Goal: Information Seeking & Learning: Compare options

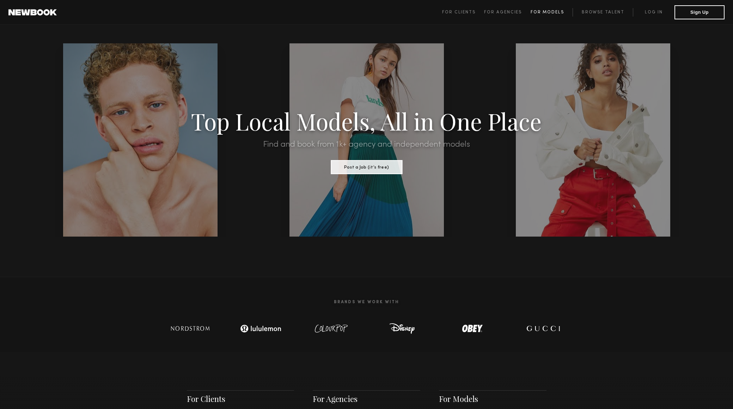
click at [541, 13] on span "For Models" at bounding box center [546, 12] width 33 height 4
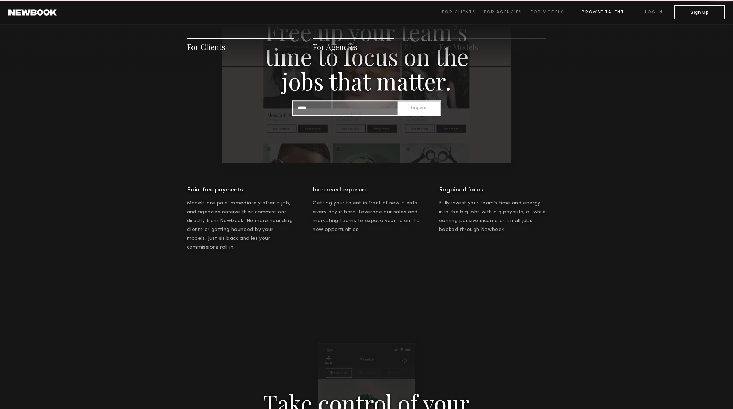
scroll to position [1014, 0]
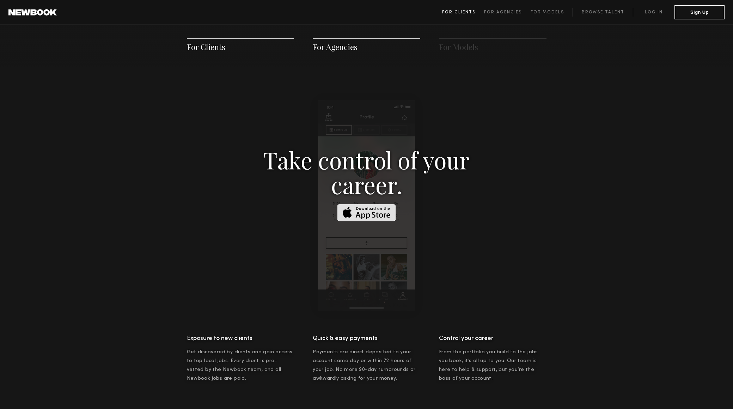
click at [457, 13] on span "For Clients" at bounding box center [458, 12] width 33 height 4
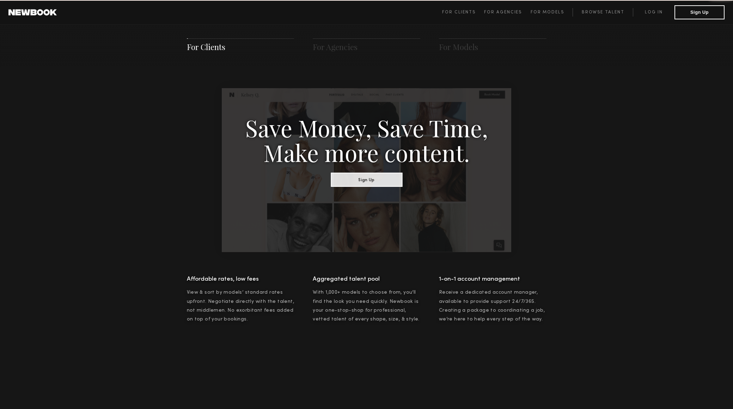
scroll to position [352, 0]
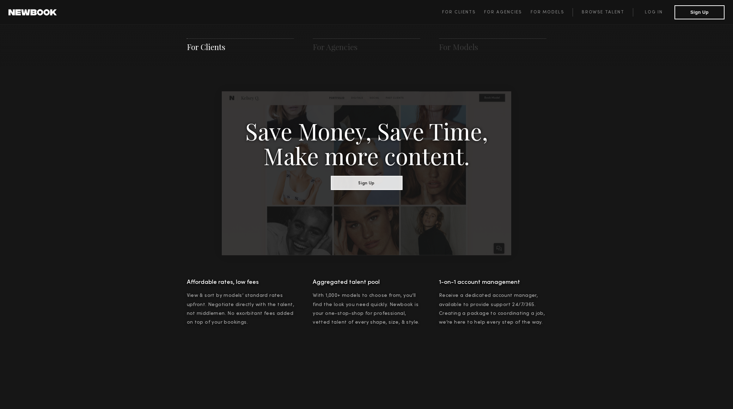
drag, startPoint x: 22, startPoint y: 110, endPoint x: 41, endPoint y: 110, distance: 19.4
click at [601, 7] on span "For Clients For Agencies For Models Browse Talent Log in Sign Up" at bounding box center [583, 12] width 282 height 14
drag, startPoint x: 601, startPoint y: 9, endPoint x: 597, endPoint y: 13, distance: 5.7
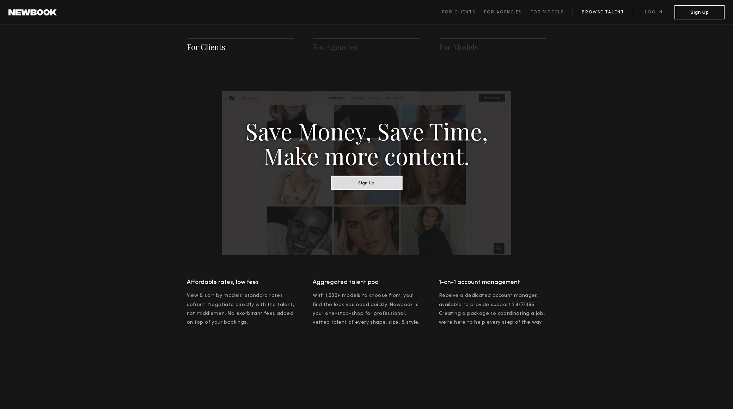
click at [601, 9] on link "Browse Talent" at bounding box center [602, 12] width 60 height 8
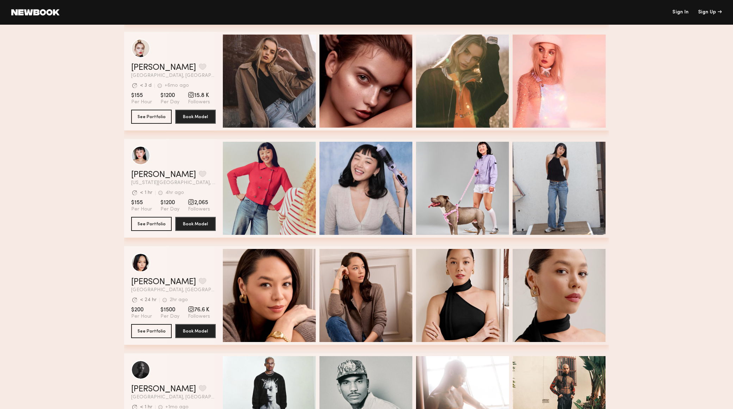
scroll to position [1775, 0]
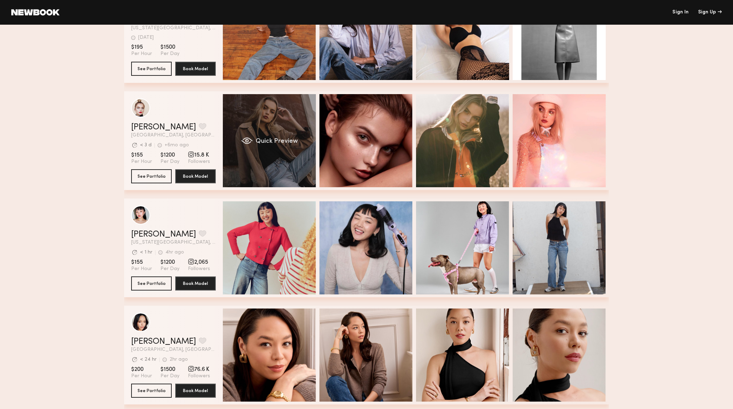
click at [283, 168] on div "Quick Preview" at bounding box center [269, 140] width 93 height 93
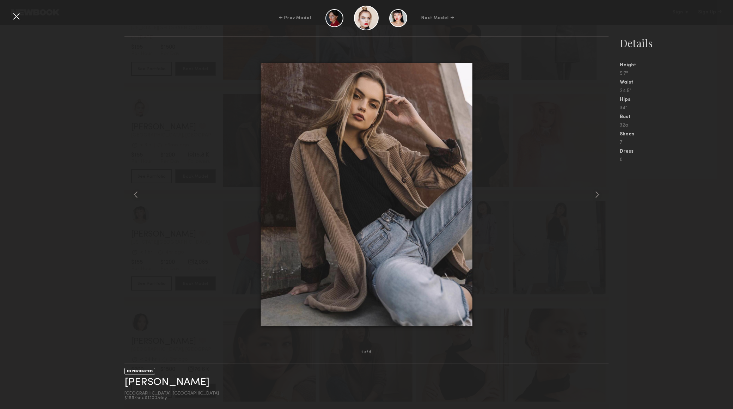
click at [118, 158] on div "1 of 6 EXPERIENCED [PERSON_NAME] [GEOGRAPHIC_DATA], [GEOGRAPHIC_DATA] $155/hr •…" at bounding box center [366, 222] width 733 height 373
click at [26, 25] on div "← Prev Model Next Model →" at bounding box center [366, 18] width 733 height 25
click at [15, 13] on div at bounding box center [16, 16] width 11 height 11
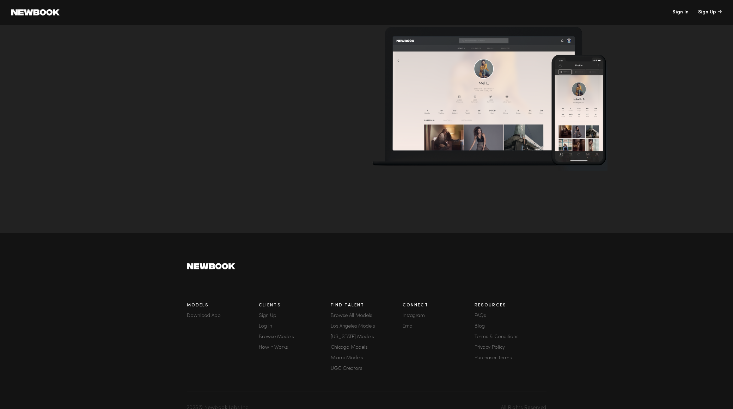
scroll to position [2111, 0]
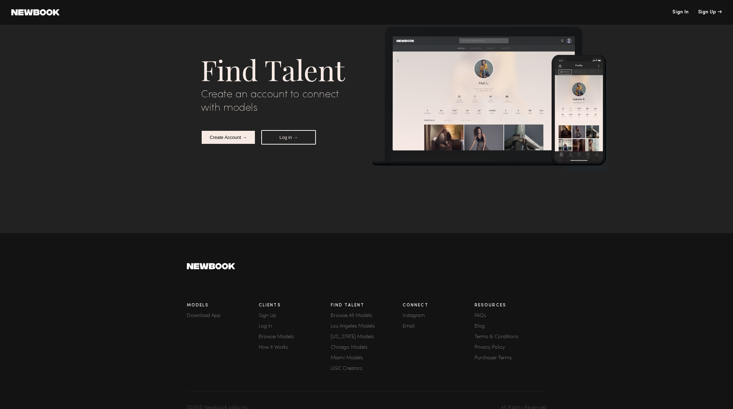
drag, startPoint x: 104, startPoint y: 217, endPoint x: 118, endPoint y: 212, distance: 15.6
click at [103, 217] on nb-create-account-notice "Find Talent Create an account to connect with models Create Account → Log in → …" at bounding box center [366, 204] width 733 height 409
click at [164, 299] on footer "Models Download App Clients Sign Up Log In Browse Models How It Works Find Tale…" at bounding box center [366, 328] width 733 height 190
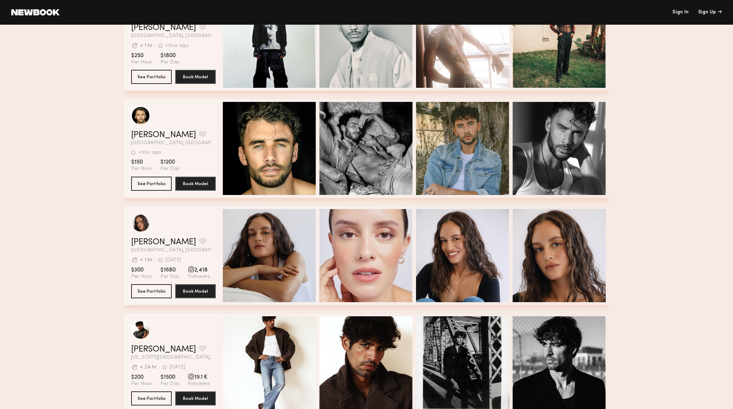
scroll to position [2283, 0]
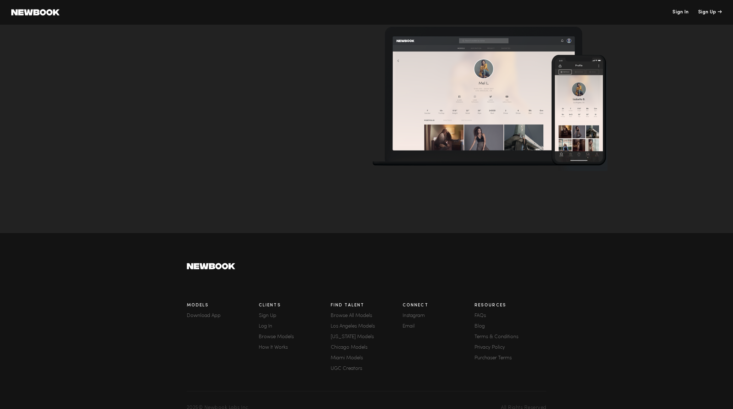
click at [66, 242] on footer "Models Download App Clients Sign Up Log In Browse Models How It Works Find Tale…" at bounding box center [366, 328] width 733 height 190
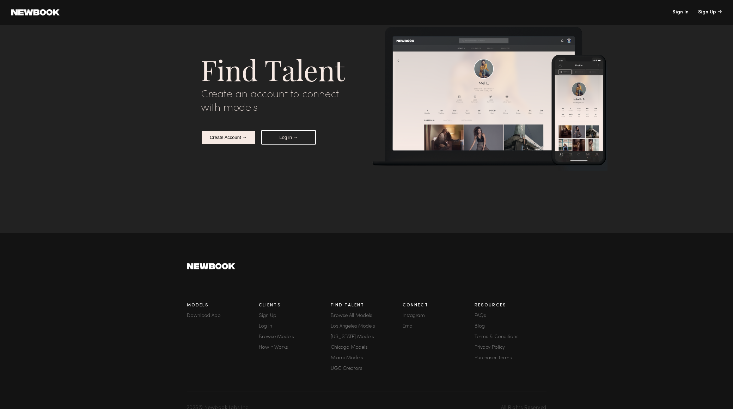
click at [89, 243] on footer "Models Download App Clients Sign Up Log In Browse Models How It Works Find Tale…" at bounding box center [366, 328] width 733 height 190
click at [96, 75] on nb-create-account-notice "Find Talent Create an account to connect with models Create Account → Log in → …" at bounding box center [366, 204] width 733 height 409
click at [75, 91] on nb-create-account-notice "Find Talent Create an account to connect with models Create Account → Log in → …" at bounding box center [366, 204] width 733 height 409
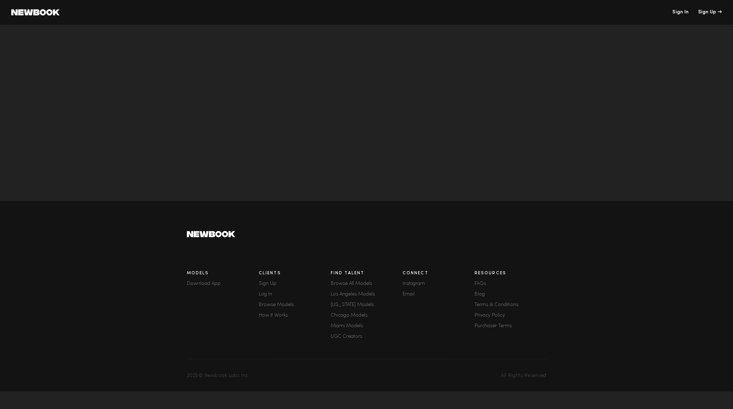
scroll to position [2645, 0]
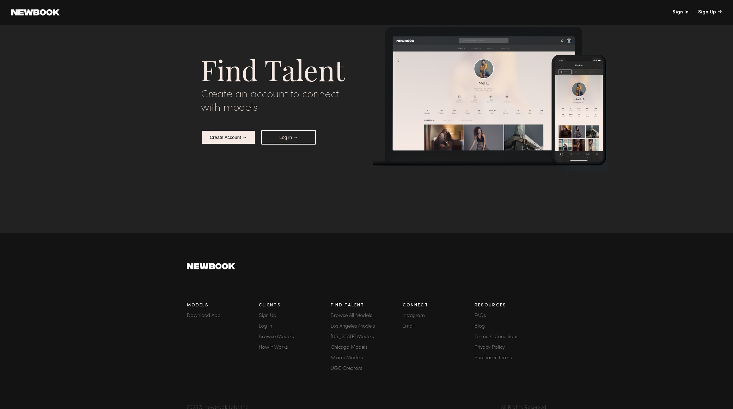
click at [82, 258] on footer "Models Download App Clients Sign Up Log In Browse Models How It Works Find Tale…" at bounding box center [366, 328] width 733 height 190
click at [104, 246] on footer "Models Download App Clients Sign Up Log In Browse Models How It Works Find Tale…" at bounding box center [366, 328] width 733 height 190
click at [99, 209] on nb-create-account-notice "Find Talent Create an account to connect with models Create Account → Log in → …" at bounding box center [366, 204] width 733 height 409
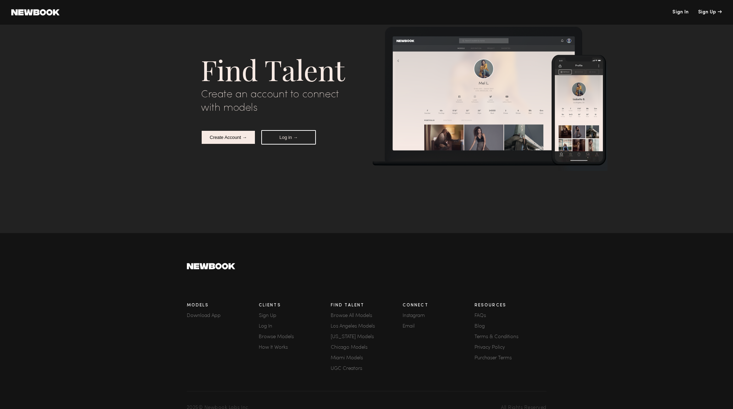
click at [93, 75] on nb-create-account-notice "Find Talent Create an account to connect with models Create Account → Log in → …" at bounding box center [366, 204] width 733 height 409
click at [80, 204] on nb-create-account-notice "Find Talent Create an account to connect with models Create Account → Log in → …" at bounding box center [366, 204] width 733 height 409
click at [122, 246] on footer "Models Download App Clients Sign Up Log In Browse Models How It Works Find Tale…" at bounding box center [366, 328] width 733 height 190
click at [138, 276] on footer "Models Download App Clients Sign Up Log In Browse Models How It Works Find Tale…" at bounding box center [366, 328] width 733 height 190
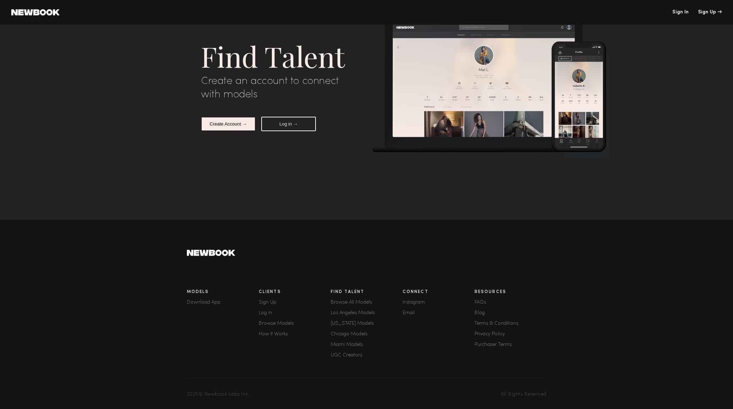
click at [109, 246] on footer "Models Download App Clients Sign Up Log In Browse Models How It Works Find Tale…" at bounding box center [366, 315] width 733 height 190
click at [120, 271] on footer "Models Download App Clients Sign Up Log In Browse Models How It Works Find Tale…" at bounding box center [366, 315] width 733 height 190
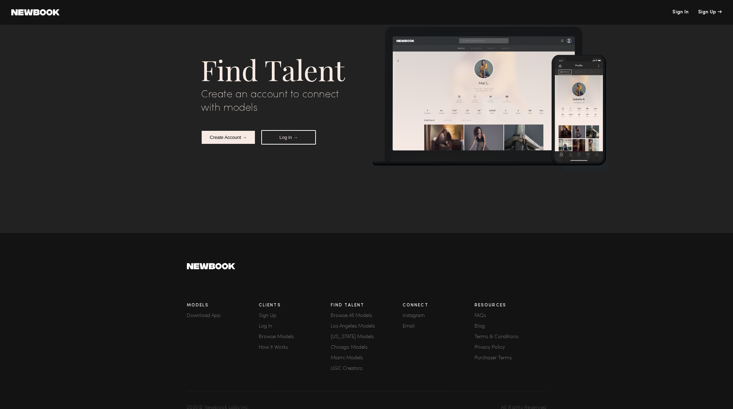
scroll to position [2220, 0]
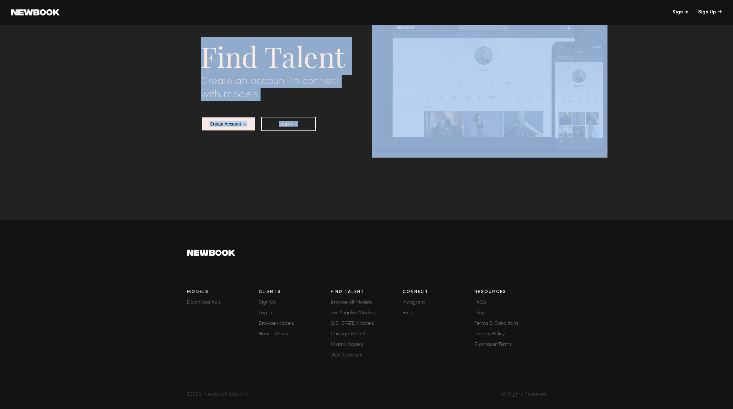
click at [144, 269] on footer "Models Download App Clients Sign Up Log In Browse Models How It Works Find Tale…" at bounding box center [366, 315] width 733 height 190
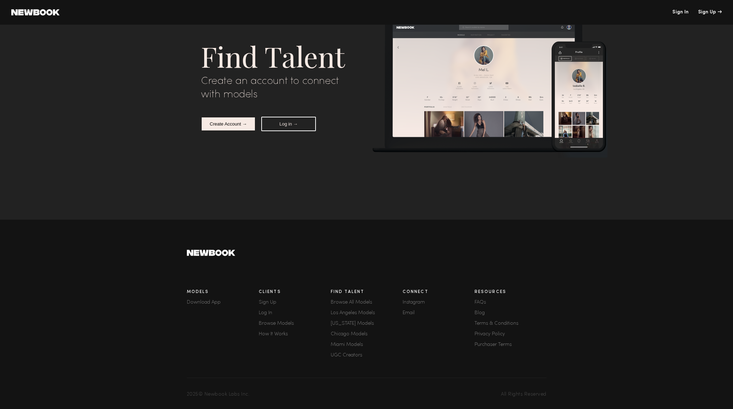
scroll to position [3092, 0]
click at [144, 269] on footer "Models Download App Clients Sign Up Log In Browse Models How It Works Find Tale…" at bounding box center [366, 315] width 733 height 190
click at [62, 52] on nb-create-account-notice "Find Talent Create an account to connect with models Create Account → Log in → …" at bounding box center [366, 204] width 733 height 409
click at [62, 53] on nb-create-account-notice "Find Talent Create an account to connect with models Create Account → Log in → …" at bounding box center [366, 204] width 733 height 409
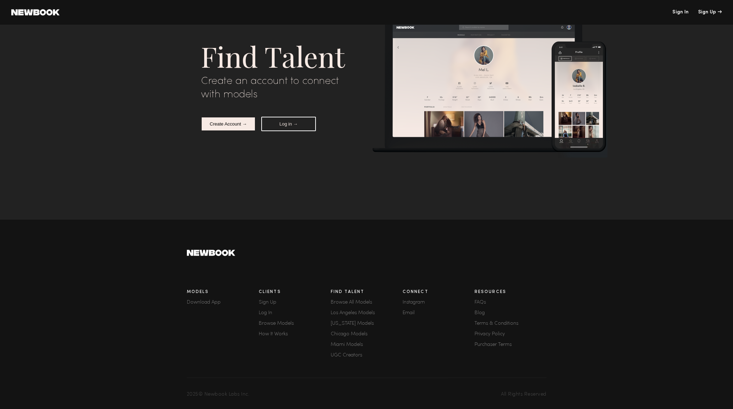
click at [63, 53] on nb-create-account-notice "Find Talent Create an account to connect with models Create Account → Log in → …" at bounding box center [366, 204] width 733 height 409
click at [57, 51] on nb-create-account-notice "Find Talent Create an account to connect with models Create Account → Log in → …" at bounding box center [366, 204] width 733 height 409
click at [33, 49] on nb-create-account-notice "Find Talent Create an account to connect with models Create Account → Log in → …" at bounding box center [366, 204] width 733 height 409
click at [163, 162] on nb-create-account-notice "Find Talent Create an account to connect with models Create Account → Log in → …" at bounding box center [366, 204] width 733 height 409
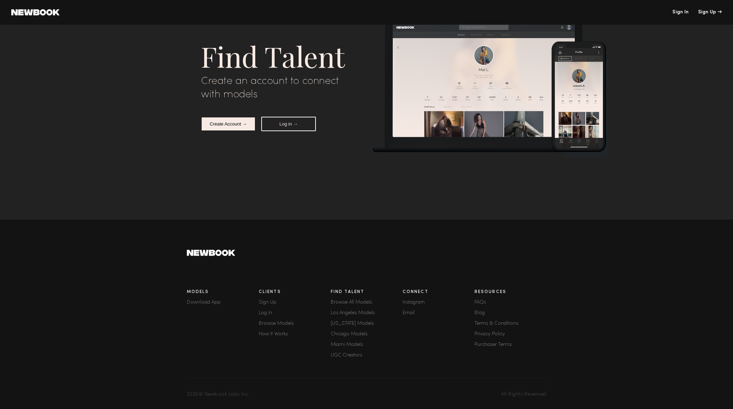
drag, startPoint x: 175, startPoint y: 217, endPoint x: 160, endPoint y: 216, distance: 14.8
click at [174, 217] on nb-create-account-notice "Find Talent Create an account to connect with models Create Account → Log in → …" at bounding box center [366, 204] width 733 height 409
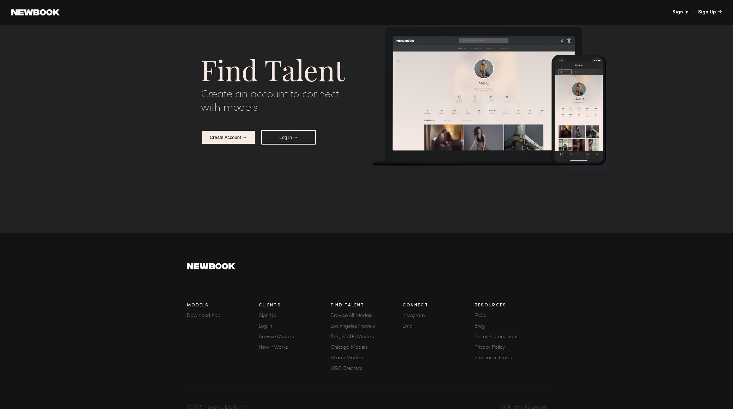
click at [174, 108] on nb-create-account-notice "Find Talent Create an account to connect with models Create Account → Log in → …" at bounding box center [366, 204] width 733 height 409
click at [238, 133] on button "Create Account →" at bounding box center [228, 137] width 55 height 14
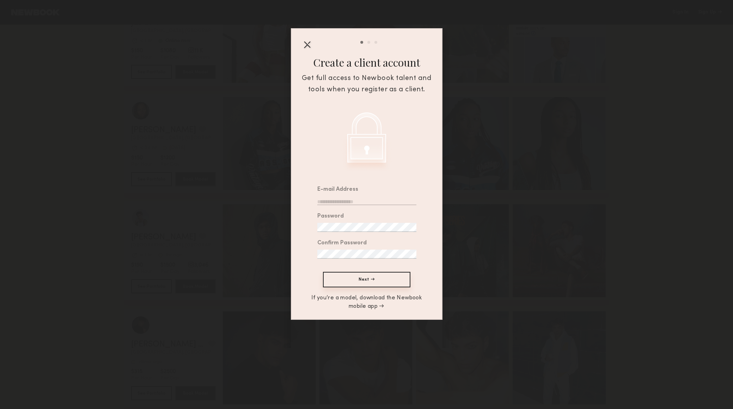
click at [348, 198] on input "email" at bounding box center [366, 200] width 99 height 9
type input "**********"
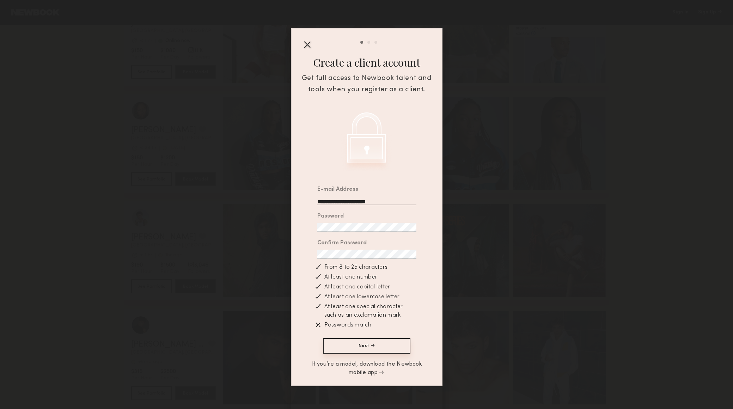
click at [323, 338] on button "Next →" at bounding box center [366, 346] width 87 height 16
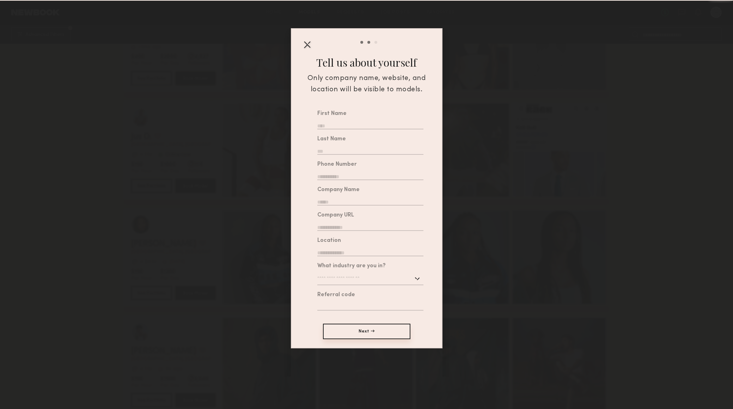
scroll to position [4136, 0]
click at [399, 120] on div "First Name" at bounding box center [370, 120] width 106 height 18
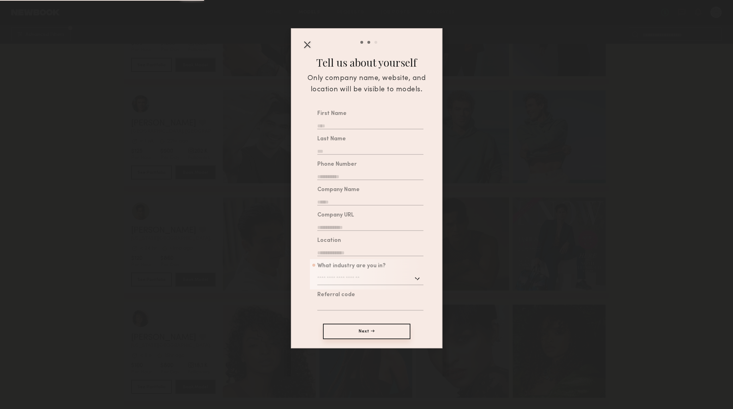
click at [381, 331] on button "Next →" at bounding box center [366, 332] width 87 height 16
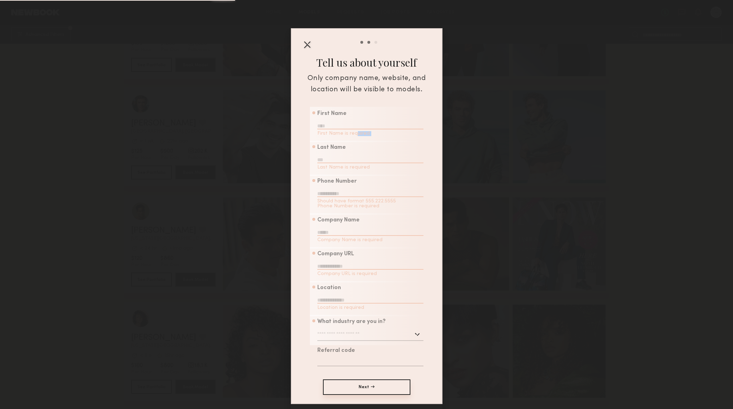
drag, startPoint x: 362, startPoint y: 143, endPoint x: 361, endPoint y: 140, distance: 3.9
click at [362, 143] on div "First Name First Name is required Last Name Last Name is required Phone Number …" at bounding box center [366, 251] width 150 height 288
click at [358, 127] on input "text" at bounding box center [370, 124] width 106 height 9
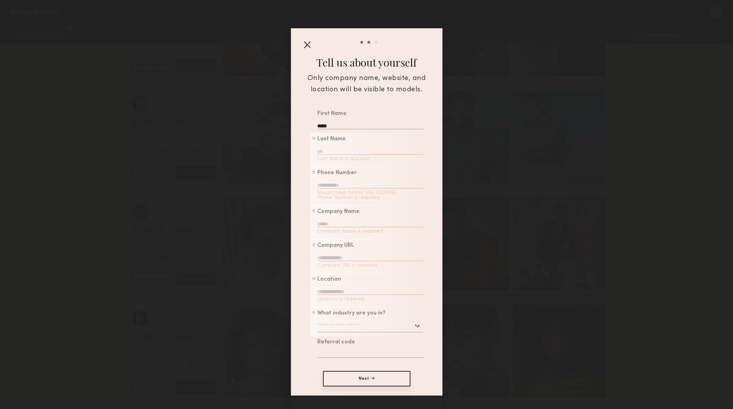
type input "*****"
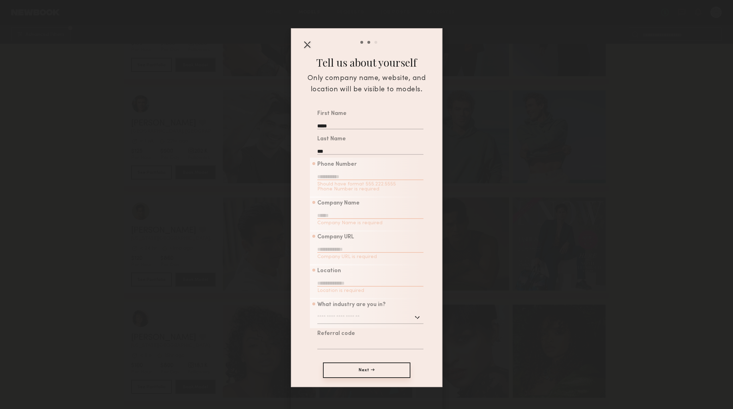
type input "***"
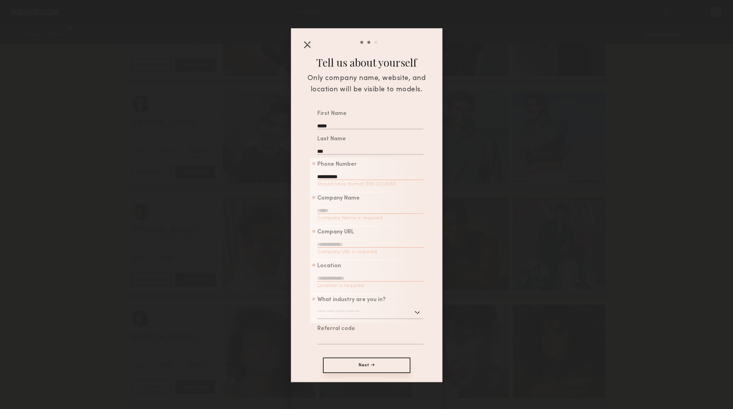
click at [365, 170] on div "**********" at bounding box center [370, 175] width 106 height 27
click at [366, 173] on input "**********" at bounding box center [370, 175] width 106 height 9
click at [358, 179] on input "**********" at bounding box center [370, 175] width 106 height 9
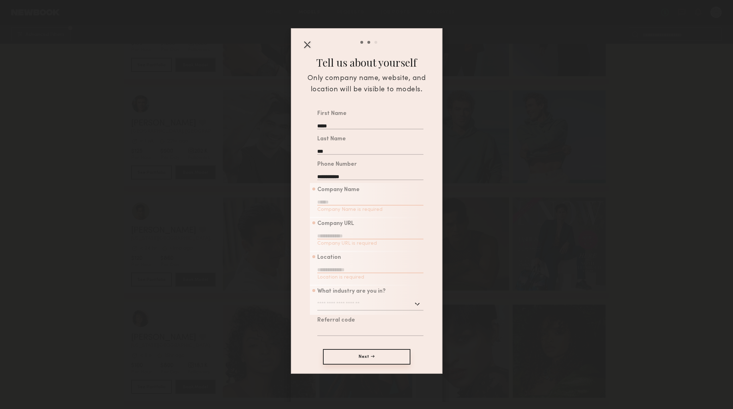
type input "**********"
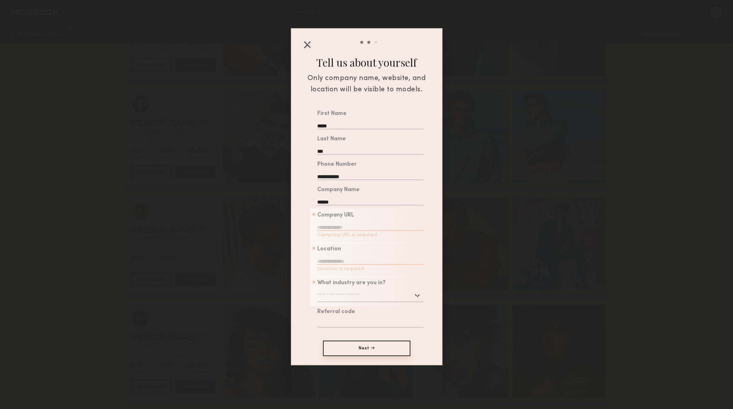
type input "******"
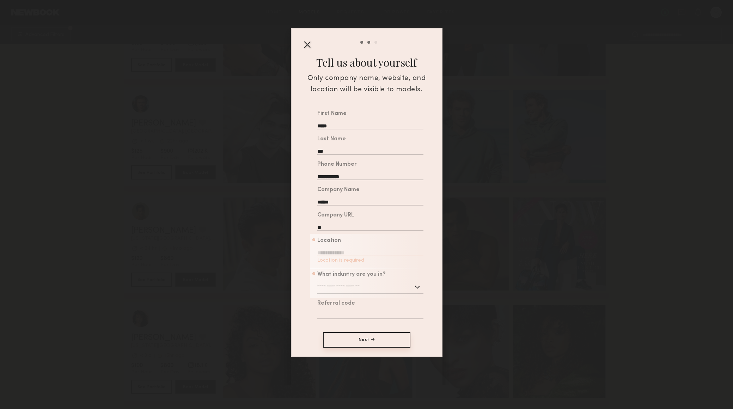
type input "*"
type input "**********"
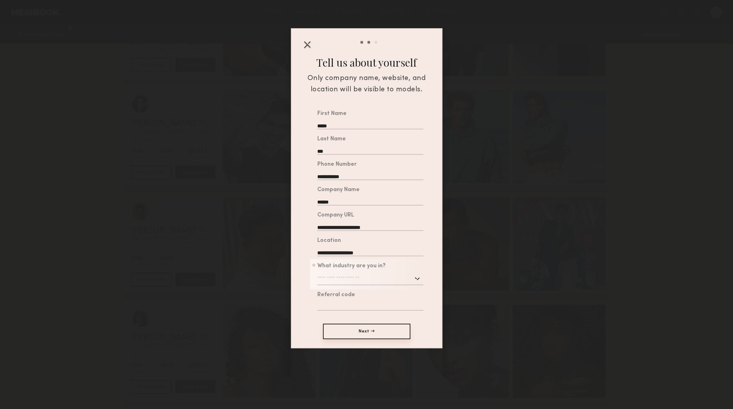
click at [338, 282] on input "text" at bounding box center [370, 278] width 106 height 13
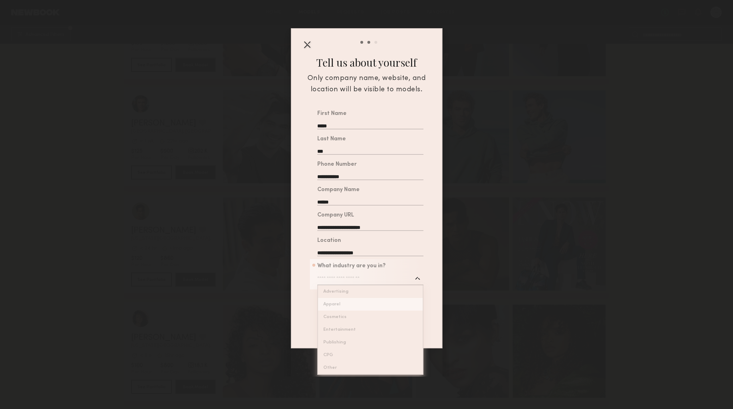
type input "*******"
click at [365, 301] on div "**********" at bounding box center [366, 223] width 150 height 232
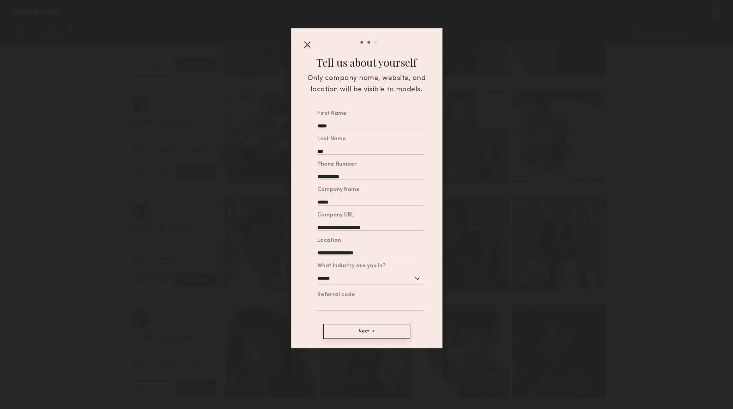
click at [377, 339] on button "Next →" at bounding box center [366, 332] width 87 height 16
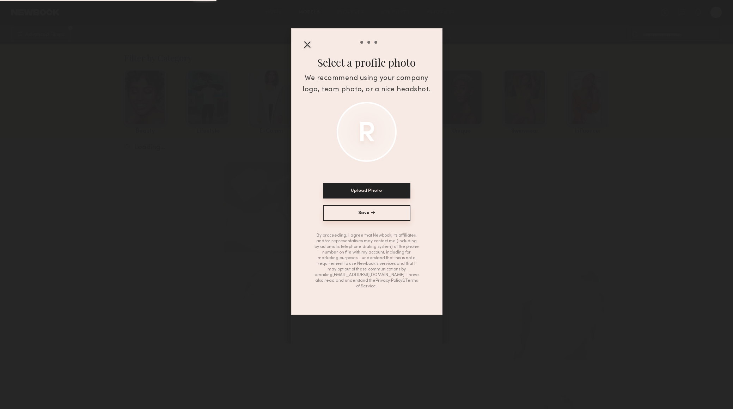
drag, startPoint x: 380, startPoint y: 210, endPoint x: 282, endPoint y: 246, distance: 104.8
click at [278, 260] on div "Sign up for an account Tell us about yourself Select a profile photo Select a p…" at bounding box center [366, 171] width 733 height 343
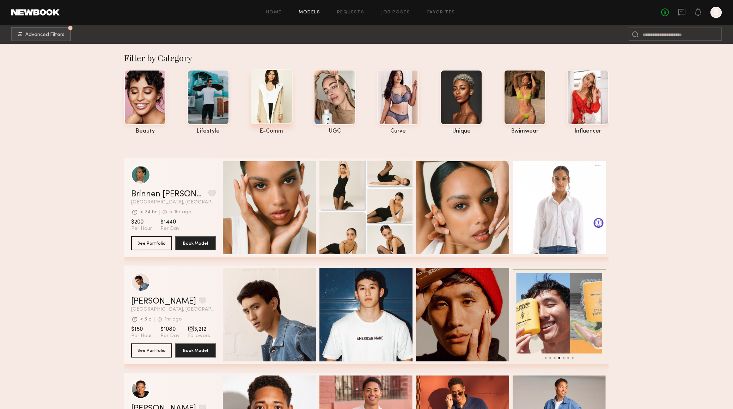
click at [258, 110] on div at bounding box center [272, 96] width 42 height 55
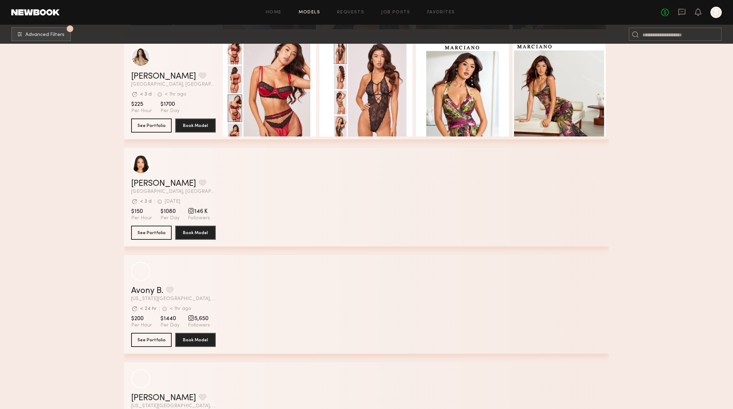
scroll to position [395, 0]
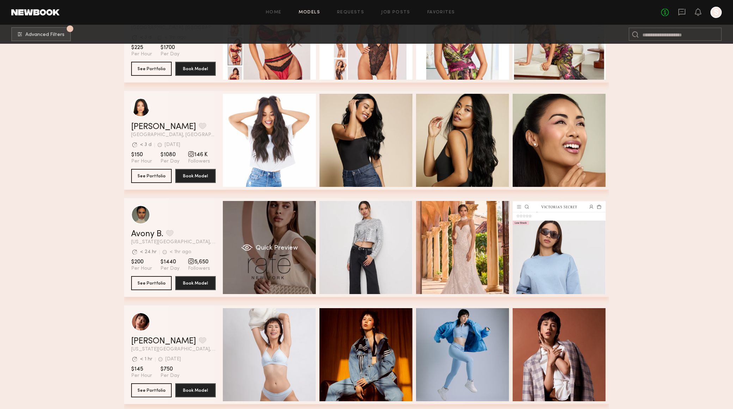
click at [296, 242] on div "Quick Preview" at bounding box center [269, 247] width 93 height 93
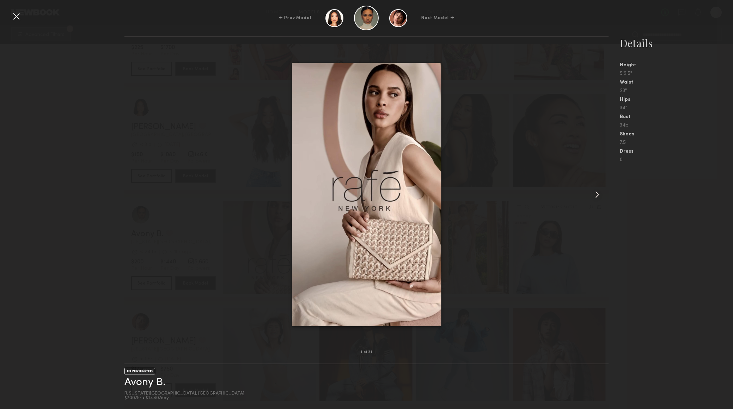
click at [600, 196] on common-icon at bounding box center [596, 194] width 11 height 11
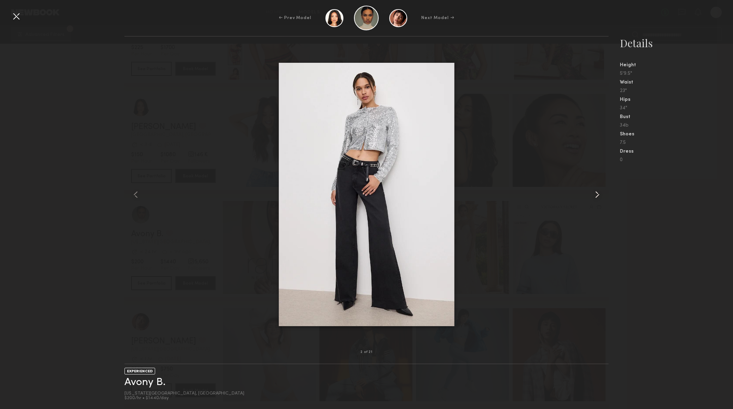
click at [598, 197] on common-icon at bounding box center [596, 194] width 11 height 11
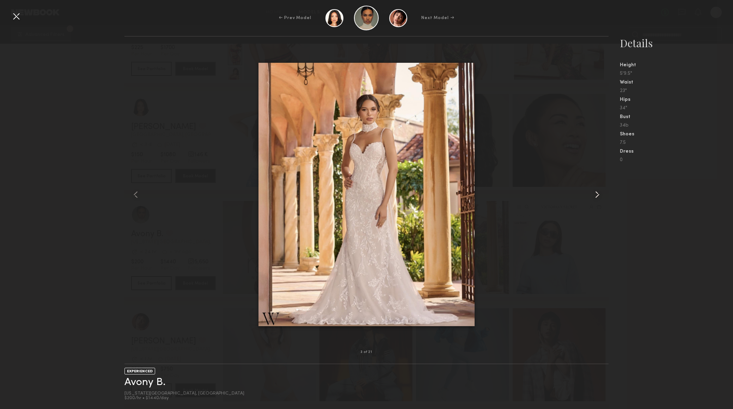
click at [598, 197] on common-icon at bounding box center [596, 194] width 11 height 11
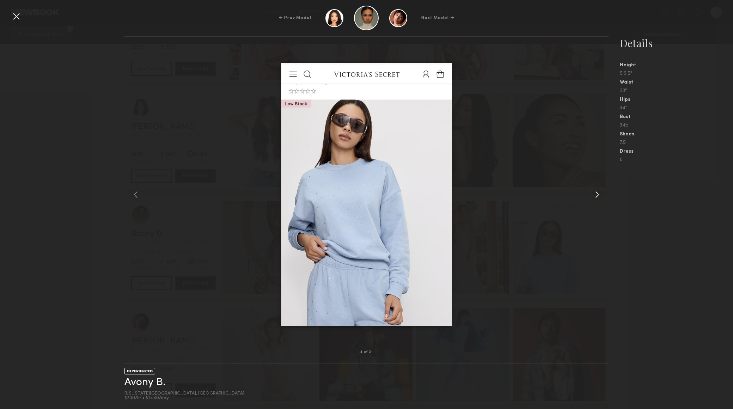
click at [598, 197] on common-icon at bounding box center [596, 194] width 11 height 11
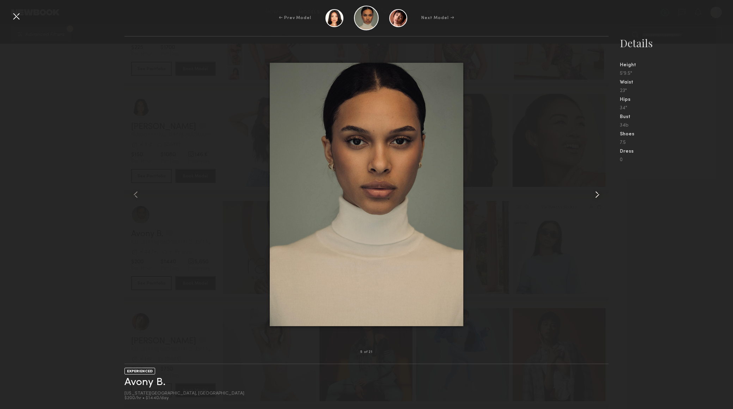
click at [598, 197] on common-icon at bounding box center [596, 194] width 11 height 11
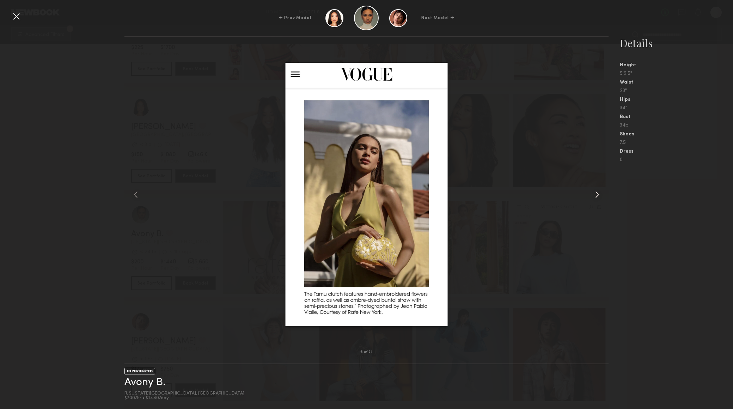
click at [598, 197] on common-icon at bounding box center [596, 194] width 11 height 11
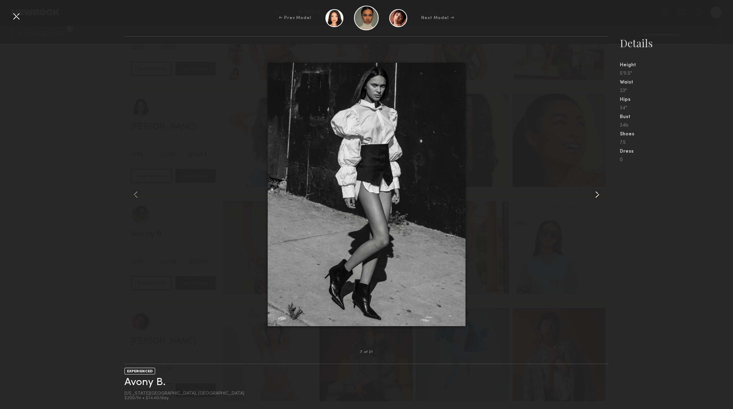
click at [598, 197] on common-icon at bounding box center [596, 194] width 11 height 11
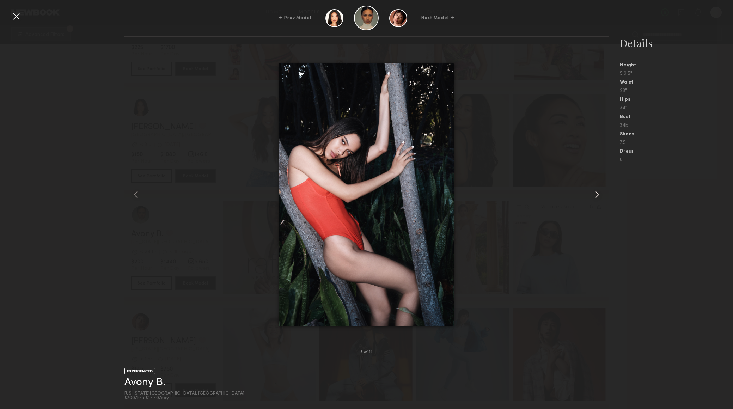
click at [598, 197] on common-icon at bounding box center [596, 194] width 11 height 11
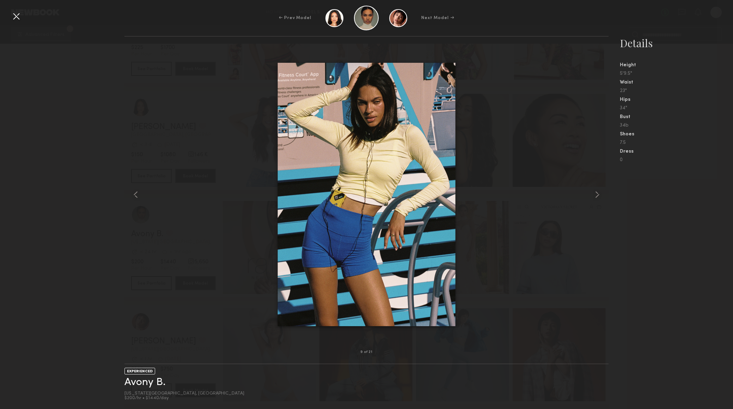
drag, startPoint x: 87, startPoint y: 144, endPoint x: 88, endPoint y: 134, distance: 9.6
click at [87, 144] on div "9 of 21 EXPERIENCED [PERSON_NAME] [US_STATE][GEOGRAPHIC_DATA], [GEOGRAPHIC_DATA…" at bounding box center [366, 222] width 733 height 373
click at [17, 26] on div "← Prev Model Next Model →" at bounding box center [366, 18] width 733 height 25
click at [16, 16] on div at bounding box center [16, 16] width 11 height 11
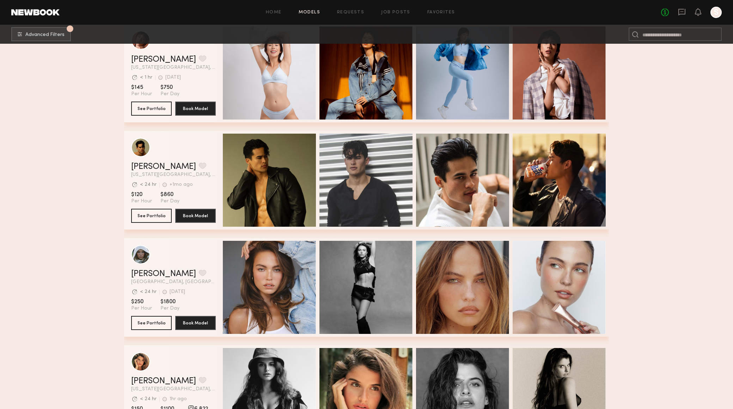
scroll to position [713, 0]
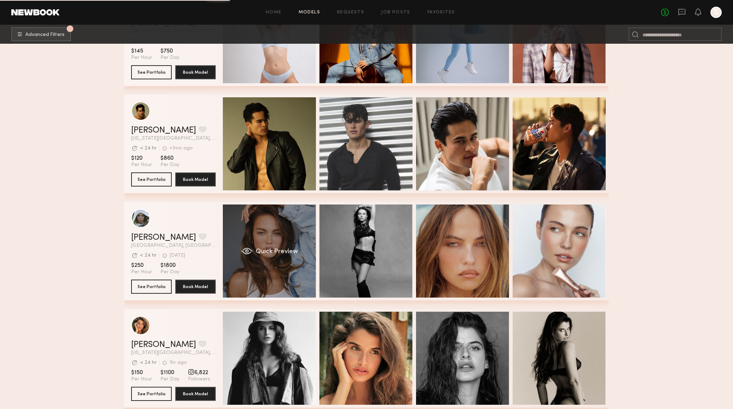
click at [275, 244] on div "Quick Preview" at bounding box center [269, 250] width 93 height 93
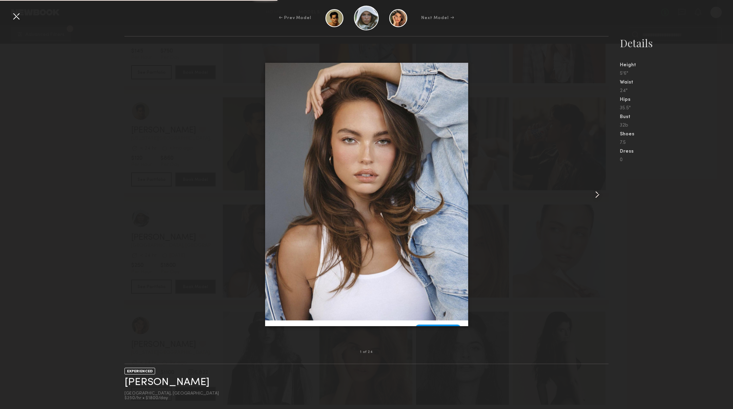
click at [596, 192] on common-icon at bounding box center [596, 194] width 11 height 11
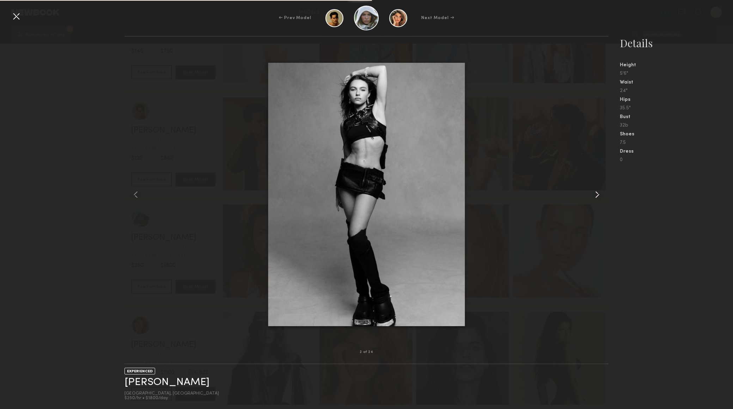
click at [596, 192] on common-icon at bounding box center [596, 194] width 11 height 11
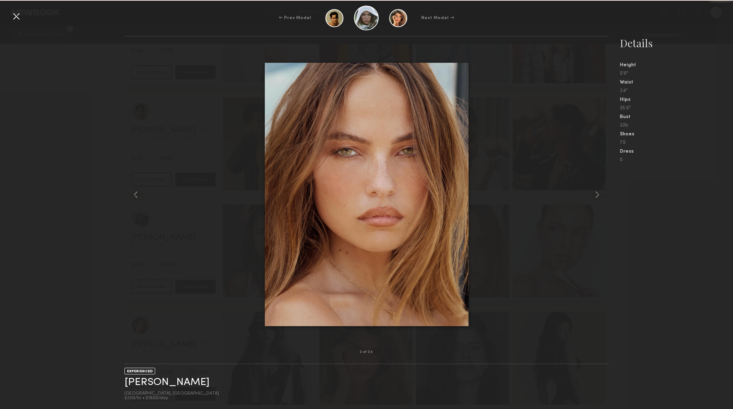
click at [20, 19] on div at bounding box center [16, 16] width 11 height 11
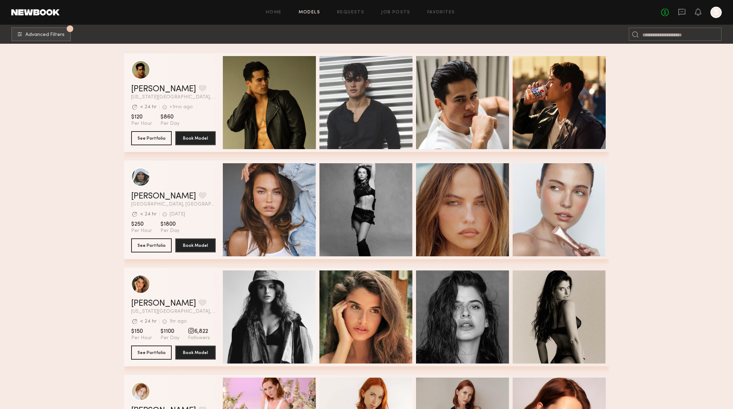
scroll to position [842, 0]
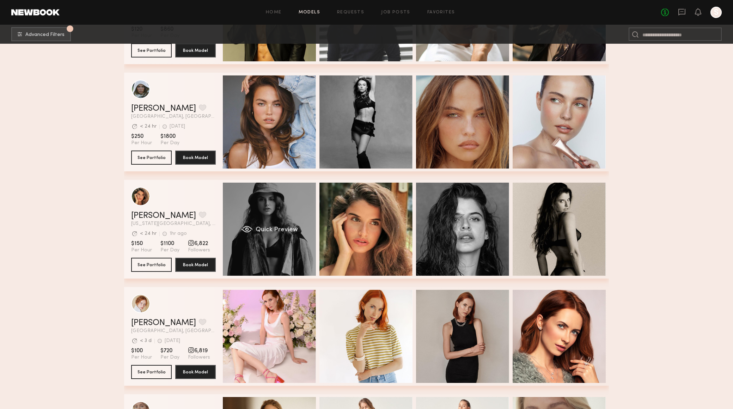
click at [246, 248] on div "Quick Preview" at bounding box center [269, 229] width 93 height 93
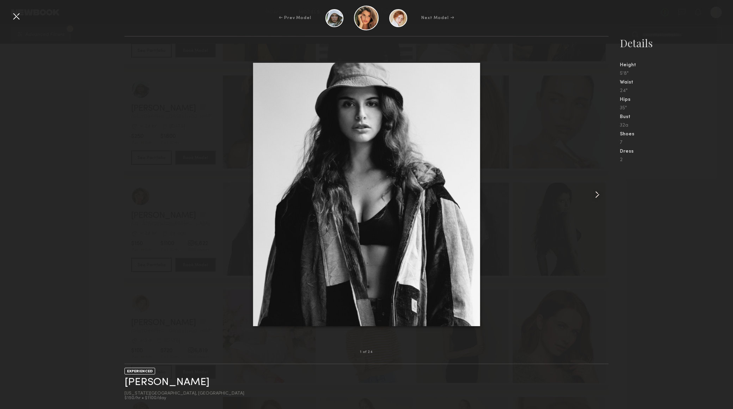
click at [600, 196] on common-icon at bounding box center [596, 194] width 11 height 11
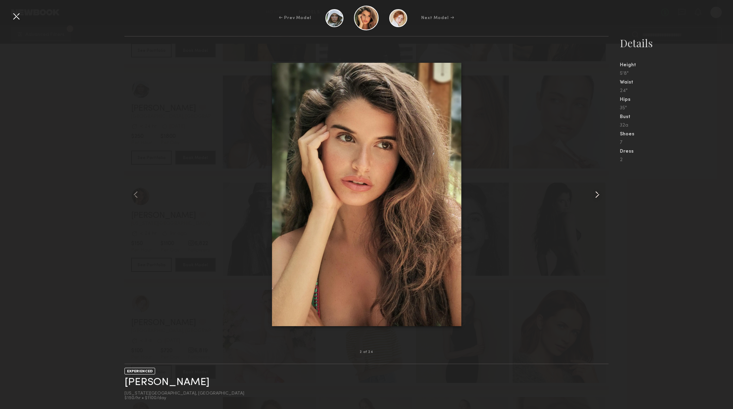
click at [600, 196] on common-icon at bounding box center [596, 194] width 11 height 11
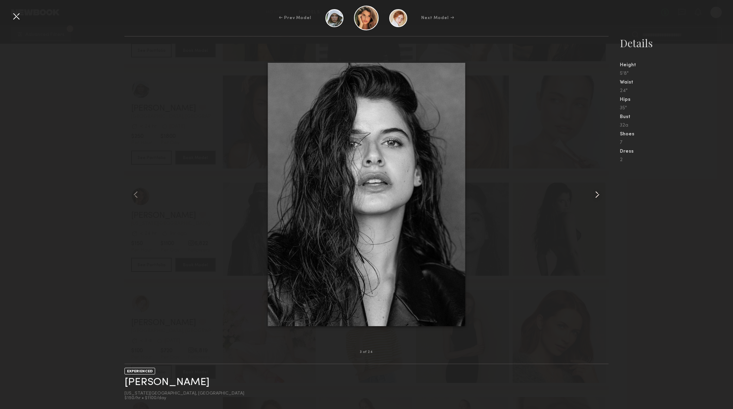
click at [600, 196] on common-icon at bounding box center [596, 194] width 11 height 11
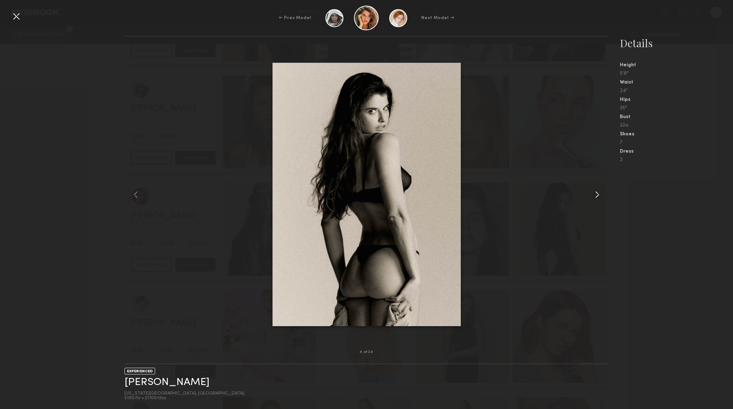
click at [600, 196] on common-icon at bounding box center [596, 194] width 11 height 11
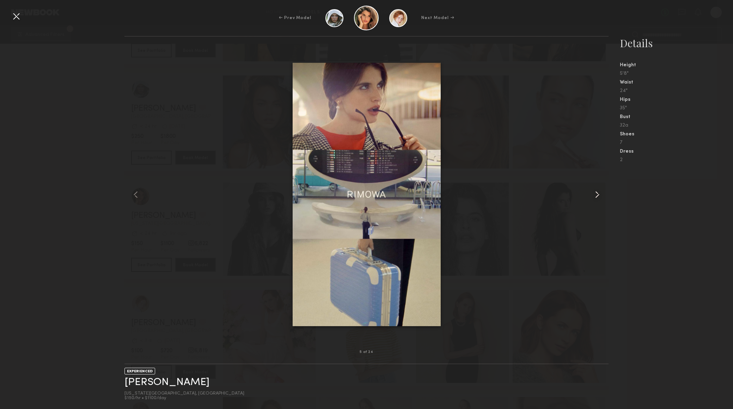
click at [600, 196] on common-icon at bounding box center [596, 194] width 11 height 11
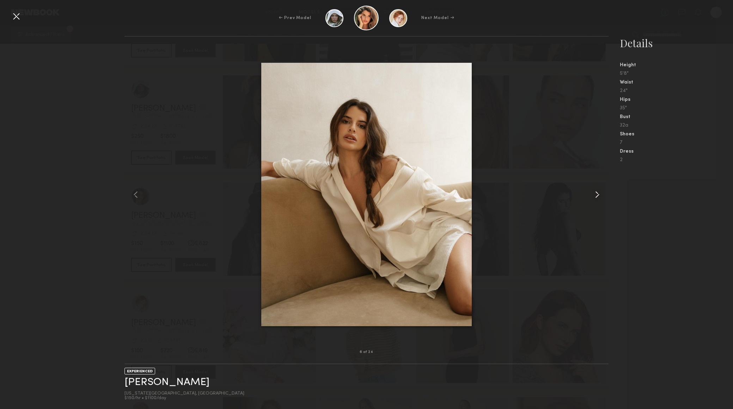
click at [600, 196] on common-icon at bounding box center [596, 194] width 11 height 11
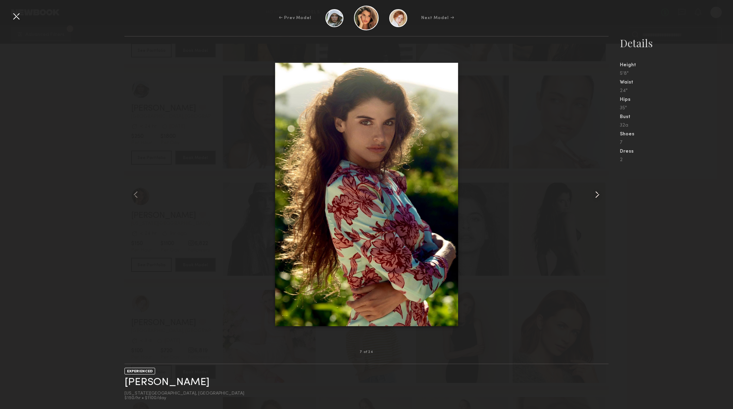
click at [600, 196] on common-icon at bounding box center [596, 194] width 11 height 11
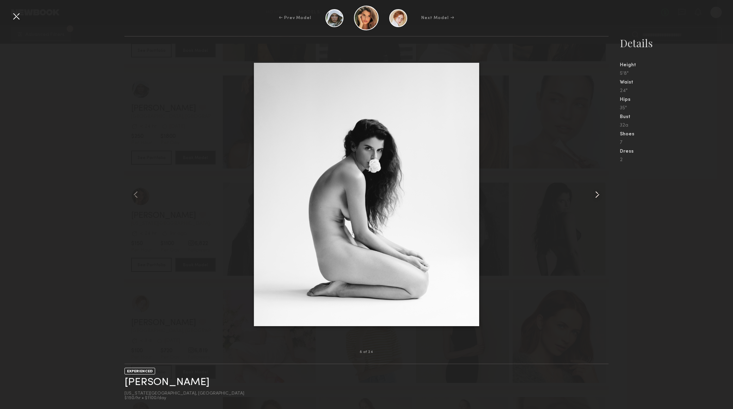
click at [600, 196] on common-icon at bounding box center [596, 194] width 11 height 11
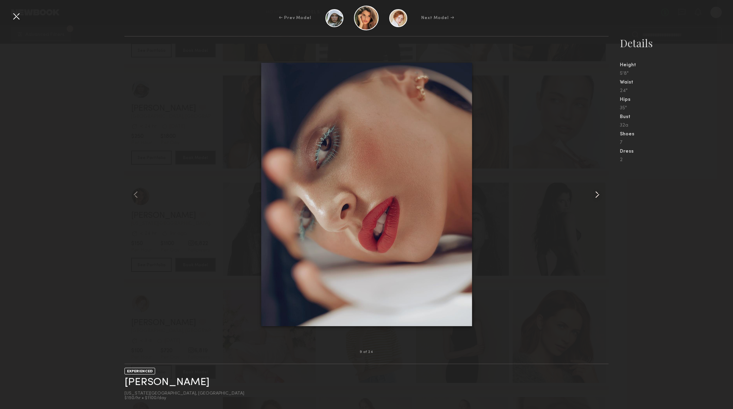
click at [600, 196] on common-icon at bounding box center [596, 194] width 11 height 11
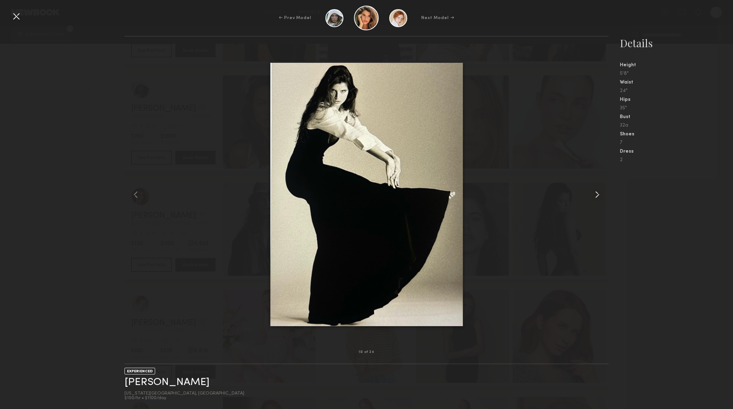
click at [600, 196] on common-icon at bounding box center [596, 194] width 11 height 11
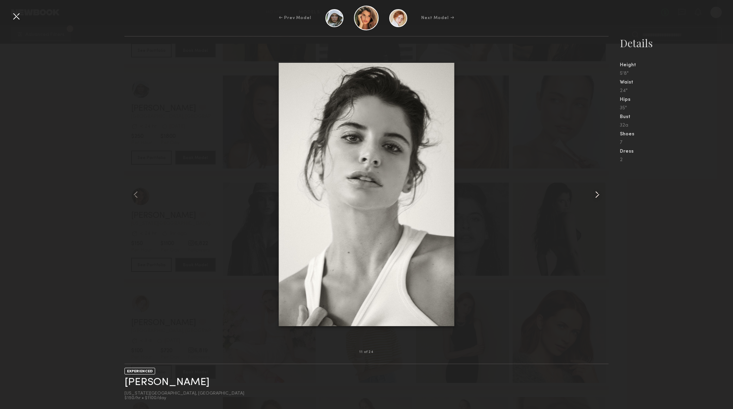
click at [600, 196] on common-icon at bounding box center [596, 194] width 11 height 11
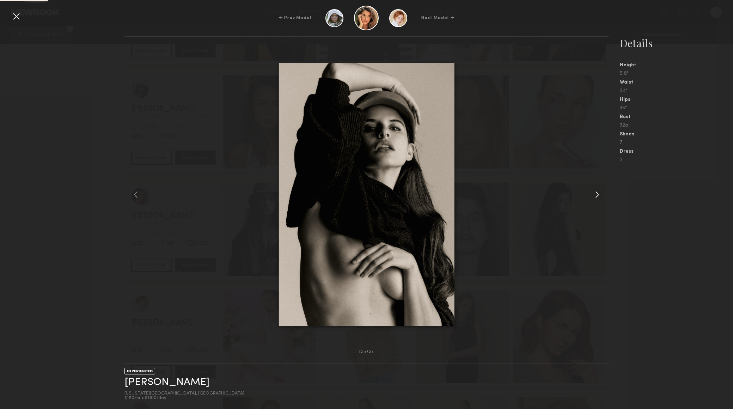
click at [600, 196] on common-icon at bounding box center [596, 194] width 11 height 11
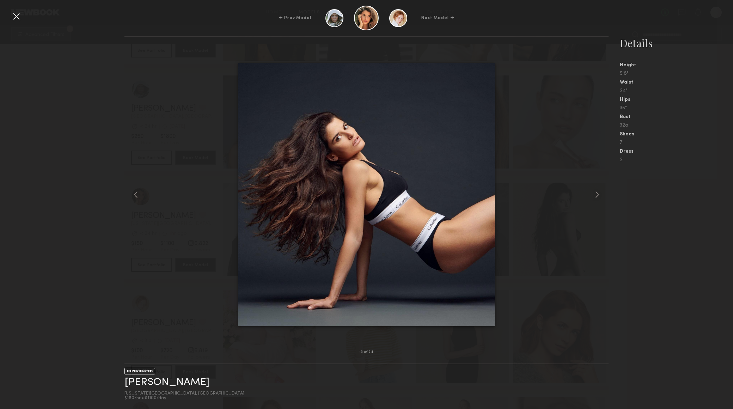
click at [600, 196] on common-icon at bounding box center [596, 194] width 11 height 11
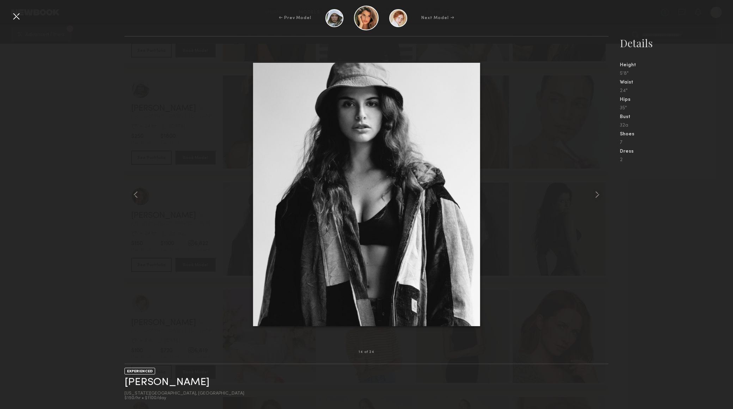
click at [600, 196] on common-icon at bounding box center [596, 194] width 11 height 11
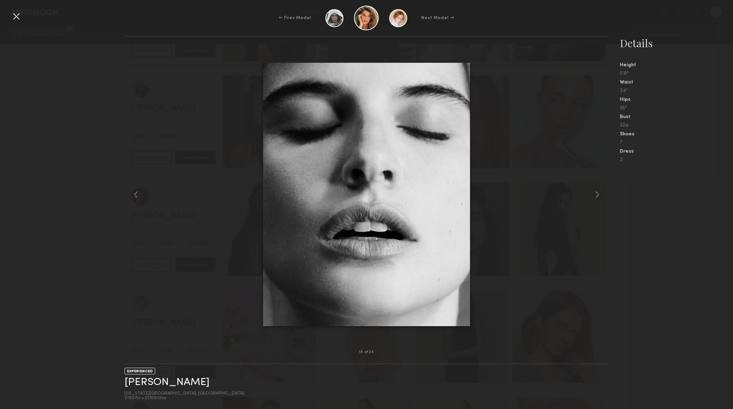
click at [84, 202] on div "15 of 24 EXPERIENCED [PERSON_NAME] [US_STATE][GEOGRAPHIC_DATA], [GEOGRAPHIC_DAT…" at bounding box center [366, 222] width 733 height 373
click at [145, 109] on div at bounding box center [366, 194] width 484 height 293
click at [13, 15] on div at bounding box center [16, 16] width 11 height 11
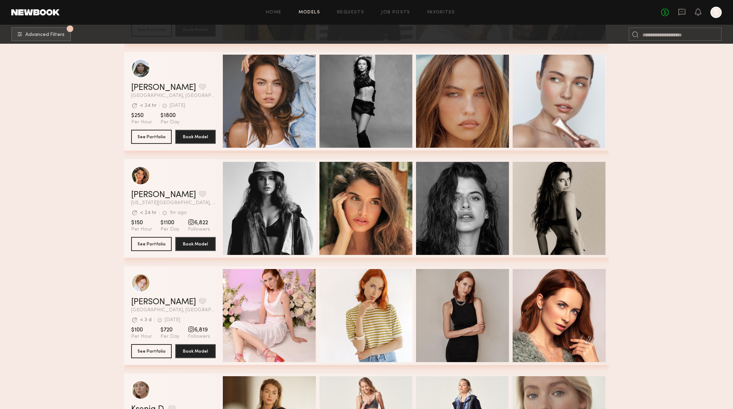
scroll to position [849, 0]
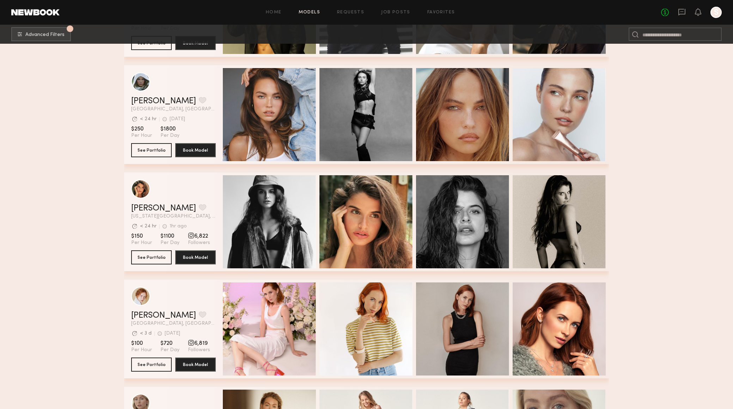
click at [196, 238] on span "6,822" at bounding box center [199, 236] width 22 height 7
click at [191, 236] on div "grid" at bounding box center [191, 235] width 6 height 6
click at [189, 235] on div "grid" at bounding box center [191, 235] width 6 height 6
drag, startPoint x: 217, startPoint y: 241, endPoint x: 203, endPoint y: 242, distance: 14.5
click at [215, 241] on div "[PERSON_NAME] Favorite [US_STATE][GEOGRAPHIC_DATA], [GEOGRAPHIC_DATA] Avg. requ…" at bounding box center [366, 221] width 485 height 99
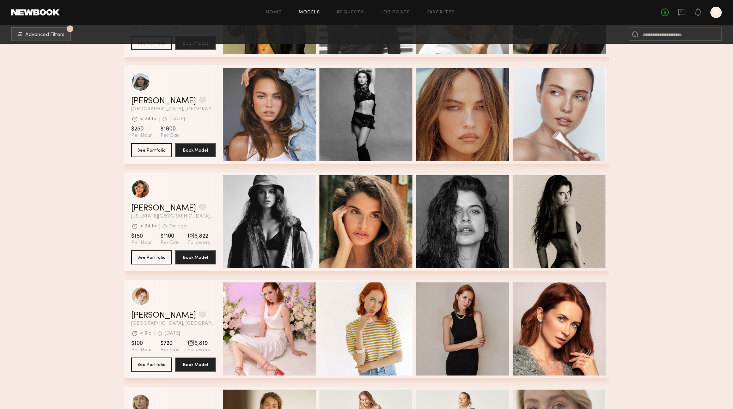
click at [201, 242] on span "Followers" at bounding box center [199, 243] width 22 height 6
click at [134, 264] on link "See Portfolio" at bounding box center [151, 257] width 41 height 14
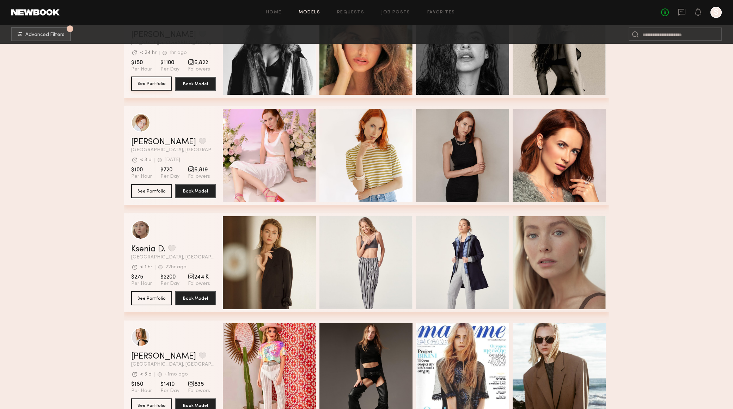
scroll to position [1056, 0]
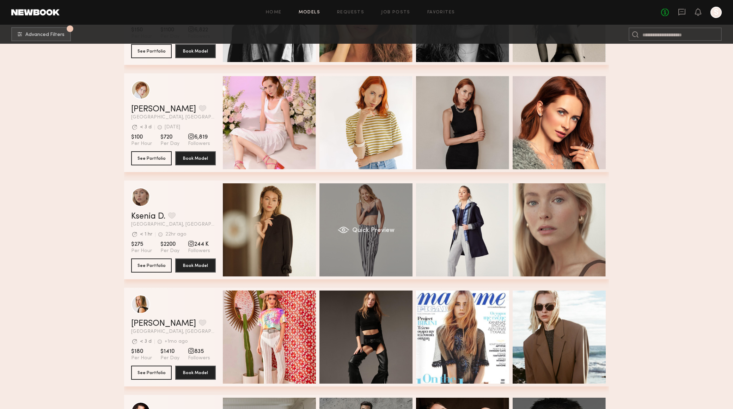
click at [338, 245] on div "Quick Preview" at bounding box center [365, 229] width 93 height 93
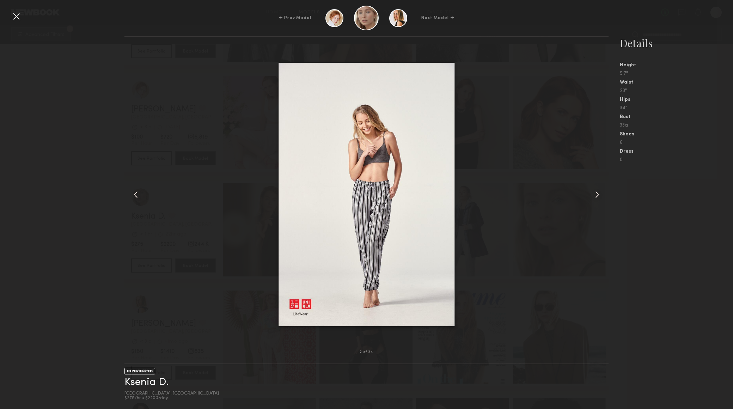
click at [600, 197] on common-icon at bounding box center [596, 194] width 11 height 11
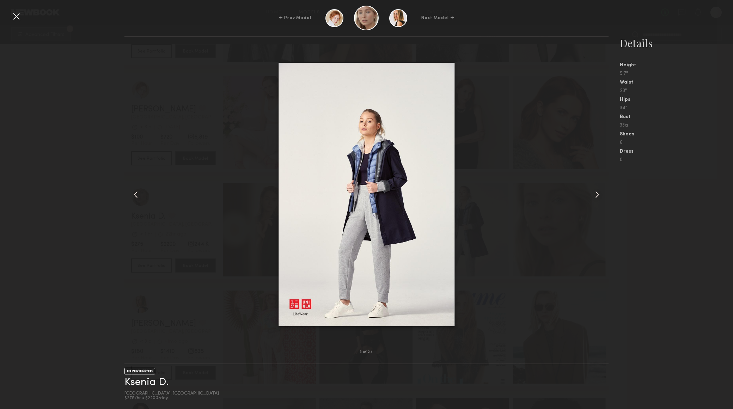
click at [600, 197] on common-icon at bounding box center [596, 194] width 11 height 11
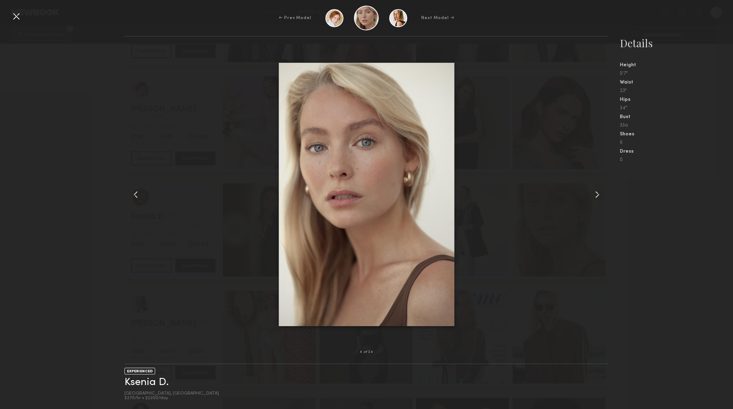
click at [600, 197] on common-icon at bounding box center [596, 194] width 11 height 11
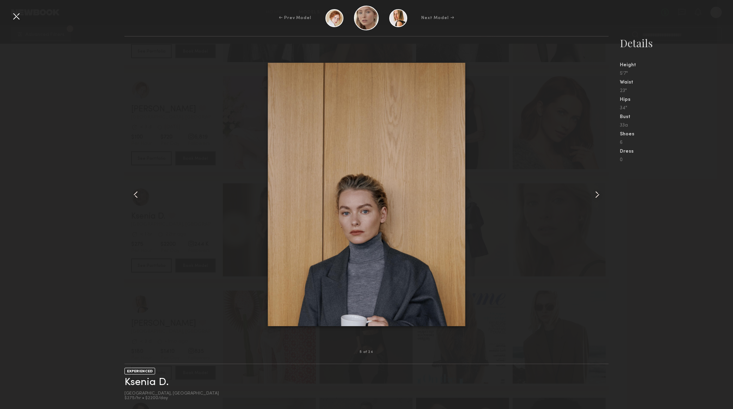
click at [600, 197] on common-icon at bounding box center [596, 194] width 11 height 11
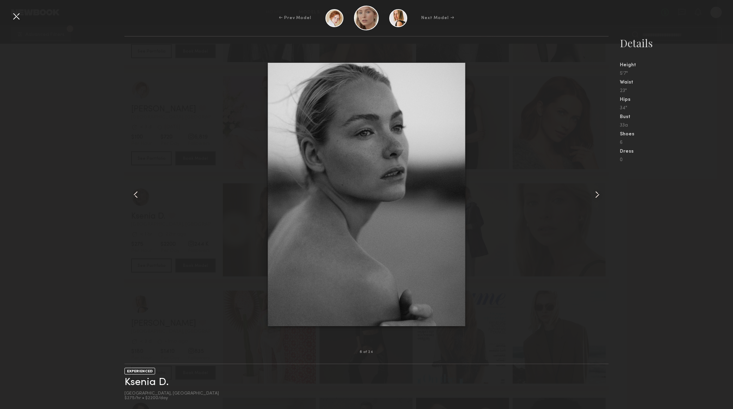
click at [600, 197] on common-icon at bounding box center [596, 194] width 11 height 11
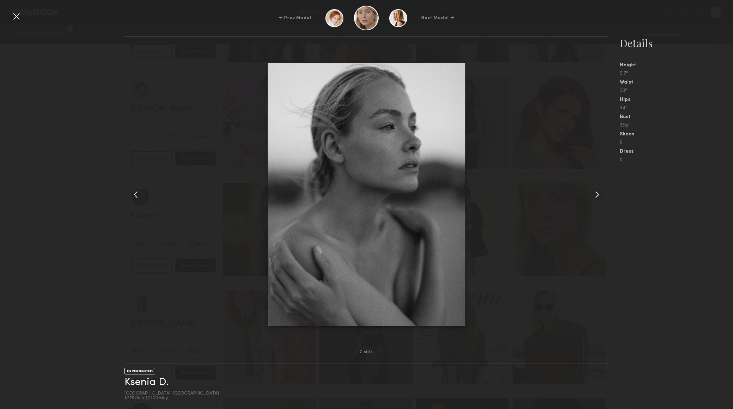
click at [600, 197] on common-icon at bounding box center [596, 194] width 11 height 11
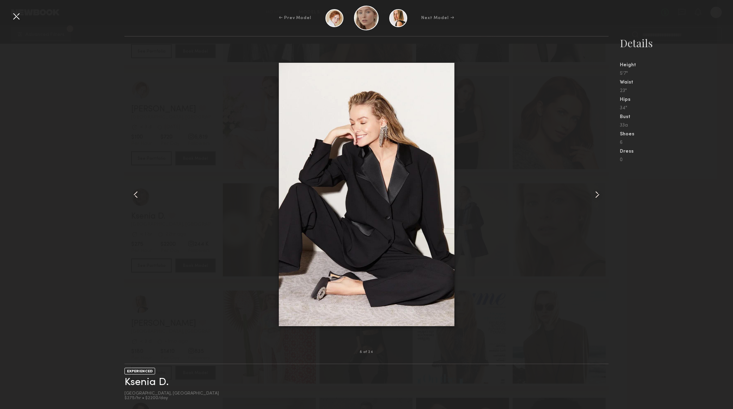
click at [600, 197] on common-icon at bounding box center [596, 194] width 11 height 11
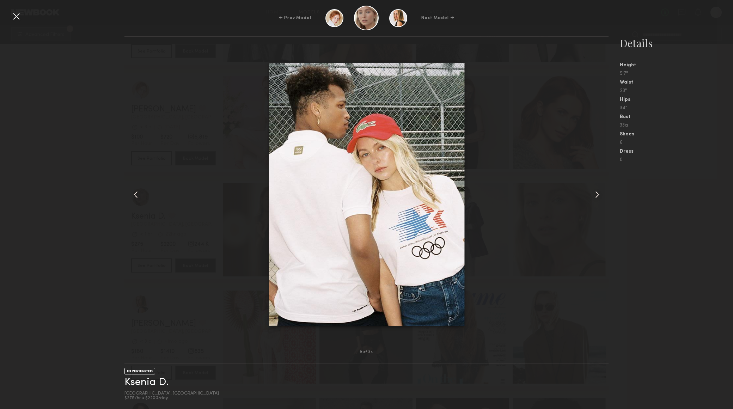
click at [600, 197] on common-icon at bounding box center [596, 194] width 11 height 11
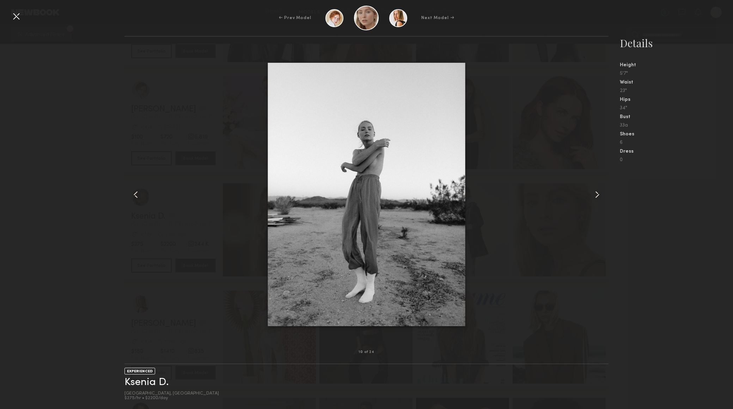
click at [600, 197] on common-icon at bounding box center [596, 194] width 11 height 11
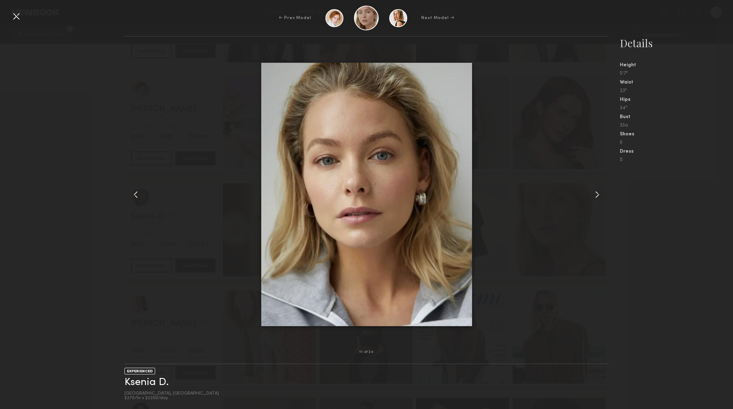
click at [598, 194] on common-icon at bounding box center [596, 194] width 11 height 11
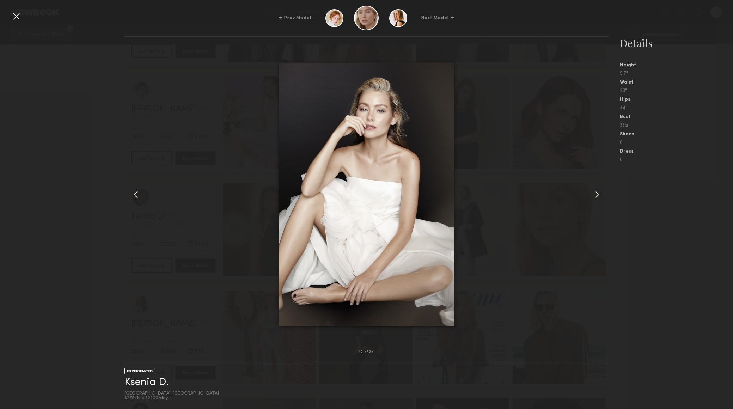
click at [598, 194] on common-icon at bounding box center [596, 194] width 11 height 11
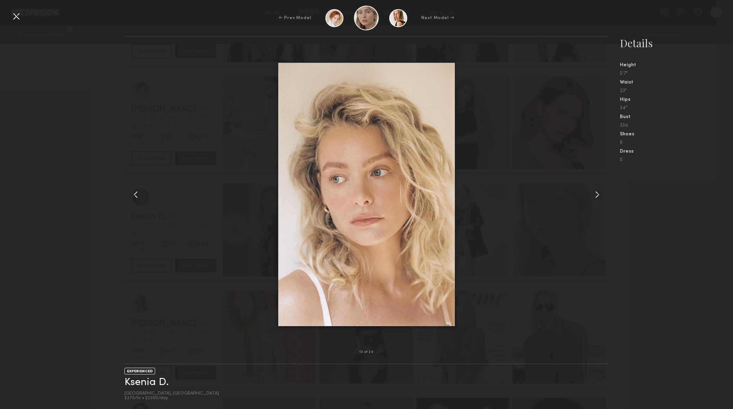
click at [598, 194] on common-icon at bounding box center [596, 194] width 11 height 11
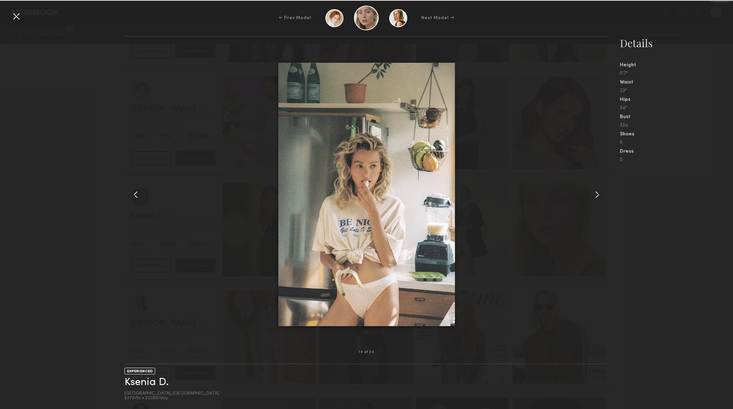
click at [598, 194] on common-icon at bounding box center [596, 194] width 11 height 11
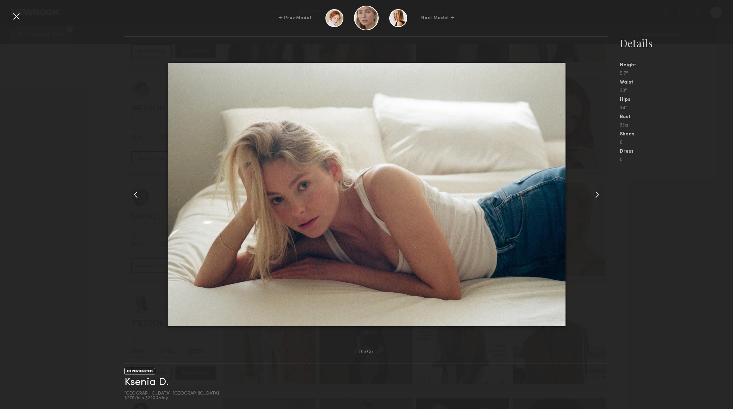
click at [11, 22] on div "← Prev Model Next Model →" at bounding box center [366, 18] width 733 height 25
click at [16, 19] on div at bounding box center [16, 16] width 11 height 11
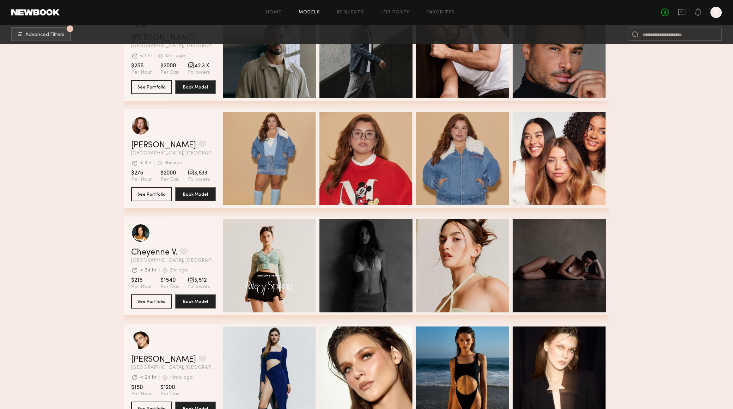
scroll to position [1572, 0]
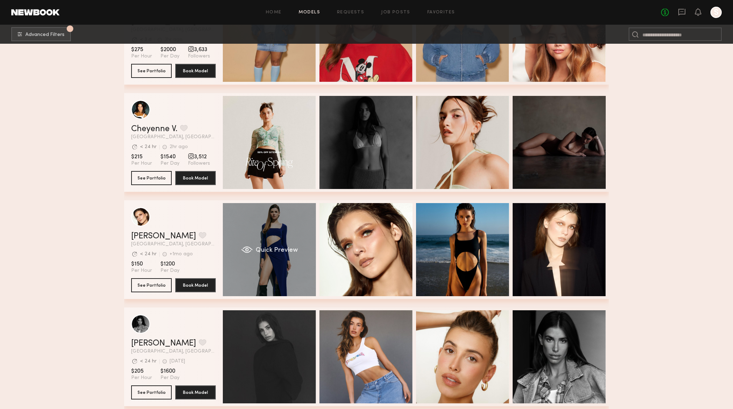
click at [282, 264] on div "Quick Preview" at bounding box center [269, 249] width 93 height 93
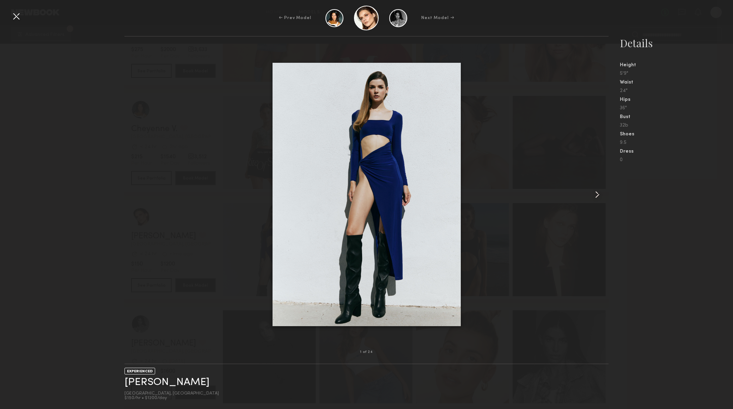
click at [597, 198] on common-icon at bounding box center [596, 194] width 11 height 11
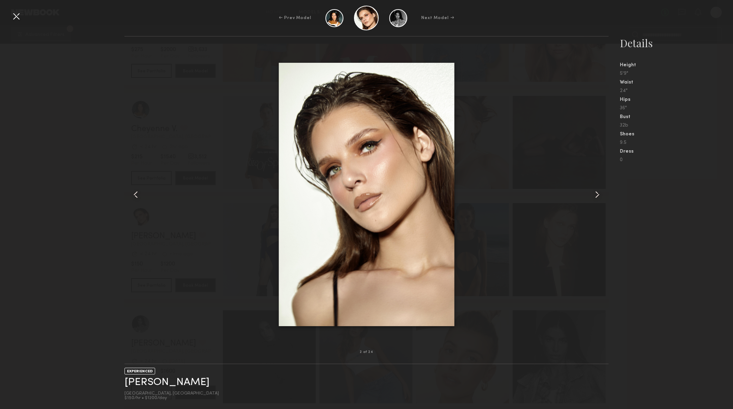
click at [597, 198] on common-icon at bounding box center [596, 194] width 11 height 11
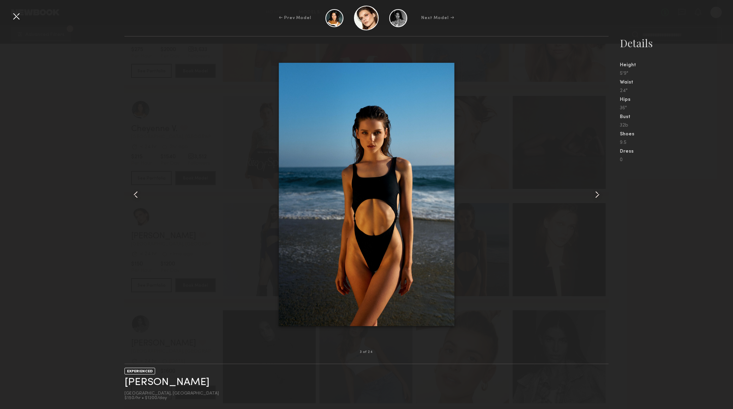
click at [597, 198] on common-icon at bounding box center [596, 194] width 11 height 11
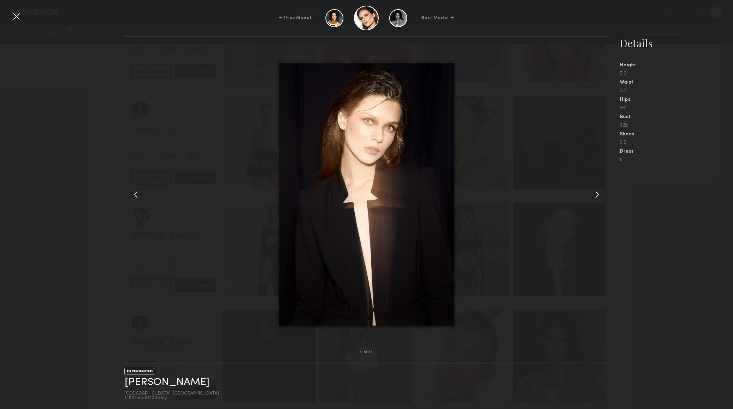
click at [597, 198] on common-icon at bounding box center [596, 194] width 11 height 11
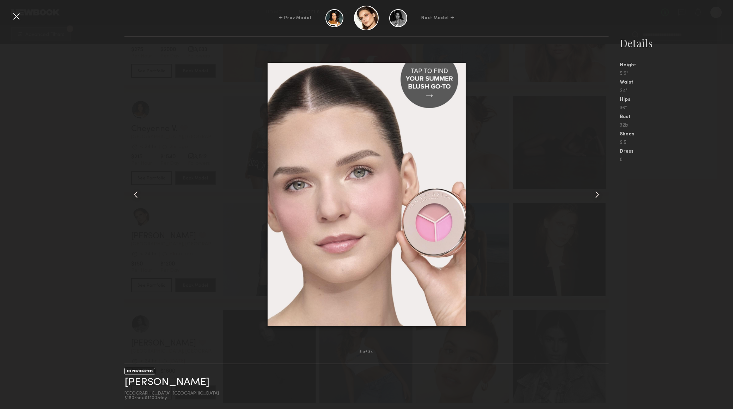
click at [597, 198] on common-icon at bounding box center [596, 194] width 11 height 11
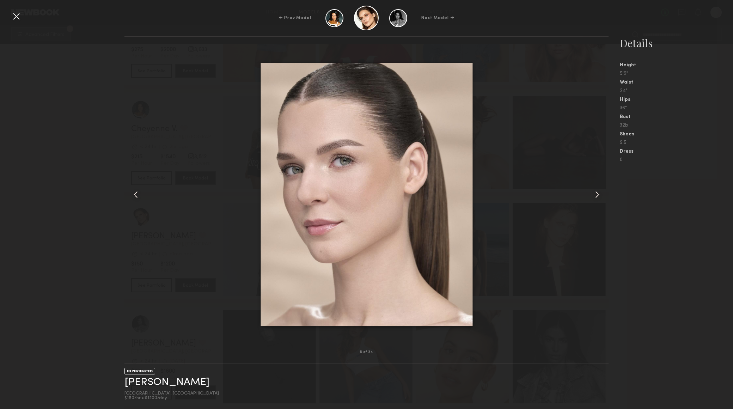
click at [597, 198] on common-icon at bounding box center [596, 194] width 11 height 11
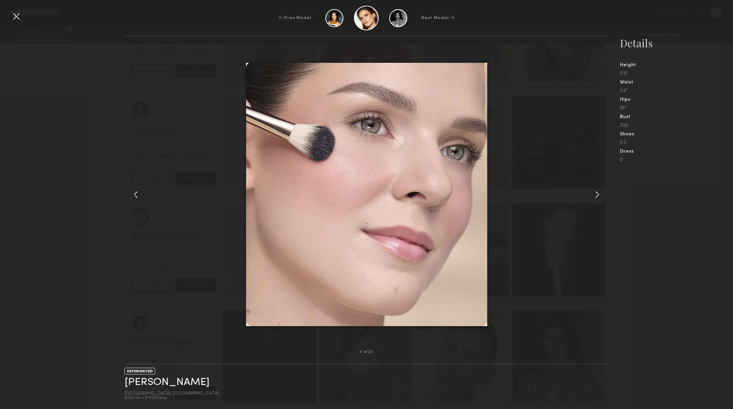
click at [597, 198] on common-icon at bounding box center [596, 194] width 11 height 11
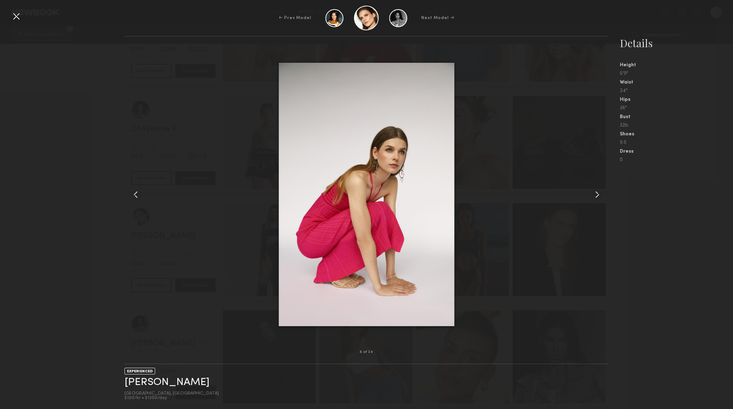
click at [597, 198] on common-icon at bounding box center [596, 194] width 11 height 11
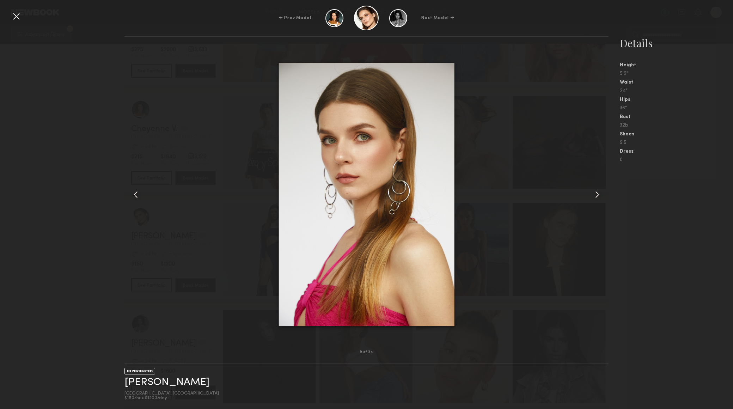
click at [597, 198] on common-icon at bounding box center [596, 194] width 11 height 11
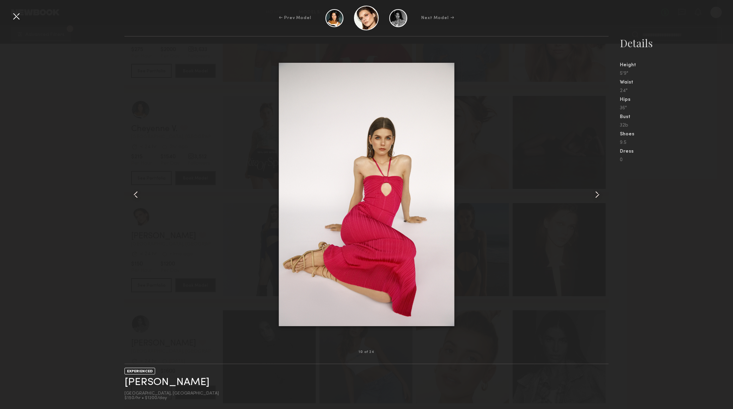
click at [597, 198] on common-icon at bounding box center [596, 194] width 11 height 11
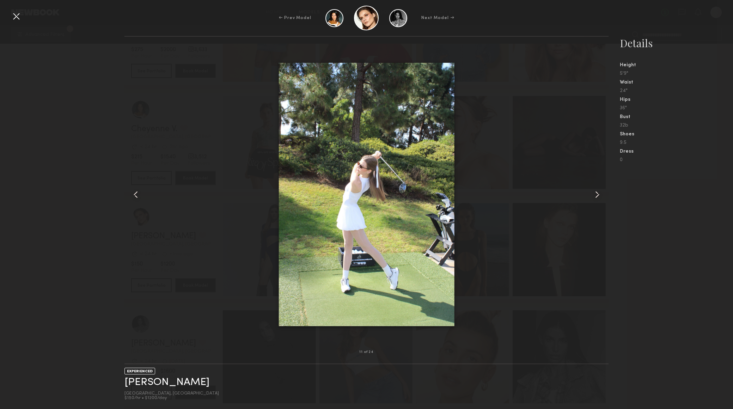
click at [597, 198] on common-icon at bounding box center [596, 194] width 11 height 11
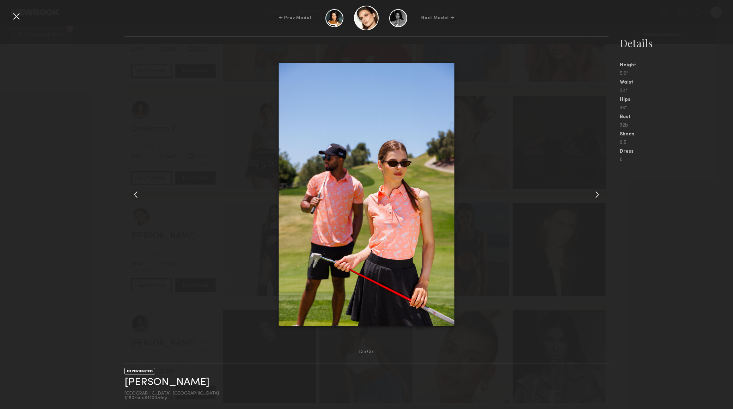
click at [23, 19] on div "← Prev Model Next Model →" at bounding box center [366, 18] width 733 height 25
click at [17, 19] on div at bounding box center [16, 16] width 11 height 11
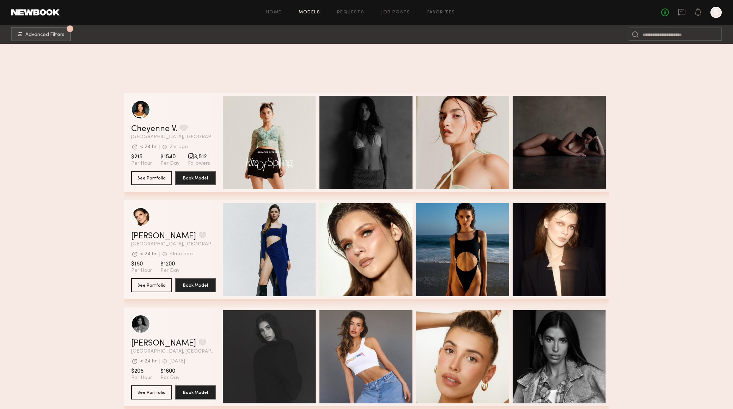
scroll to position [1684, 0]
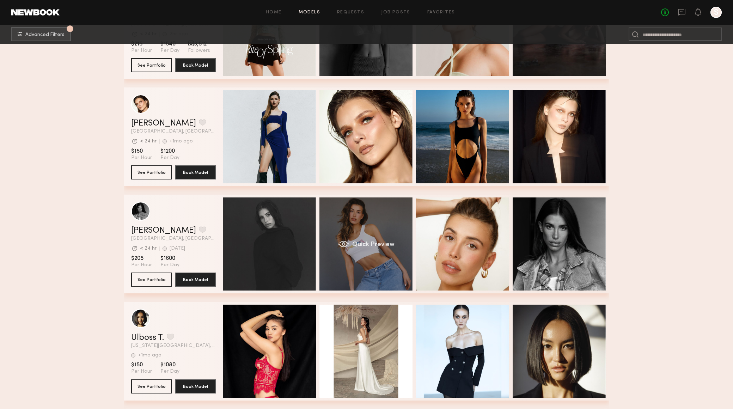
click at [329, 245] on div "Quick Preview" at bounding box center [365, 243] width 93 height 93
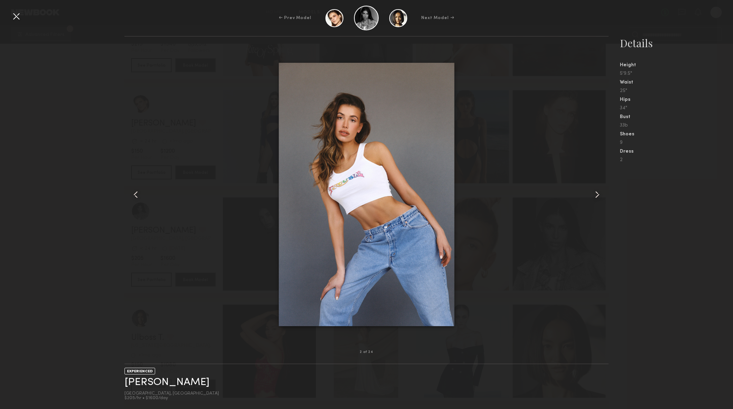
click at [597, 196] on common-icon at bounding box center [596, 194] width 11 height 11
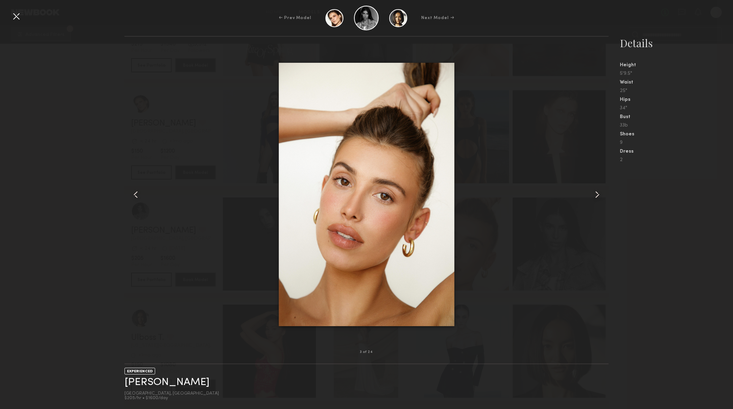
click at [597, 196] on common-icon at bounding box center [596, 194] width 11 height 11
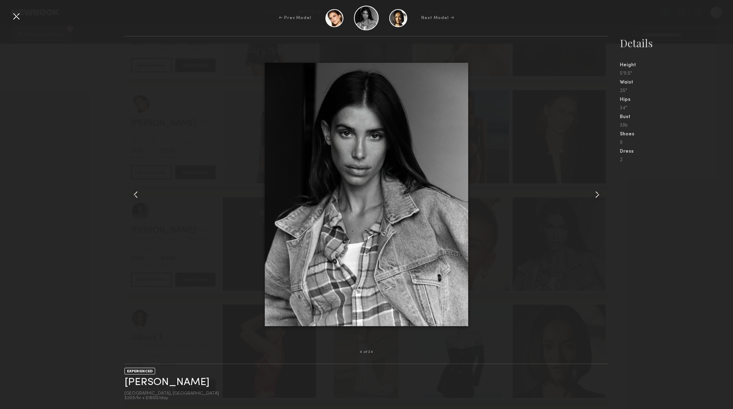
click at [597, 196] on common-icon at bounding box center [596, 194] width 11 height 11
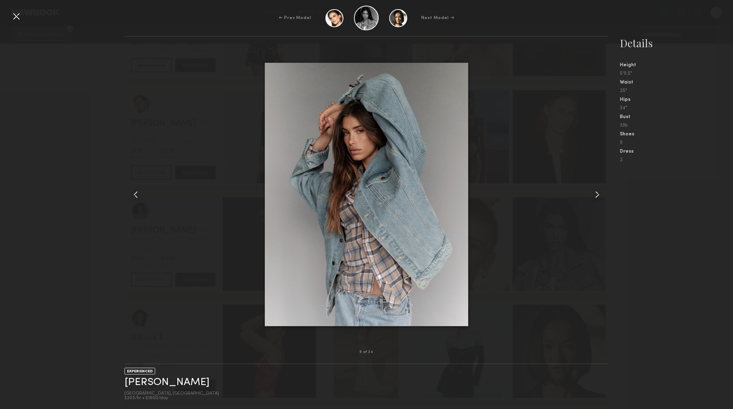
click at [597, 196] on common-icon at bounding box center [596, 194] width 11 height 11
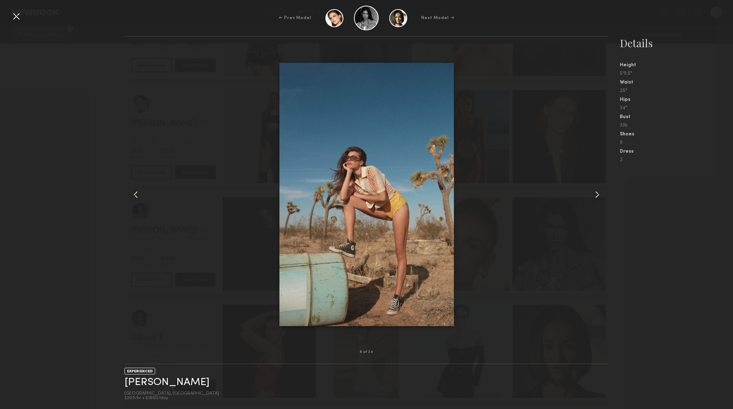
click at [597, 196] on common-icon at bounding box center [596, 194] width 11 height 11
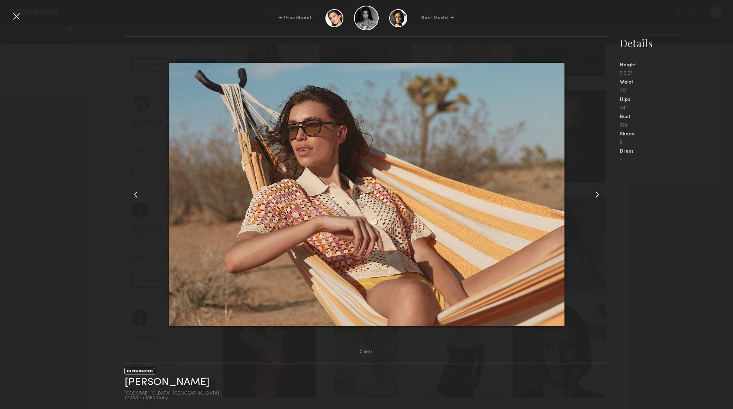
click at [597, 196] on common-icon at bounding box center [596, 194] width 11 height 11
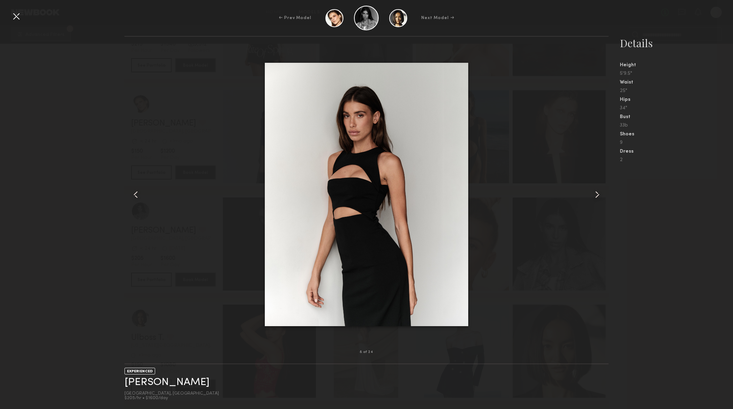
click at [597, 196] on common-icon at bounding box center [596, 194] width 11 height 11
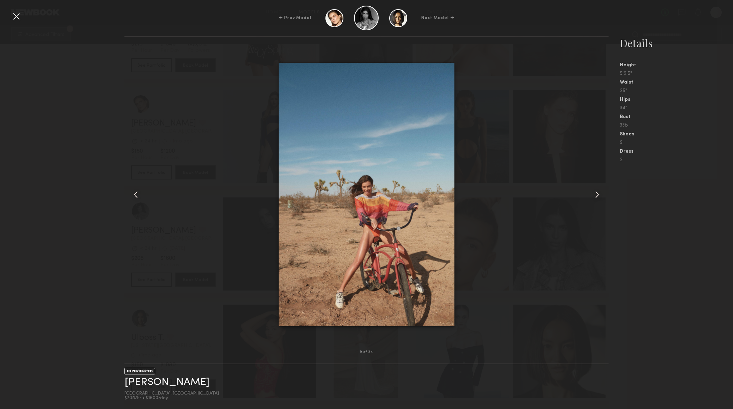
click at [597, 196] on common-icon at bounding box center [596, 194] width 11 height 11
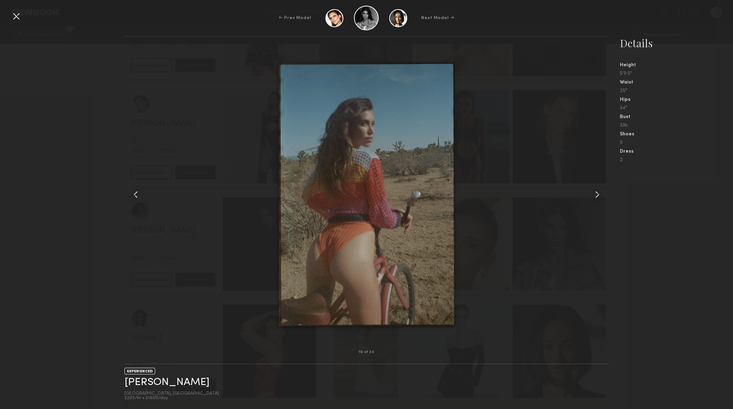
click at [597, 196] on common-icon at bounding box center [596, 194] width 11 height 11
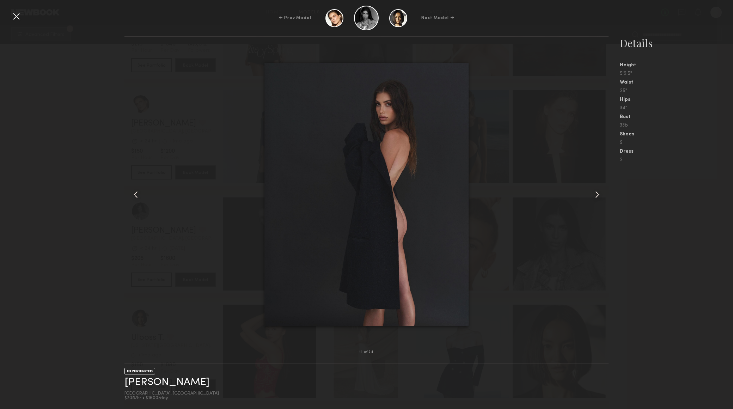
click at [597, 196] on common-icon at bounding box center [596, 194] width 11 height 11
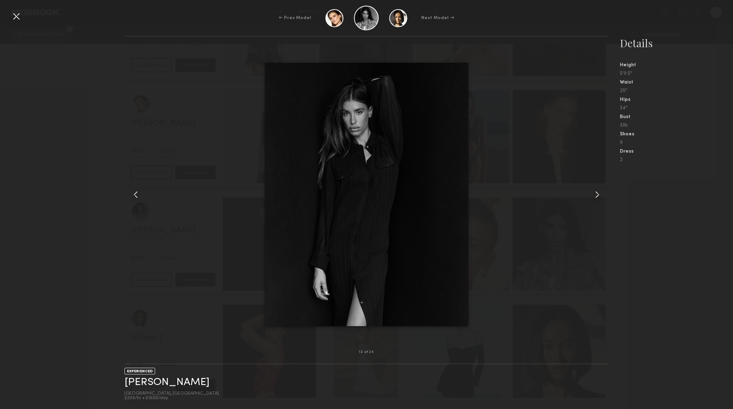
click at [597, 196] on common-icon at bounding box center [596, 194] width 11 height 11
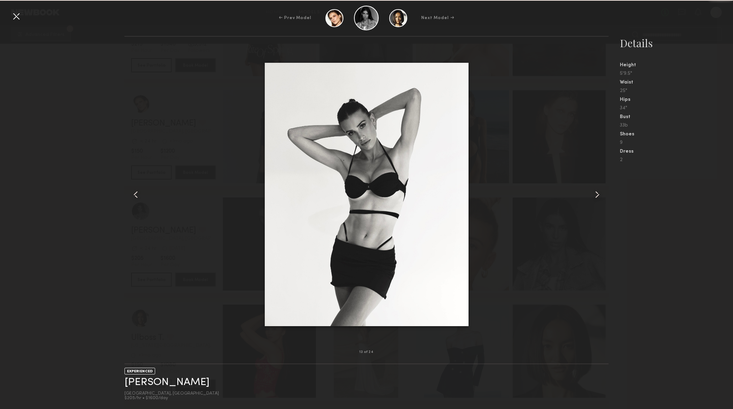
click at [597, 196] on common-icon at bounding box center [596, 194] width 11 height 11
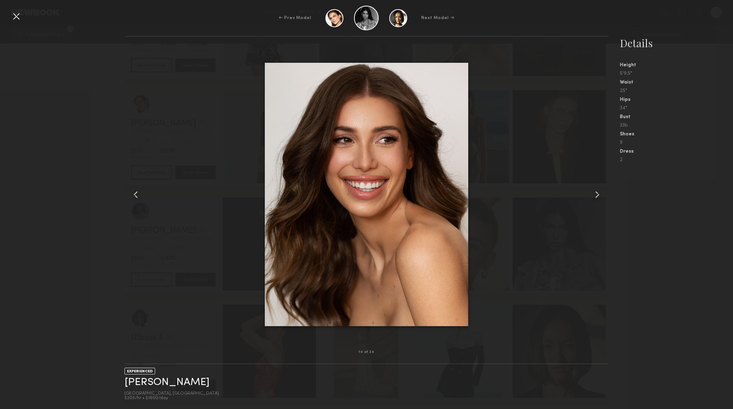
click at [597, 196] on common-icon at bounding box center [596, 194] width 11 height 11
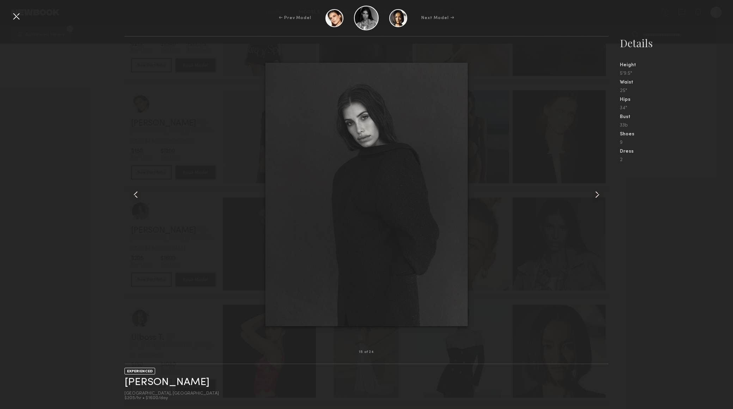
click at [597, 196] on common-icon at bounding box center [596, 194] width 11 height 11
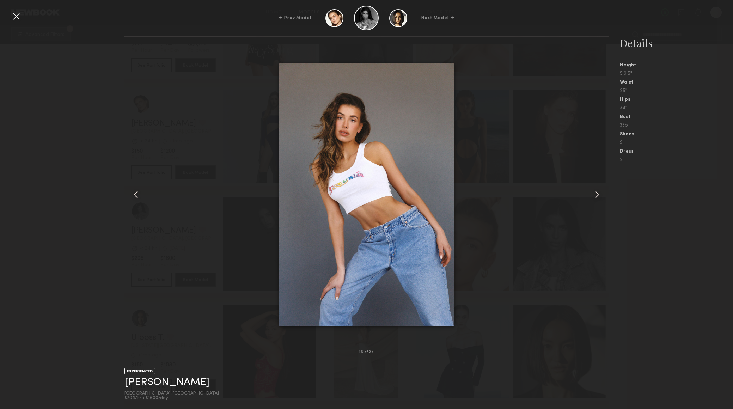
click at [146, 75] on div at bounding box center [366, 194] width 484 height 293
click at [15, 13] on div at bounding box center [16, 16] width 11 height 11
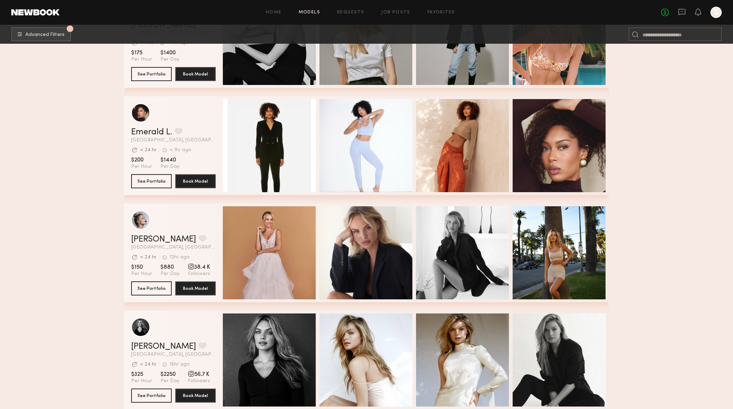
scroll to position [2449, 0]
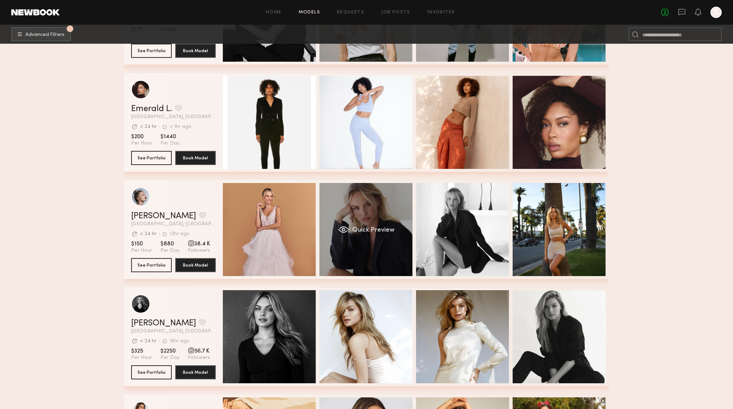
click at [354, 240] on div "Quick Preview" at bounding box center [365, 229] width 93 height 93
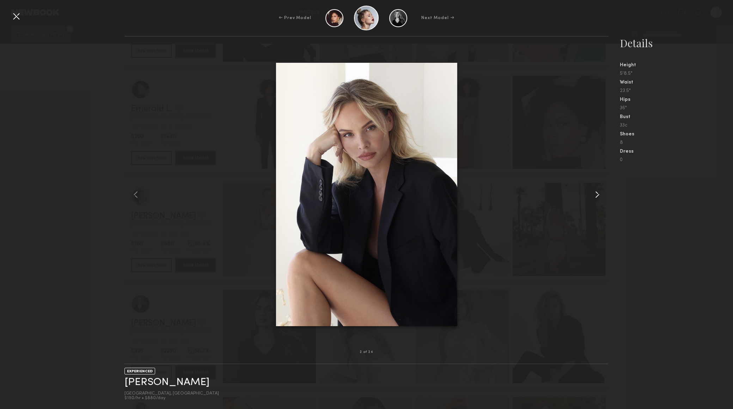
click at [602, 191] on common-icon at bounding box center [596, 194] width 11 height 11
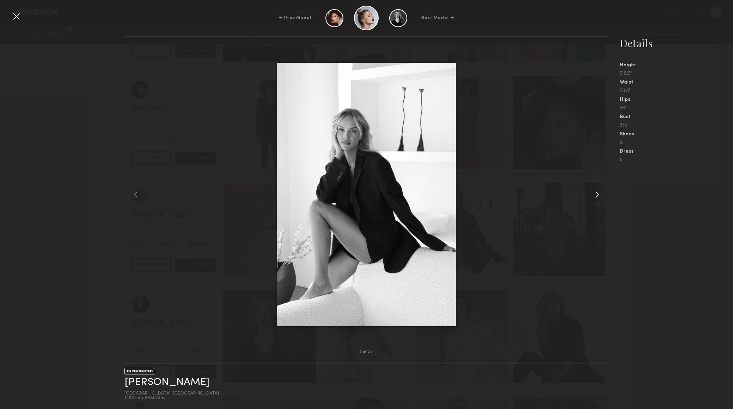
click at [598, 192] on common-icon at bounding box center [596, 194] width 11 height 11
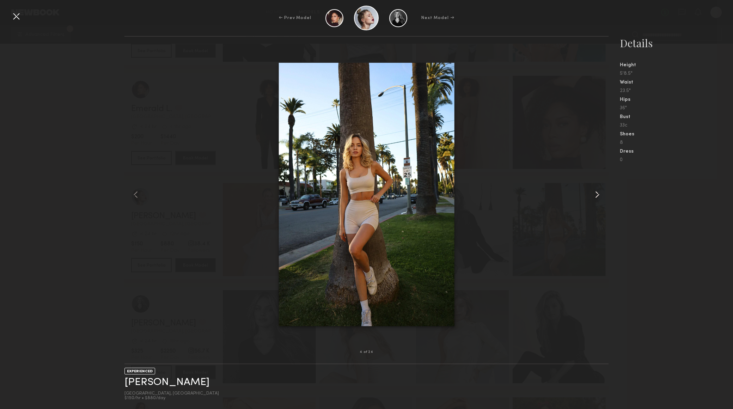
click at [598, 192] on common-icon at bounding box center [596, 194] width 11 height 11
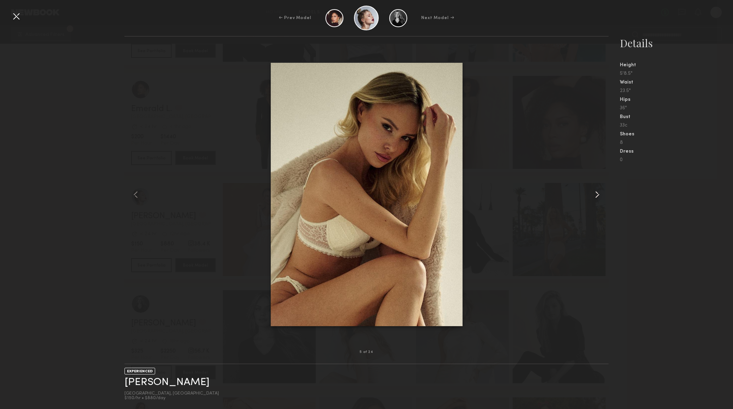
click at [598, 192] on common-icon at bounding box center [596, 194] width 11 height 11
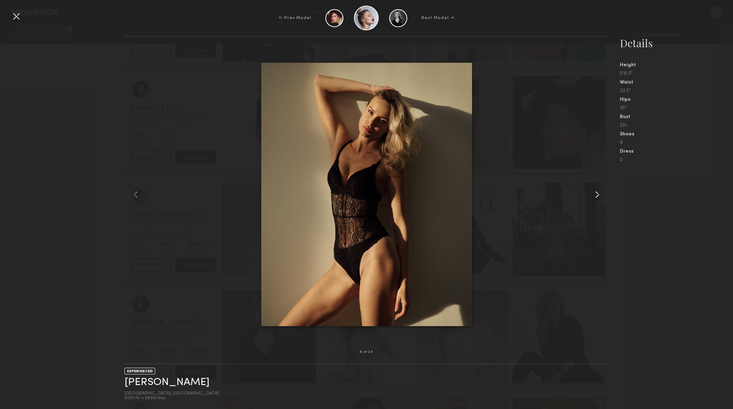
click at [598, 192] on common-icon at bounding box center [596, 194] width 11 height 11
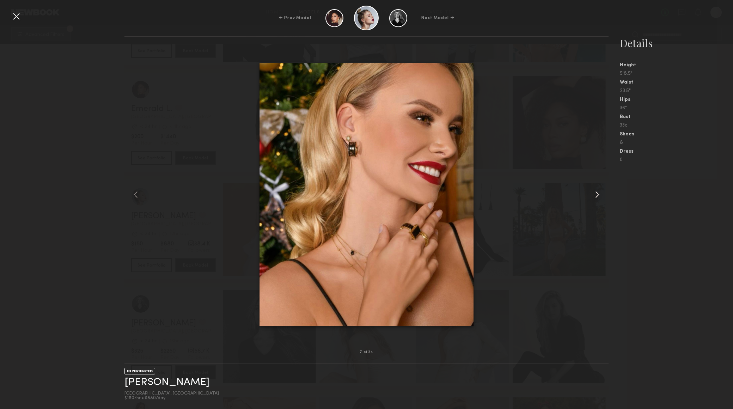
click at [598, 192] on common-icon at bounding box center [596, 194] width 11 height 11
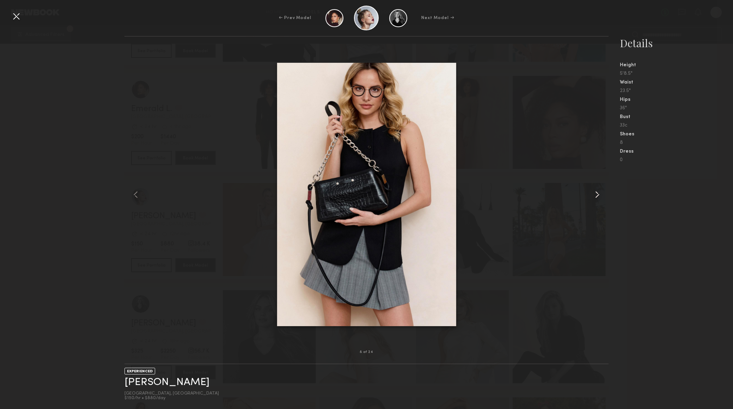
click at [598, 192] on common-icon at bounding box center [596, 194] width 11 height 11
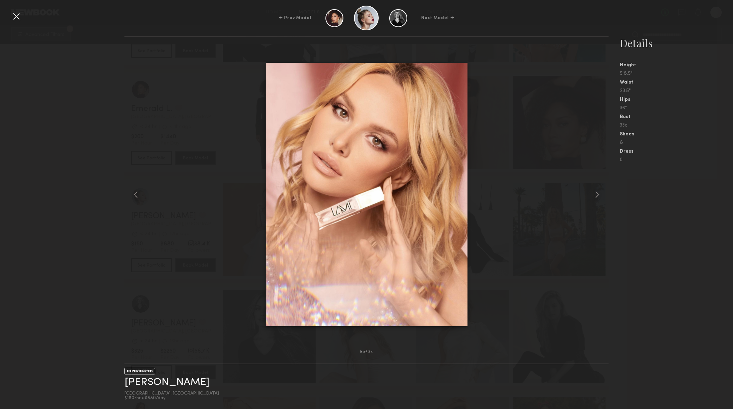
click at [23, 17] on div "← Prev Model Next Model →" at bounding box center [366, 18] width 733 height 25
click at [18, 19] on div at bounding box center [16, 16] width 11 height 11
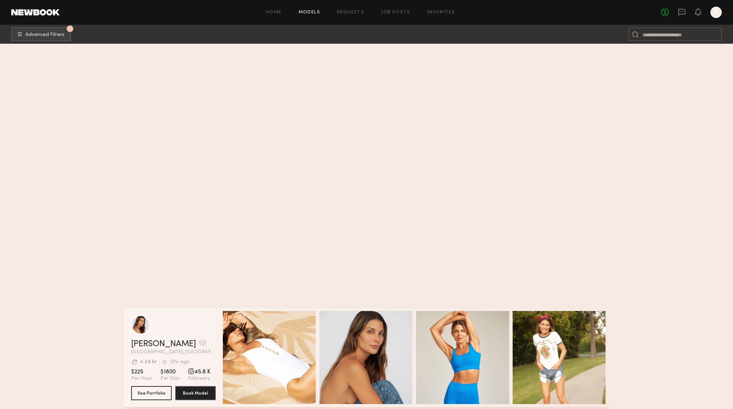
scroll to position [2840, 0]
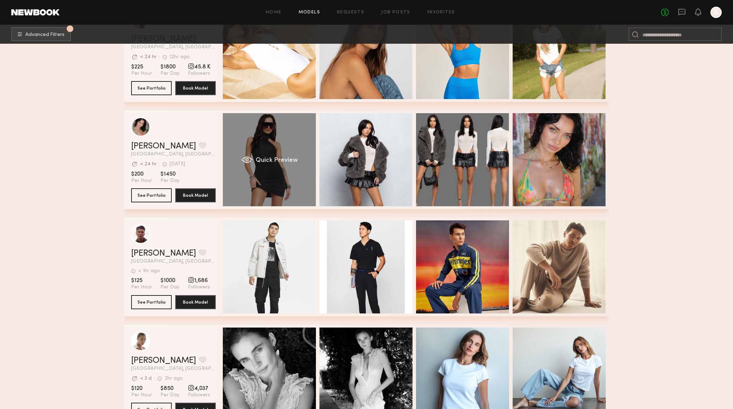
click at [265, 170] on div "Quick Preview" at bounding box center [269, 159] width 93 height 93
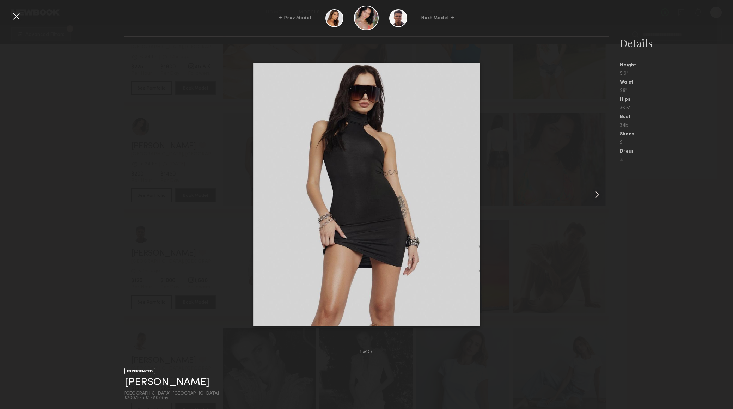
click at [595, 196] on common-icon at bounding box center [596, 194] width 11 height 11
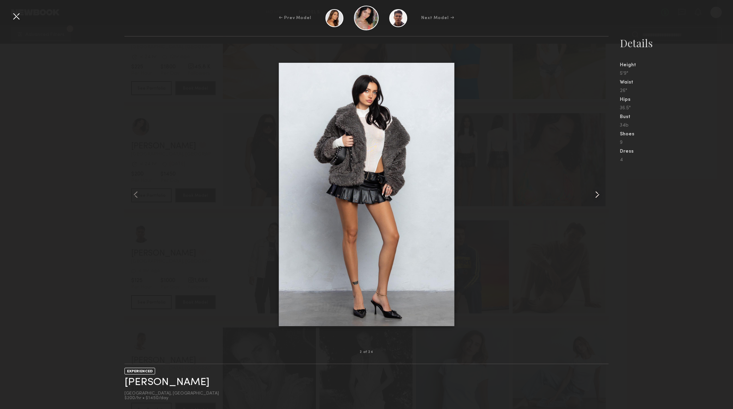
click at [595, 196] on common-icon at bounding box center [596, 194] width 11 height 11
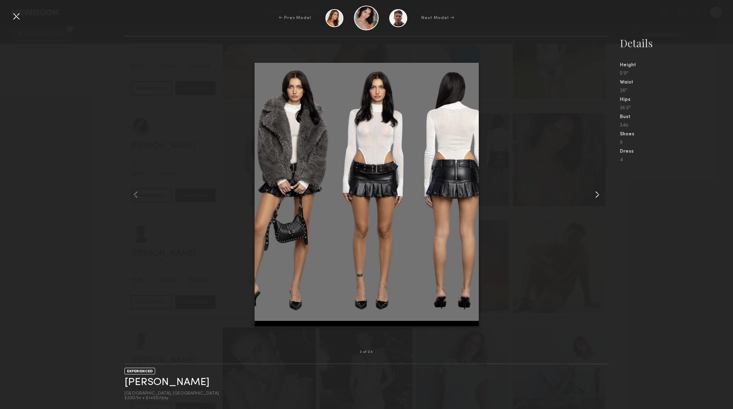
click at [595, 196] on common-icon at bounding box center [596, 194] width 11 height 11
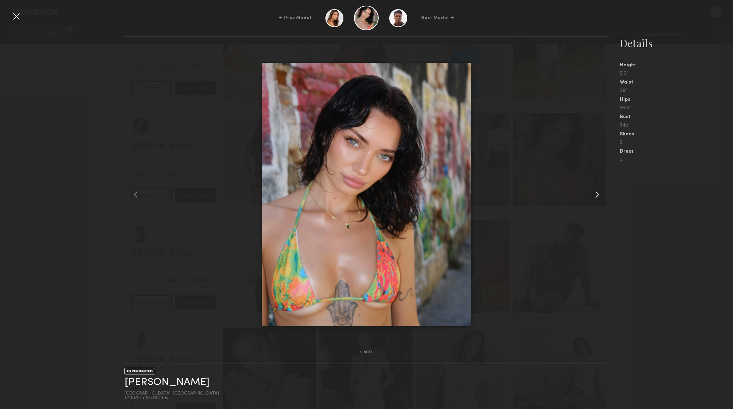
click at [595, 197] on common-icon at bounding box center [596, 194] width 11 height 11
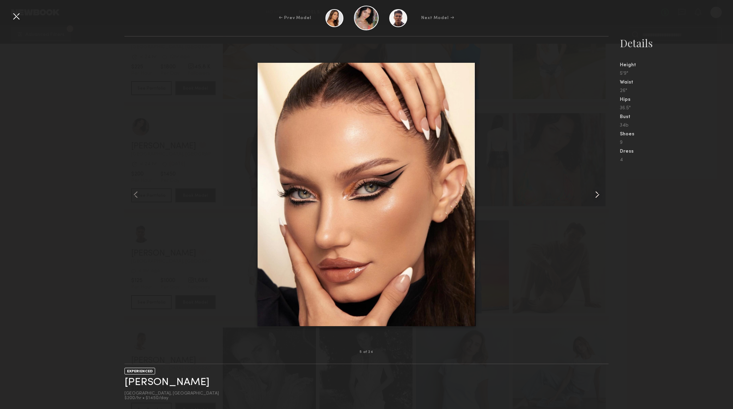
click at [595, 197] on common-icon at bounding box center [596, 194] width 11 height 11
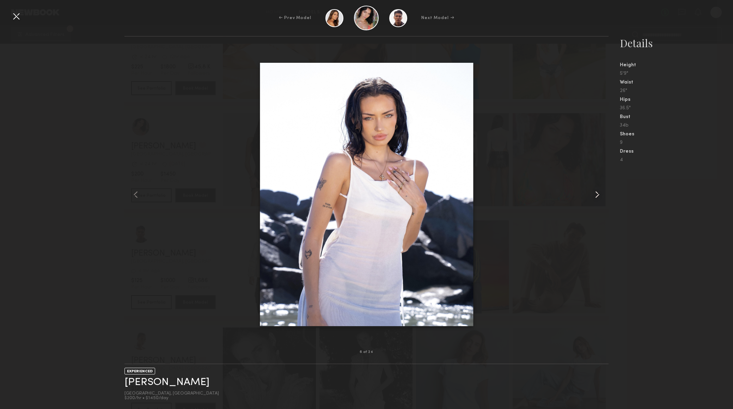
click at [595, 197] on common-icon at bounding box center [596, 194] width 11 height 11
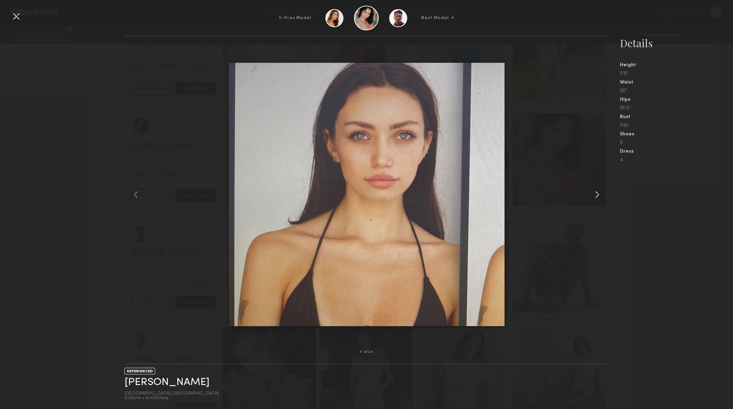
click at [595, 197] on common-icon at bounding box center [596, 194] width 11 height 11
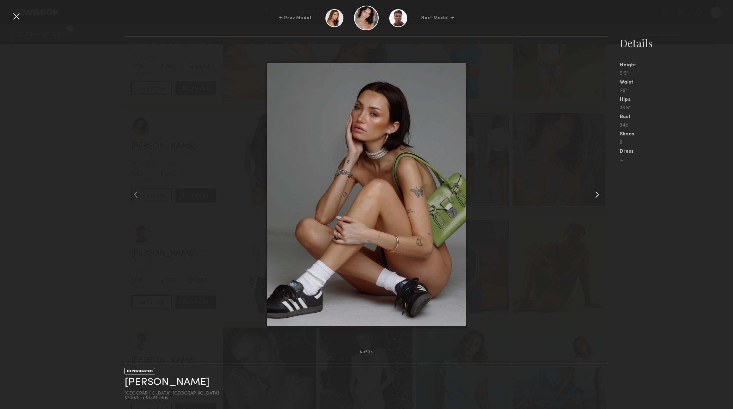
click at [595, 197] on common-icon at bounding box center [596, 194] width 11 height 11
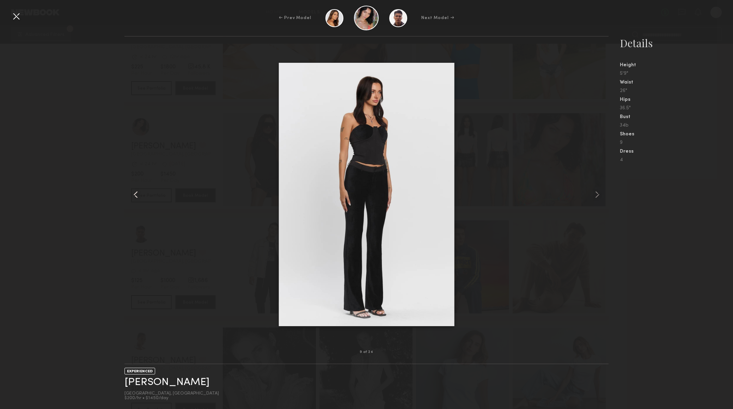
click at [142, 258] on div at bounding box center [133, 194] width 19 height 293
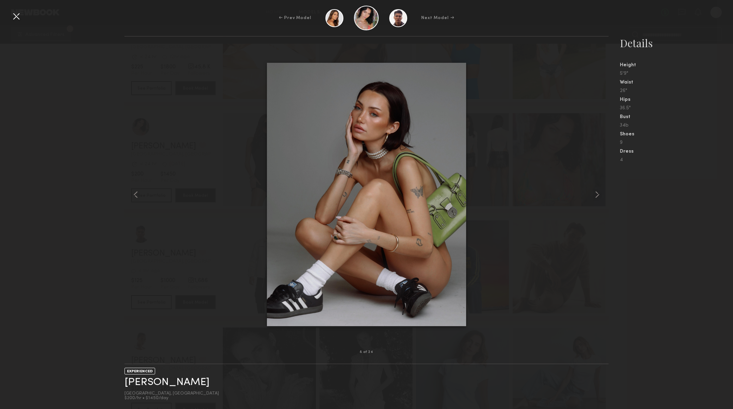
click at [32, 269] on div "8 of 24 EXPERIENCED [PERSON_NAME] [GEOGRAPHIC_DATA], [GEOGRAPHIC_DATA] $200/hr …" at bounding box center [366, 222] width 733 height 373
drag, startPoint x: 13, startPoint y: 14, endPoint x: 16, endPoint y: 17, distance: 4.0
click at [14, 14] on div at bounding box center [16, 16] width 11 height 11
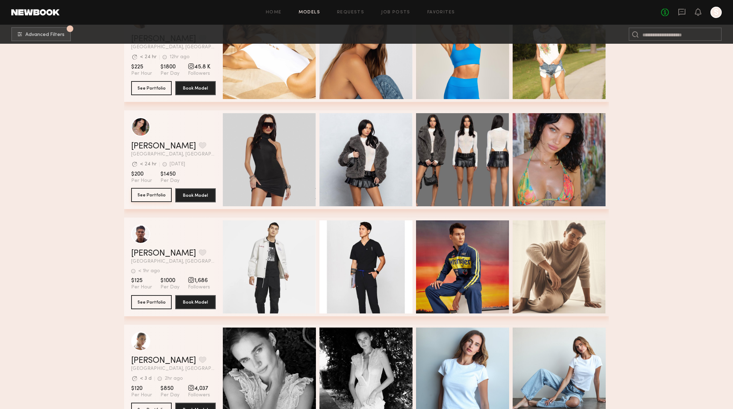
click at [149, 196] on button "See Portfolio" at bounding box center [151, 195] width 41 height 14
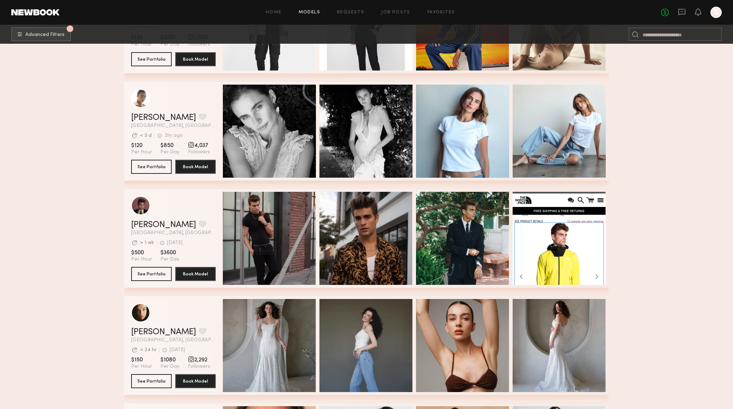
scroll to position [3069, 0]
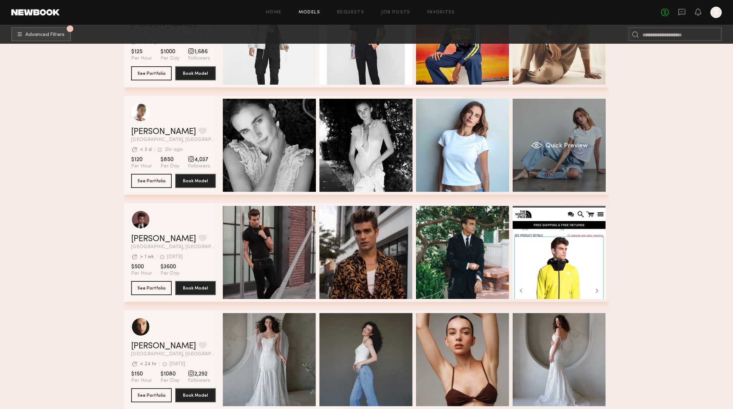
click at [583, 129] on div "Quick Preview" at bounding box center [558, 145] width 93 height 93
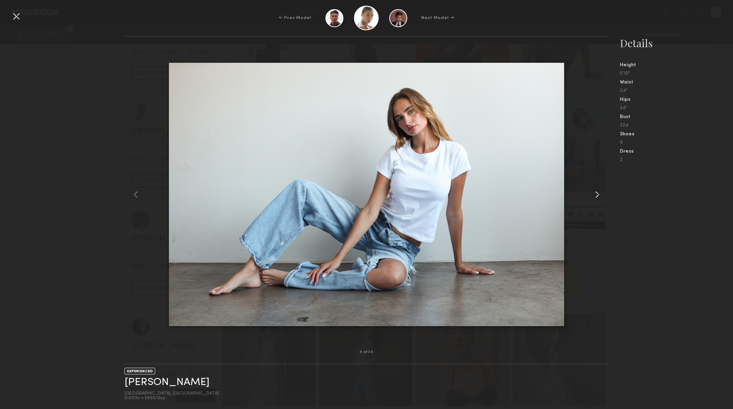
click at [600, 196] on common-icon at bounding box center [596, 194] width 11 height 11
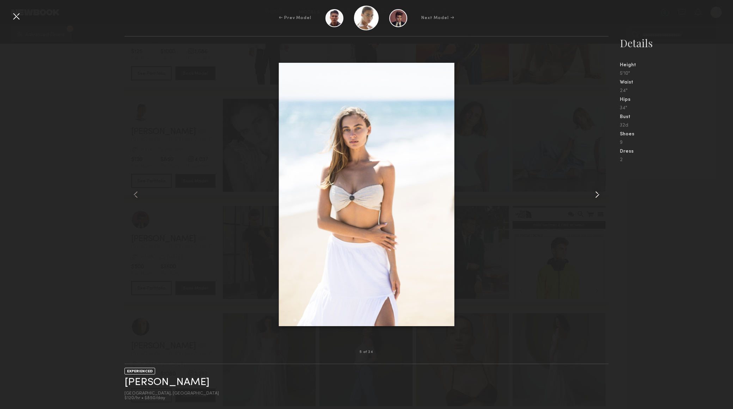
click at [600, 196] on common-icon at bounding box center [596, 194] width 11 height 11
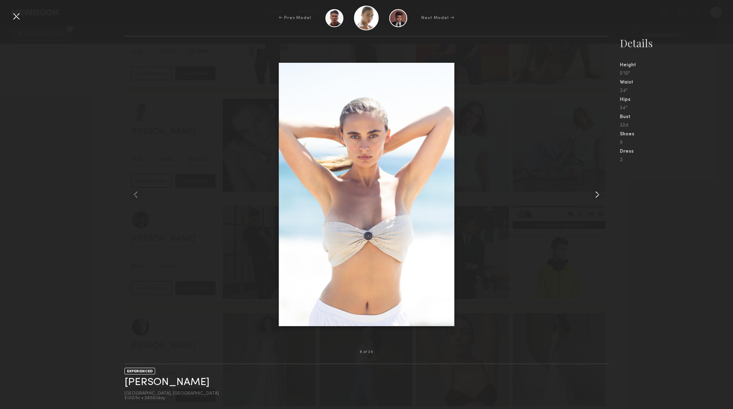
click at [600, 196] on common-icon at bounding box center [596, 194] width 11 height 11
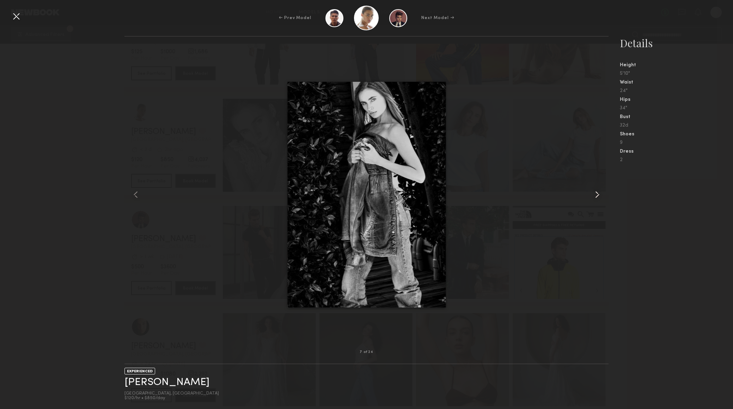
click at [600, 196] on common-icon at bounding box center [596, 194] width 11 height 11
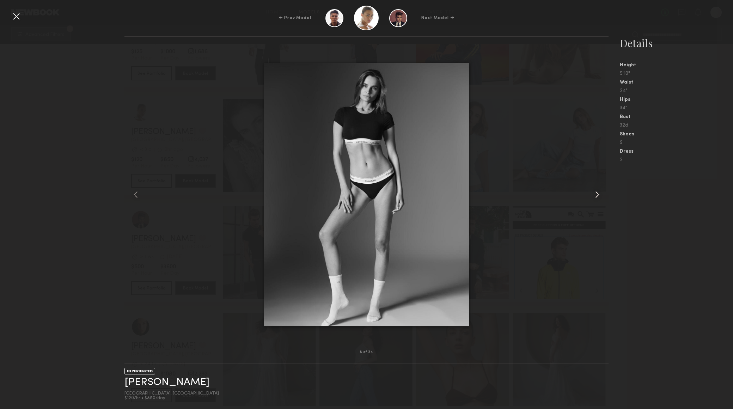
click at [600, 196] on common-icon at bounding box center [596, 194] width 11 height 11
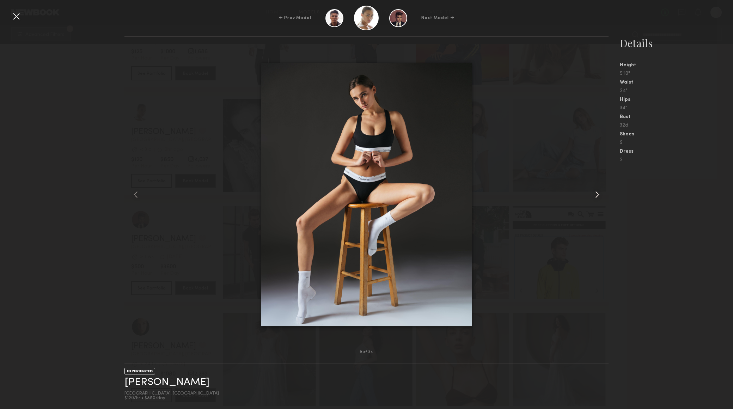
click at [600, 196] on common-icon at bounding box center [596, 194] width 11 height 11
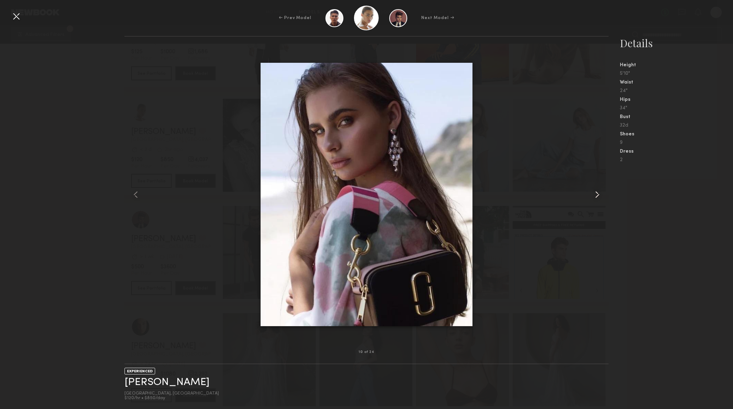
click at [600, 196] on common-icon at bounding box center [596, 194] width 11 height 11
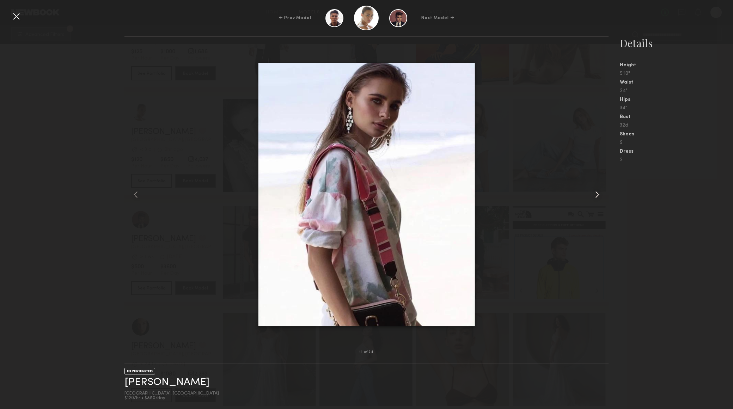
click at [600, 196] on common-icon at bounding box center [596, 194] width 11 height 11
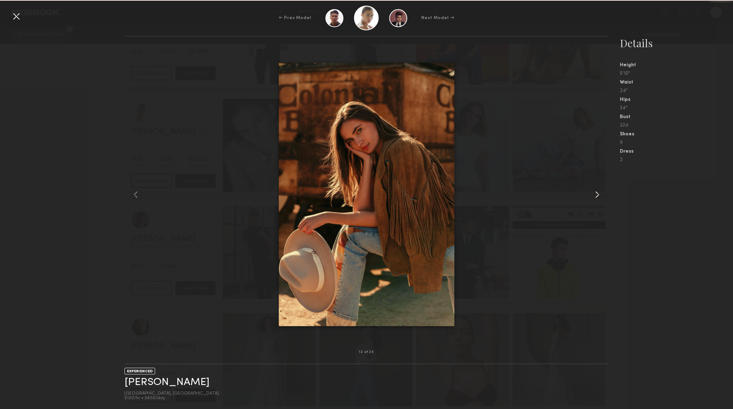
click at [600, 196] on common-icon at bounding box center [596, 194] width 11 height 11
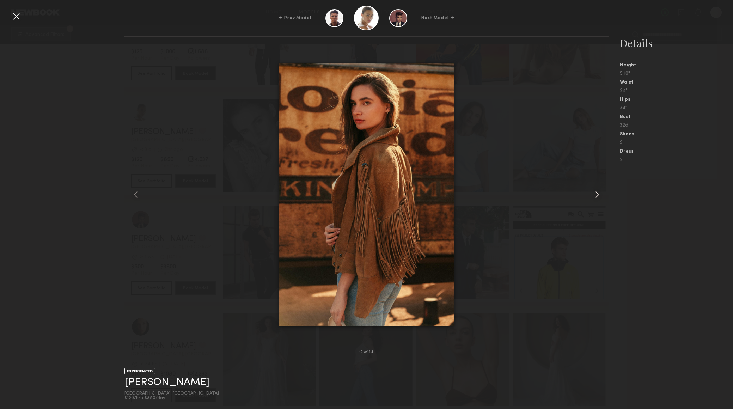
click at [600, 196] on common-icon at bounding box center [596, 194] width 11 height 11
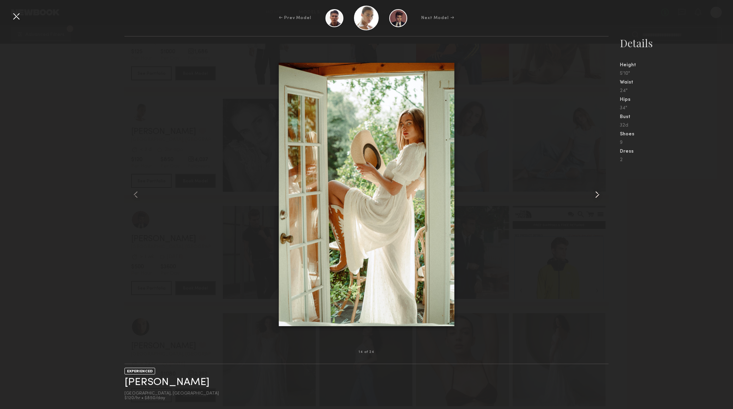
click at [600, 196] on common-icon at bounding box center [596, 194] width 11 height 11
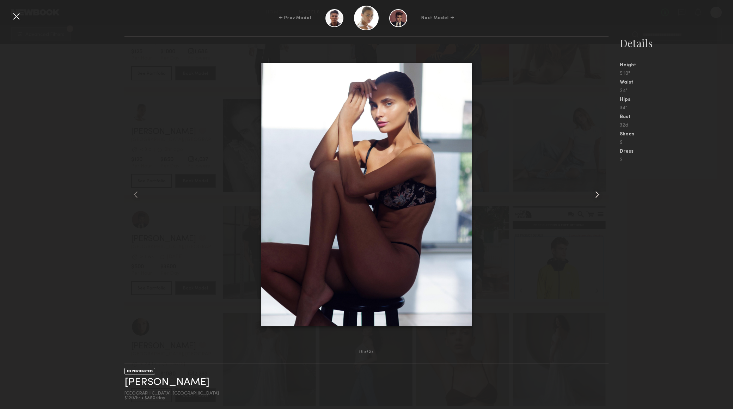
click at [600, 196] on common-icon at bounding box center [596, 194] width 11 height 11
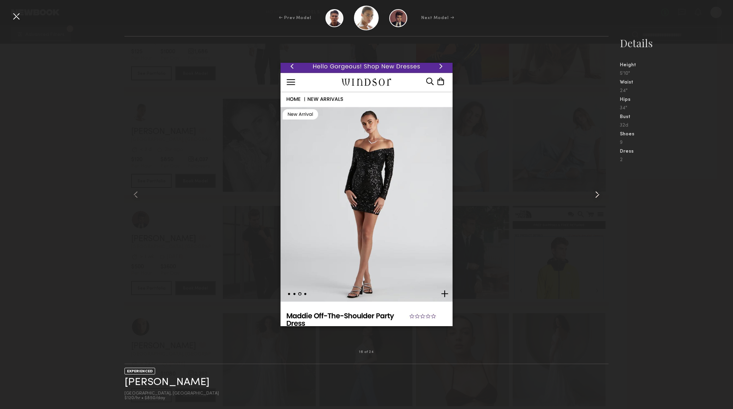
click at [600, 196] on common-icon at bounding box center [596, 194] width 11 height 11
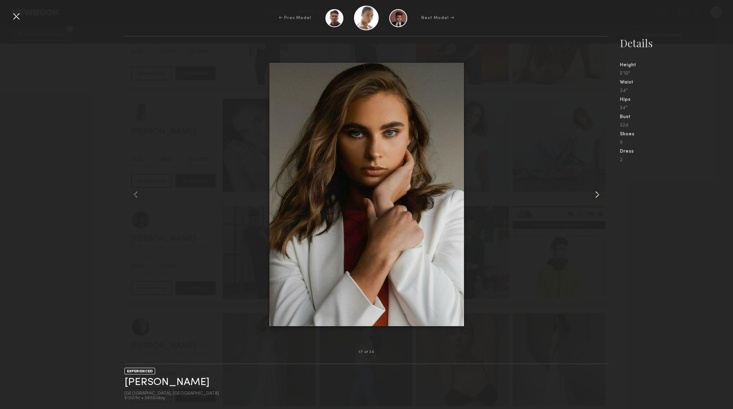
click at [600, 196] on common-icon at bounding box center [596, 194] width 11 height 11
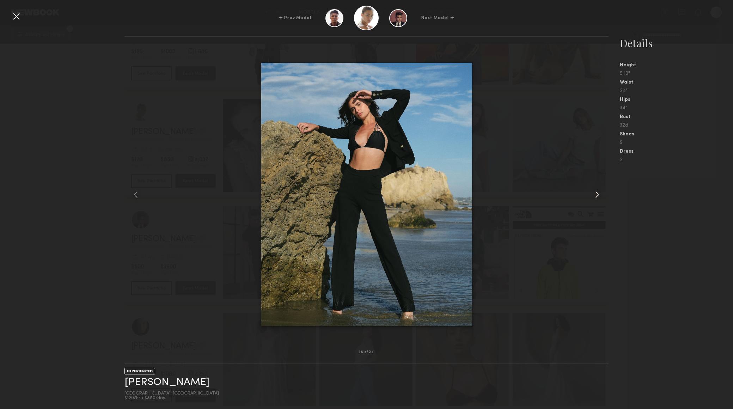
click at [600, 196] on common-icon at bounding box center [596, 194] width 11 height 11
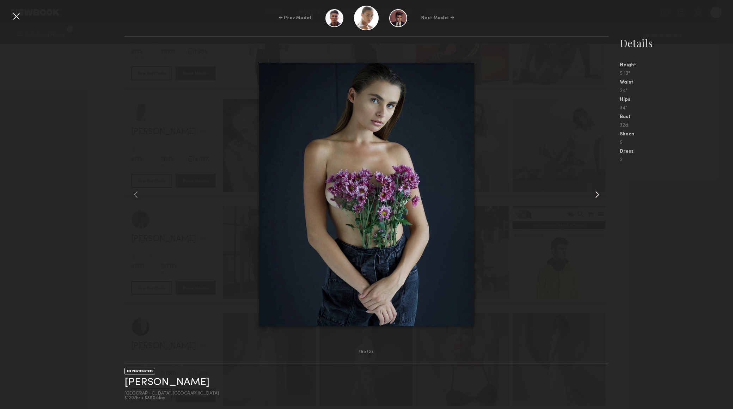
click at [600, 196] on common-icon at bounding box center [596, 194] width 11 height 11
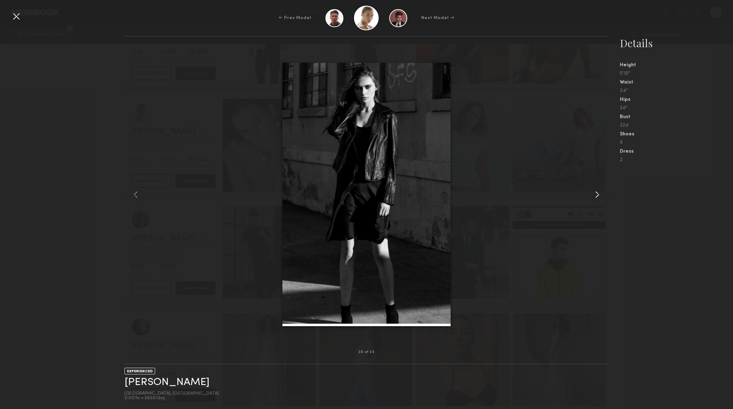
click at [600, 196] on common-icon at bounding box center [596, 194] width 11 height 11
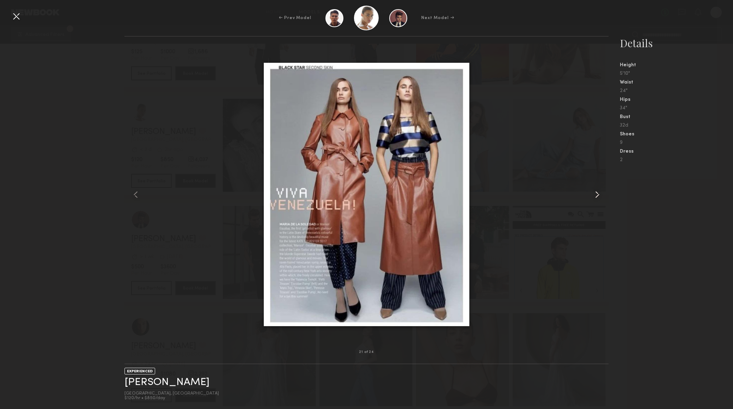
click at [600, 196] on common-icon at bounding box center [596, 194] width 11 height 11
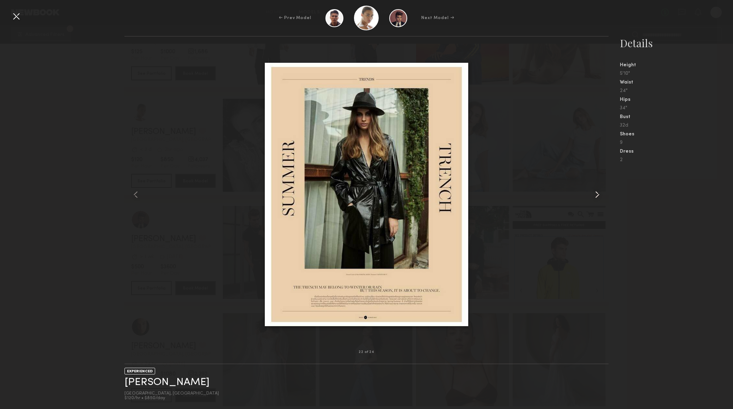
click at [600, 196] on common-icon at bounding box center [596, 194] width 11 height 11
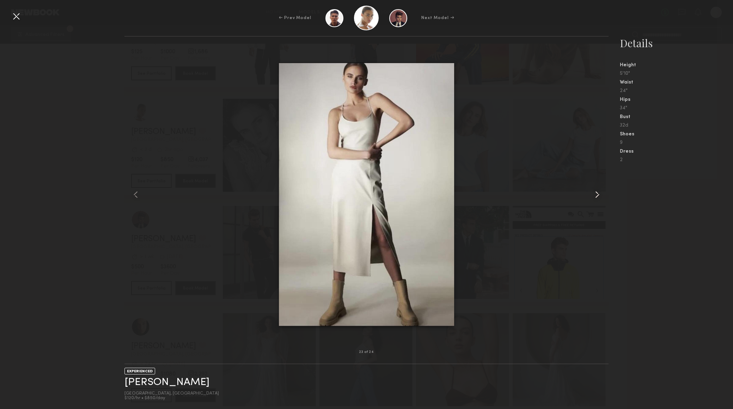
click at [600, 196] on common-icon at bounding box center [596, 194] width 11 height 11
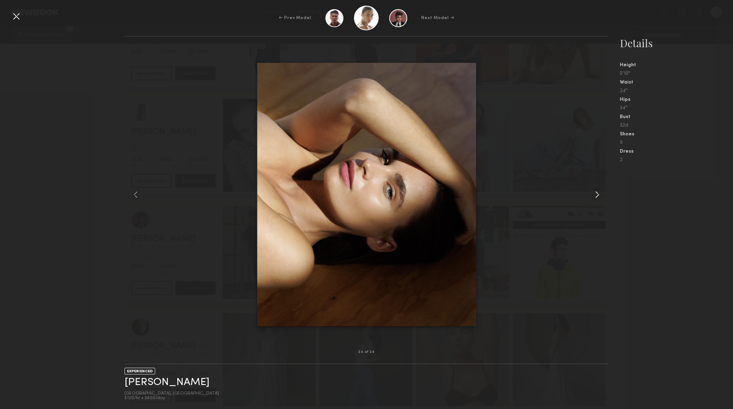
click at [600, 196] on common-icon at bounding box center [596, 194] width 11 height 11
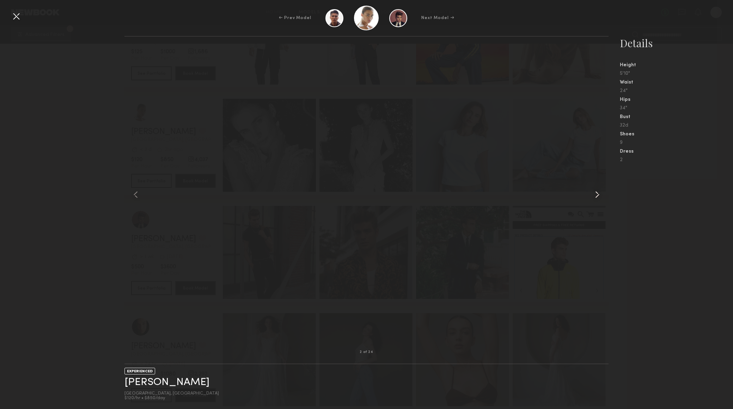
click at [600, 196] on common-icon at bounding box center [596, 194] width 11 height 11
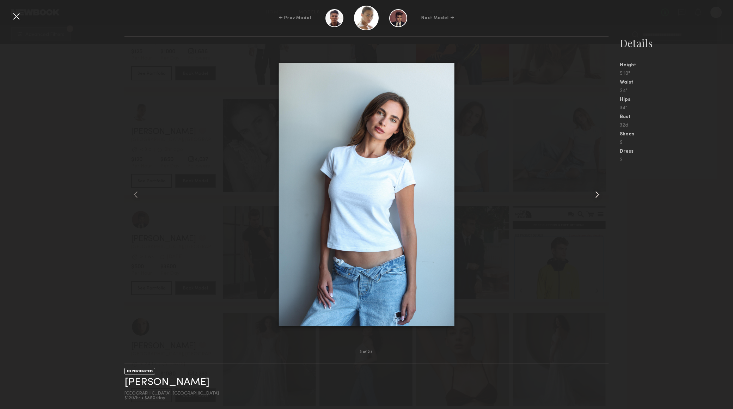
click at [600, 196] on common-icon at bounding box center [596, 194] width 11 height 11
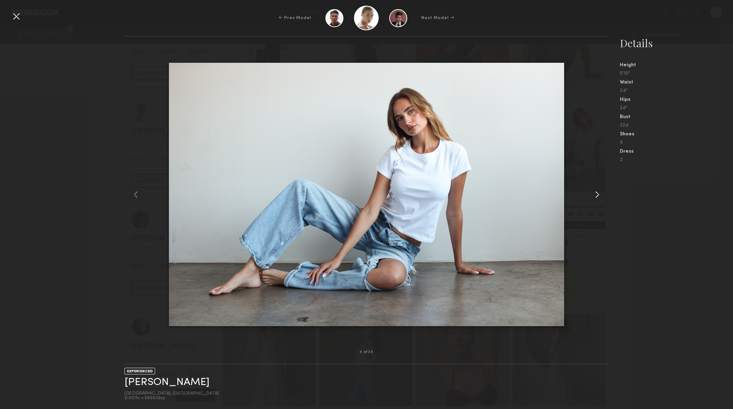
click at [600, 196] on common-icon at bounding box center [596, 194] width 11 height 11
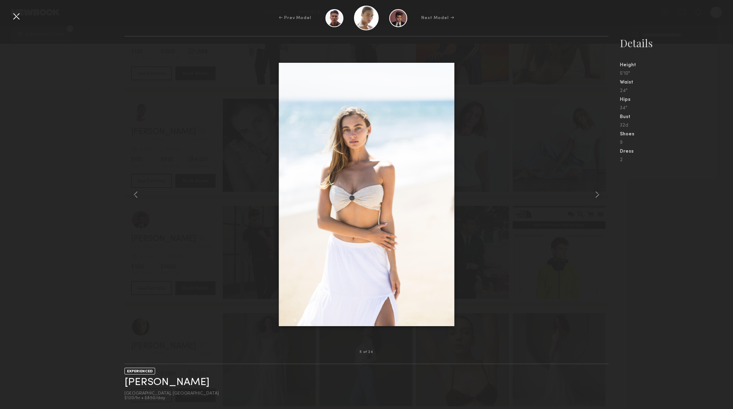
click at [11, 17] on div at bounding box center [16, 16] width 11 height 11
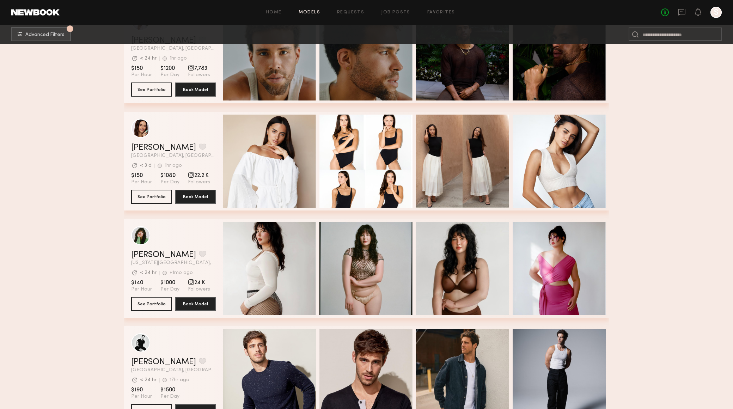
scroll to position [3692, 0]
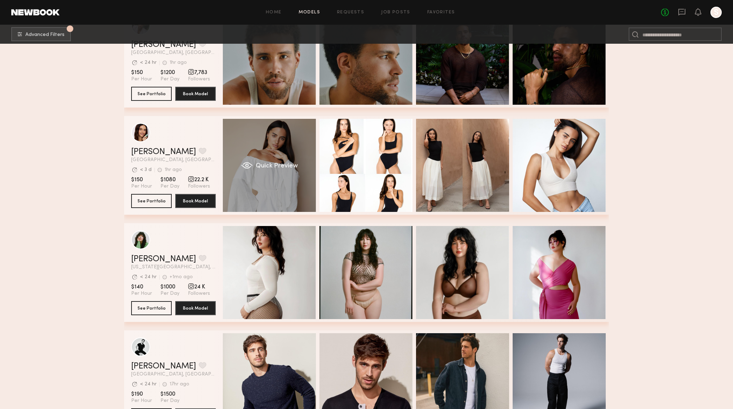
click at [261, 182] on div "Quick Preview" at bounding box center [269, 165] width 93 height 93
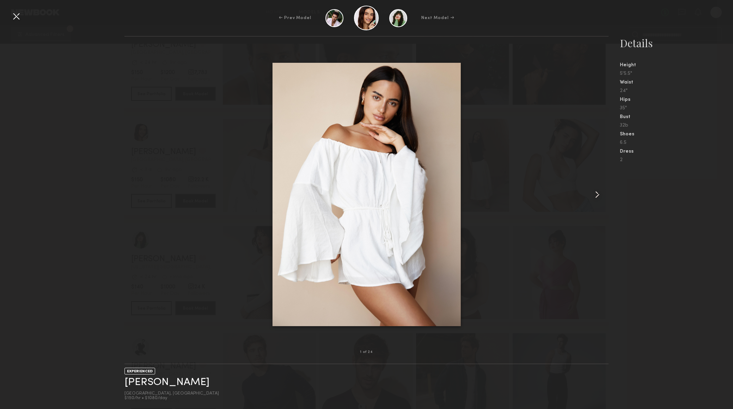
click at [599, 194] on common-icon at bounding box center [596, 194] width 11 height 11
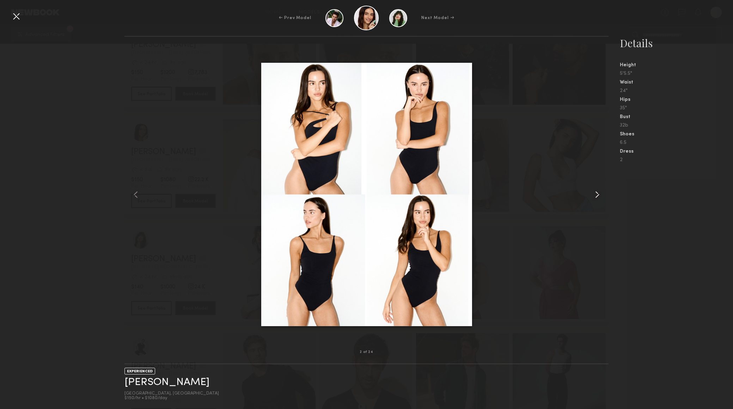
click at [599, 194] on common-icon at bounding box center [596, 194] width 11 height 11
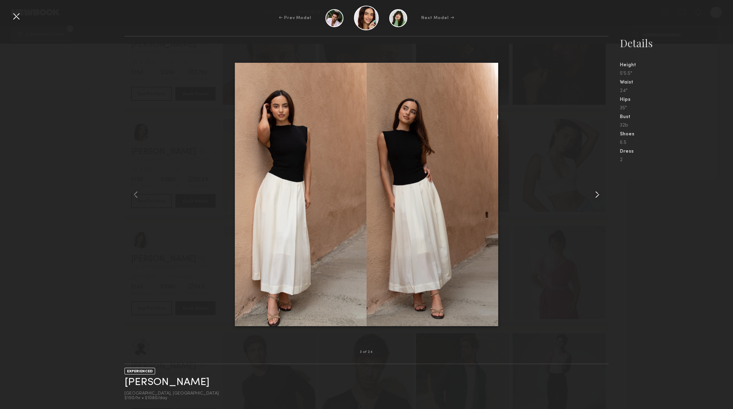
click at [599, 194] on common-icon at bounding box center [596, 194] width 11 height 11
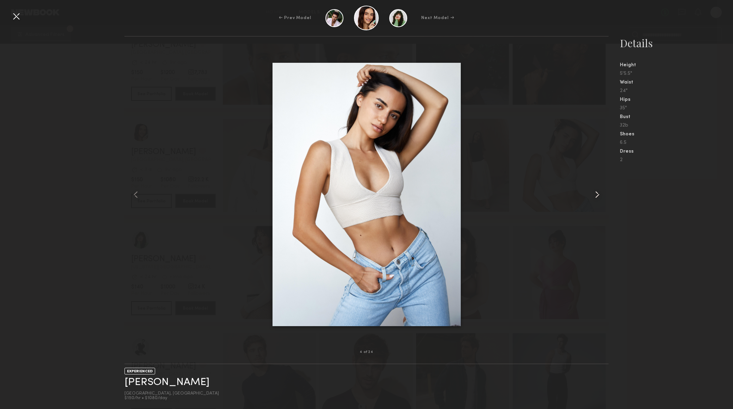
click at [599, 194] on common-icon at bounding box center [596, 194] width 11 height 11
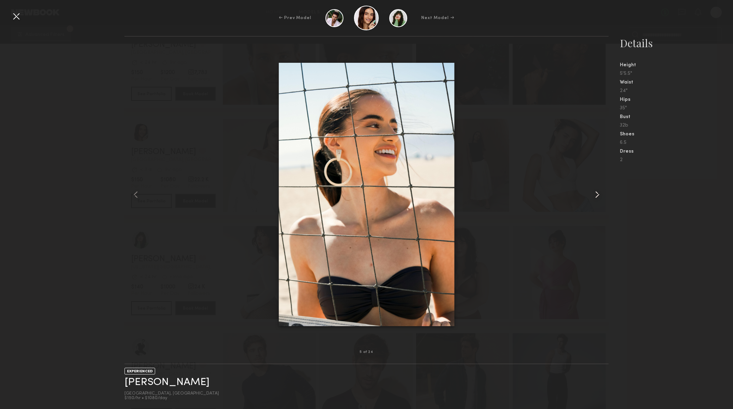
click at [599, 194] on common-icon at bounding box center [596, 194] width 11 height 11
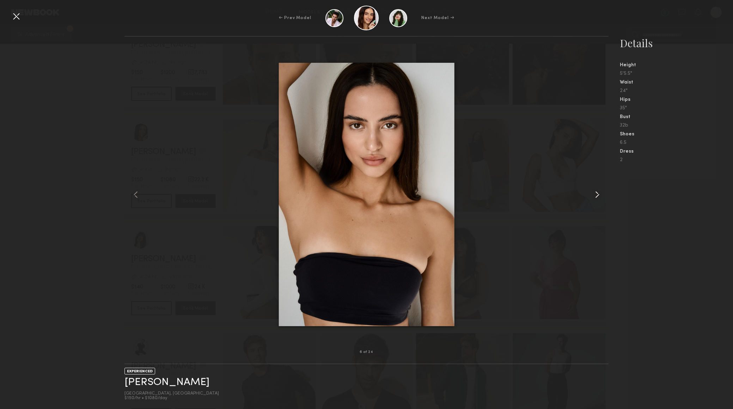
click at [599, 194] on common-icon at bounding box center [596, 194] width 11 height 11
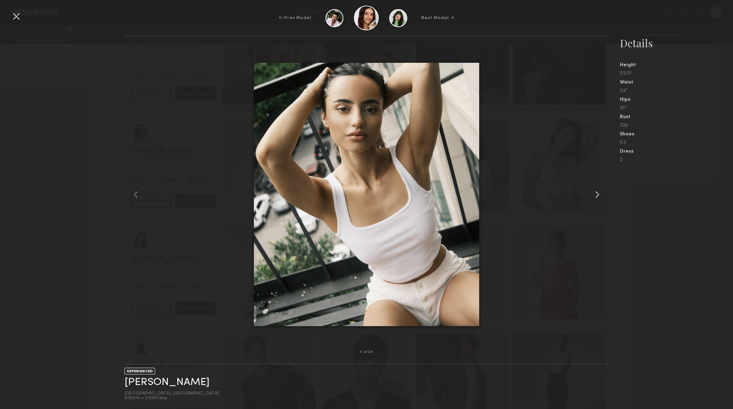
click at [599, 194] on common-icon at bounding box center [596, 194] width 11 height 11
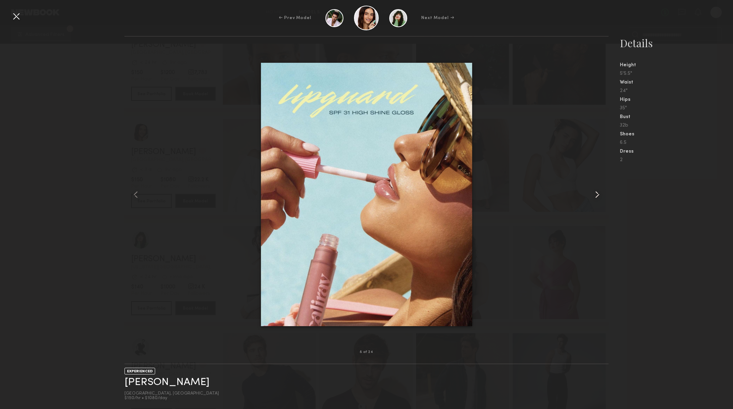
click at [599, 194] on common-icon at bounding box center [596, 194] width 11 height 11
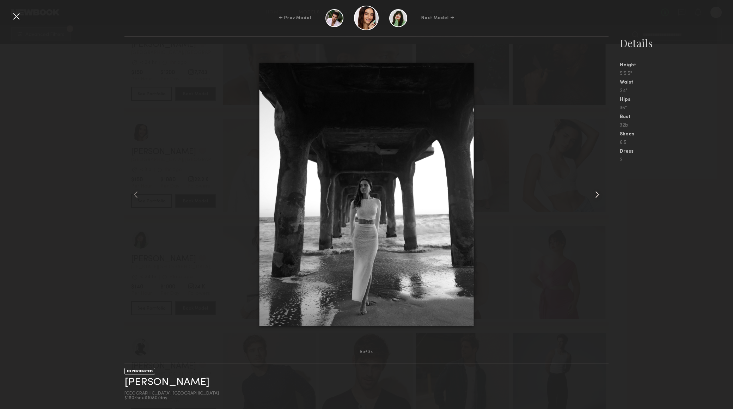
click at [598, 196] on common-icon at bounding box center [596, 194] width 11 height 11
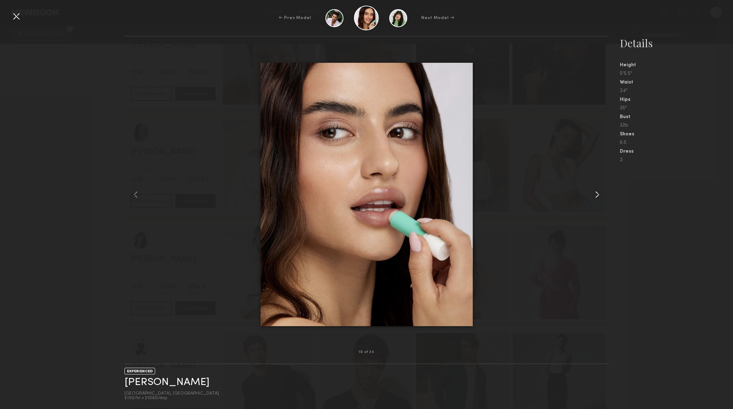
click at [598, 196] on common-icon at bounding box center [596, 194] width 11 height 11
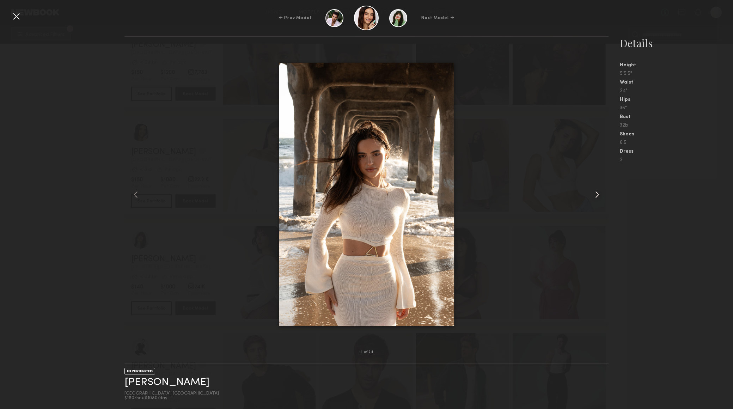
click at [598, 196] on common-icon at bounding box center [596, 194] width 11 height 11
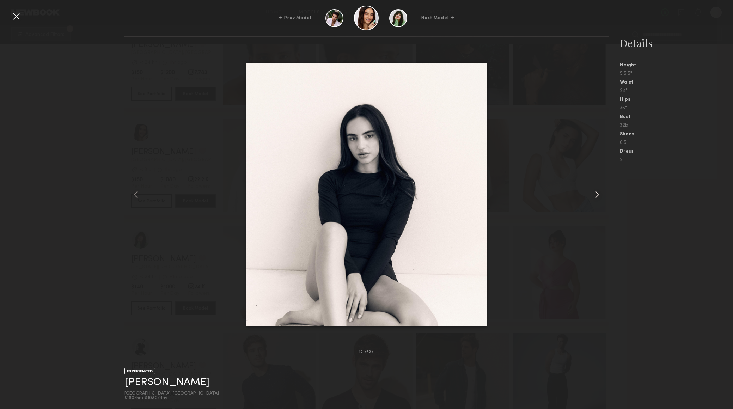
click at [598, 196] on common-icon at bounding box center [596, 194] width 11 height 11
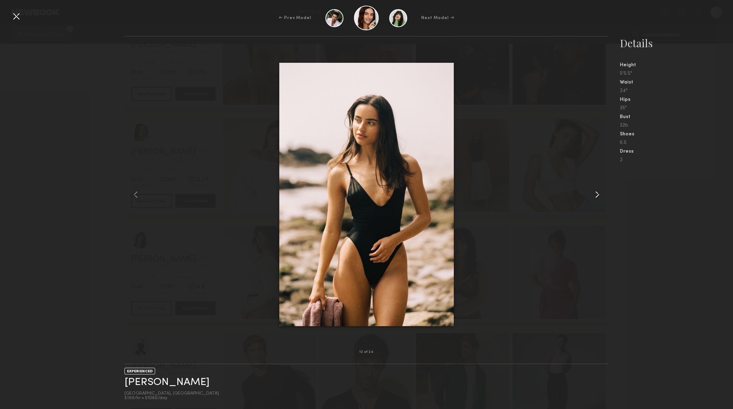
click at [598, 196] on common-icon at bounding box center [596, 194] width 11 height 11
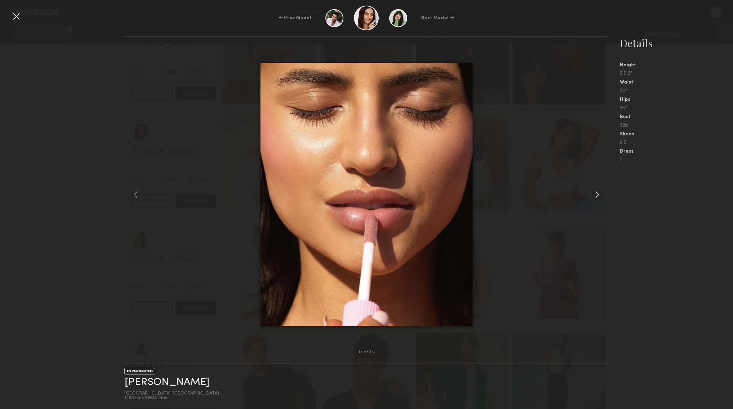
click at [598, 196] on common-icon at bounding box center [596, 194] width 11 height 11
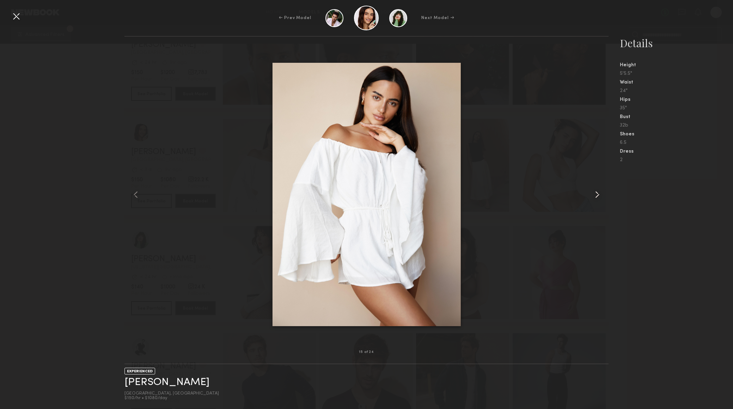
click at [598, 196] on common-icon at bounding box center [596, 194] width 11 height 11
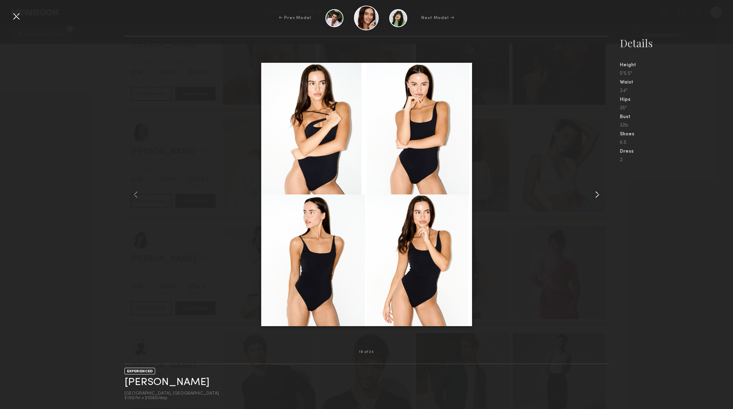
click at [598, 196] on common-icon at bounding box center [596, 194] width 11 height 11
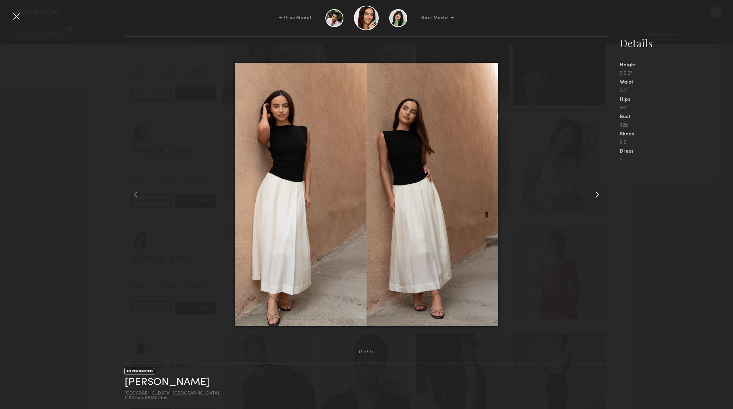
click at [598, 196] on common-icon at bounding box center [596, 194] width 11 height 11
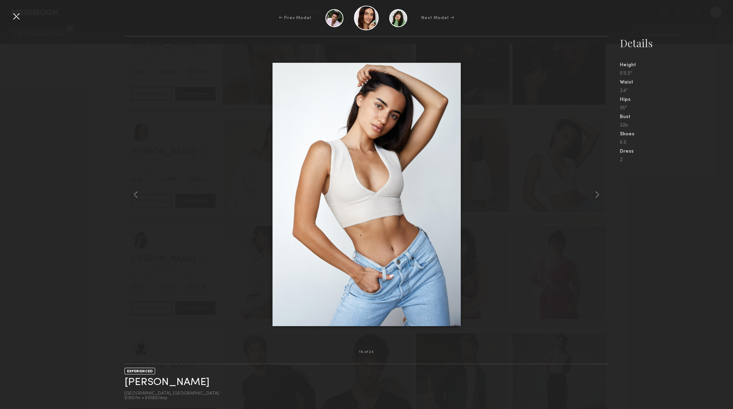
click at [20, 11] on div at bounding box center [16, 16] width 11 height 11
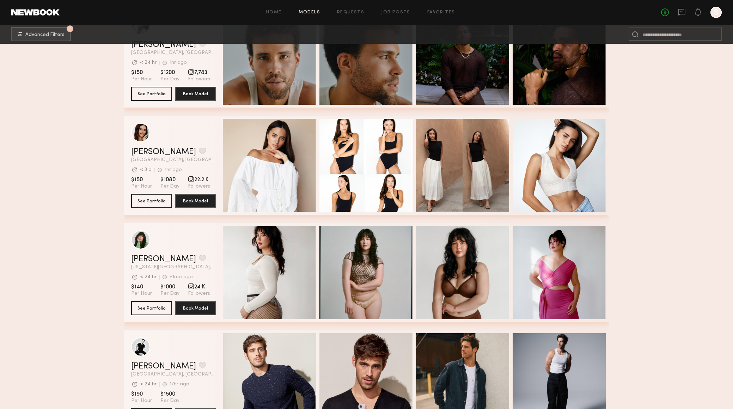
click at [189, 181] on div "grid" at bounding box center [191, 179] width 6 height 6
click at [189, 179] on div "grid" at bounding box center [191, 179] width 6 height 6
click at [196, 185] on span "Followers" at bounding box center [199, 186] width 22 height 6
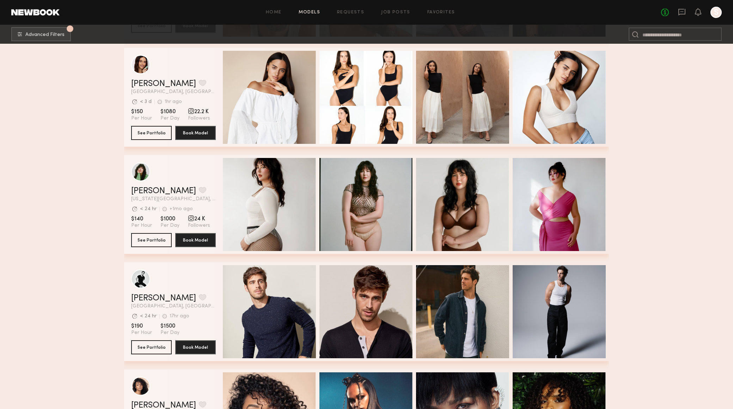
scroll to position [3621, 0]
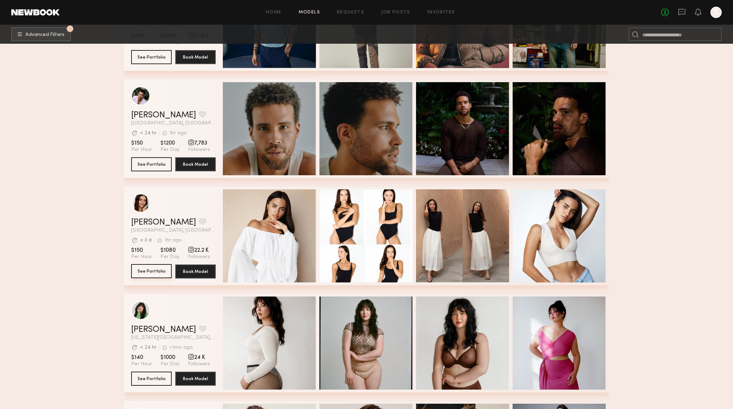
click at [152, 269] on button "See Portfolio" at bounding box center [151, 271] width 41 height 14
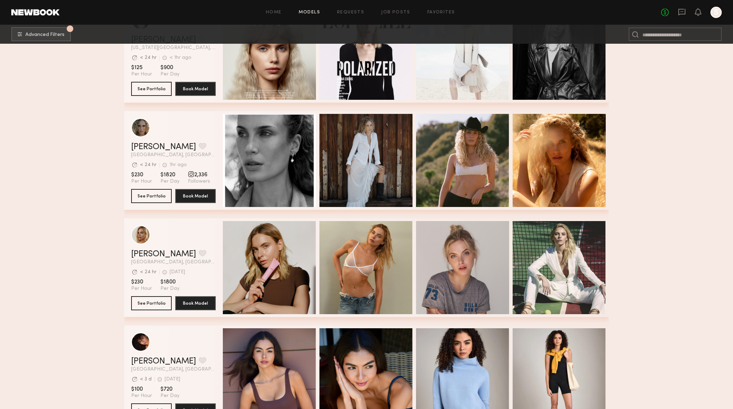
scroll to position [5023, 0]
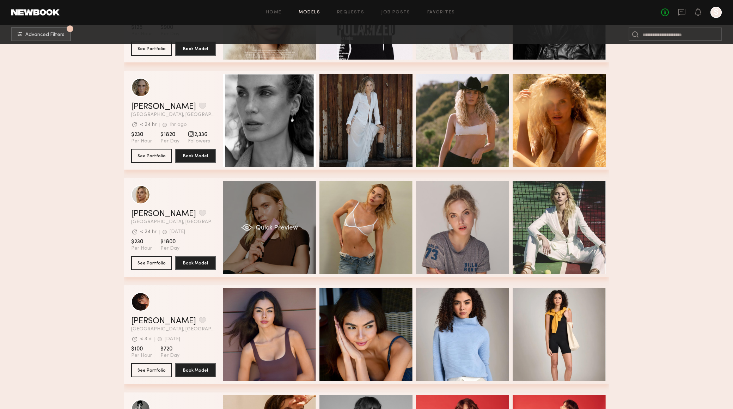
click at [292, 238] on div "Quick Preview" at bounding box center [269, 227] width 93 height 93
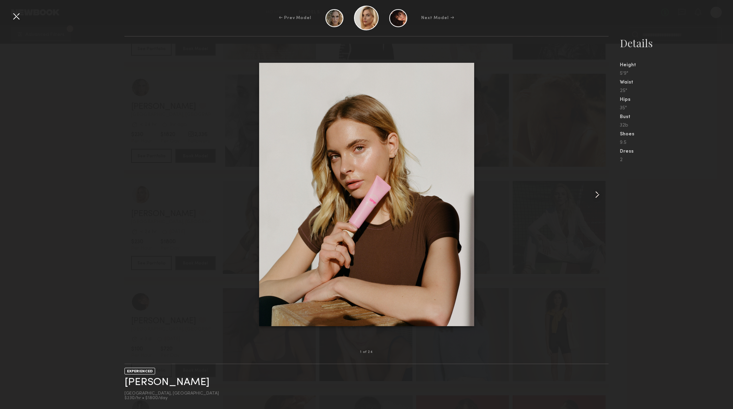
click at [600, 194] on common-icon at bounding box center [596, 194] width 11 height 11
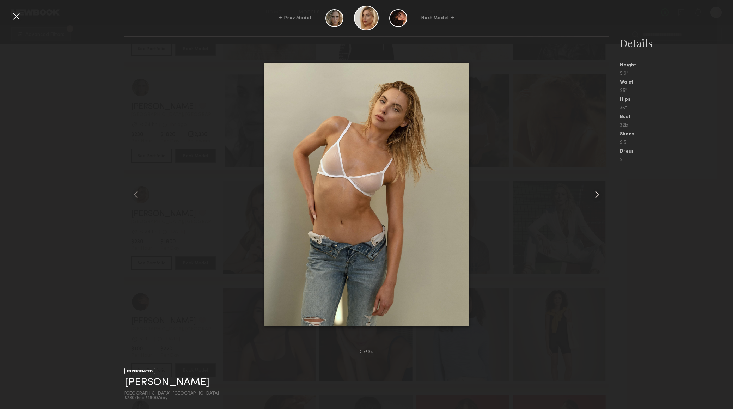
click at [600, 194] on common-icon at bounding box center [596, 194] width 11 height 11
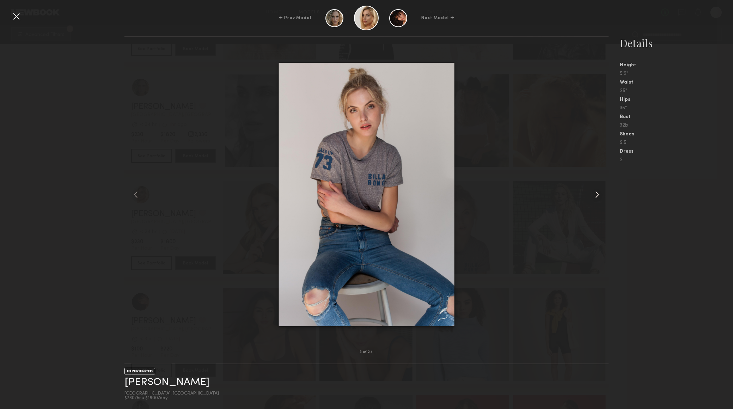
click at [600, 194] on common-icon at bounding box center [596, 194] width 11 height 11
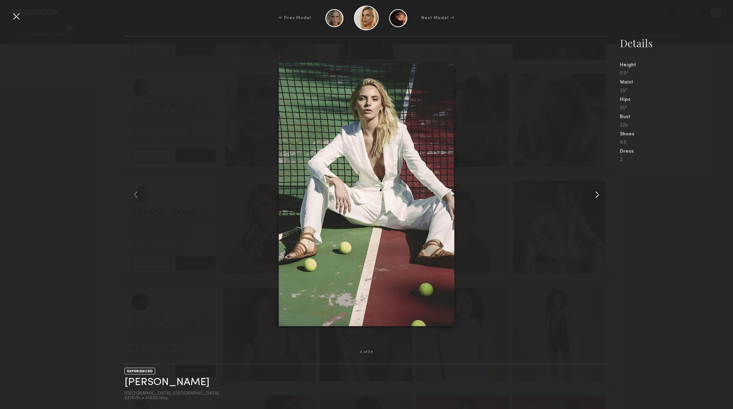
click at [600, 194] on common-icon at bounding box center [596, 194] width 11 height 11
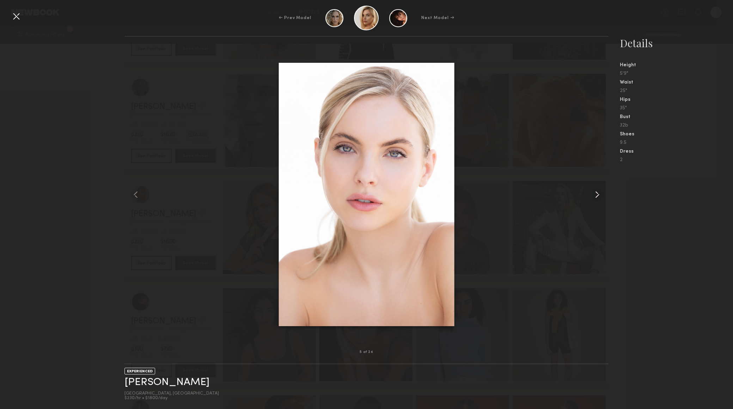
click at [600, 194] on common-icon at bounding box center [596, 194] width 11 height 11
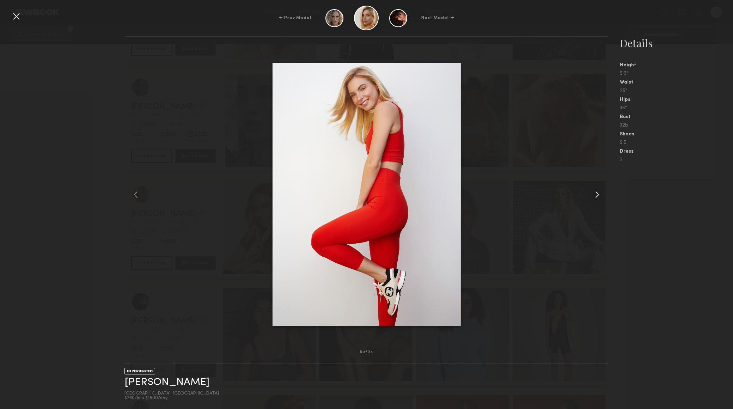
click at [600, 194] on common-icon at bounding box center [596, 194] width 11 height 11
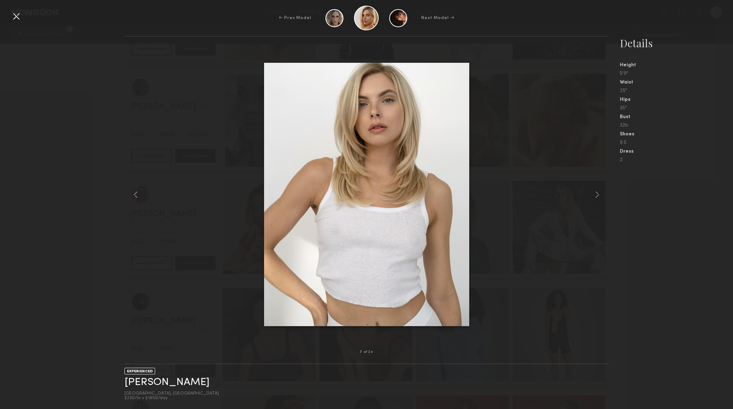
click at [68, 143] on div "7 of 24 EXPERIENCED [PERSON_NAME] [GEOGRAPHIC_DATA], [GEOGRAPHIC_DATA] $230/hr …" at bounding box center [366, 222] width 733 height 373
click at [11, 21] on div at bounding box center [16, 16] width 11 height 11
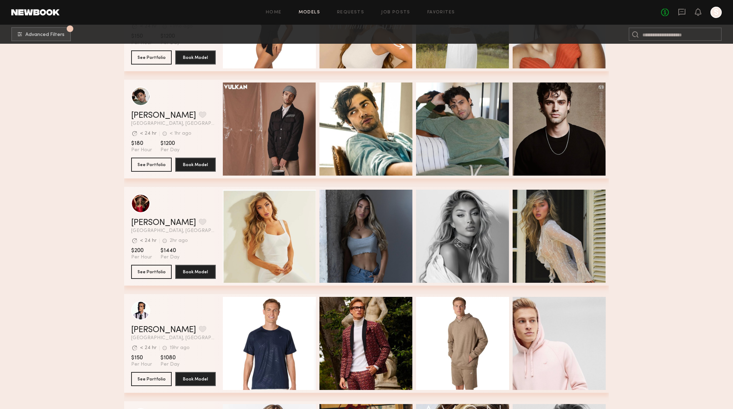
scroll to position [6114, 0]
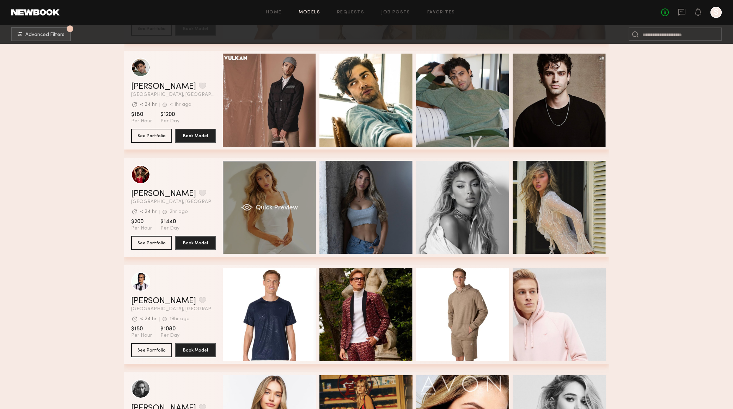
click at [288, 213] on div "Quick Preview" at bounding box center [269, 207] width 93 height 93
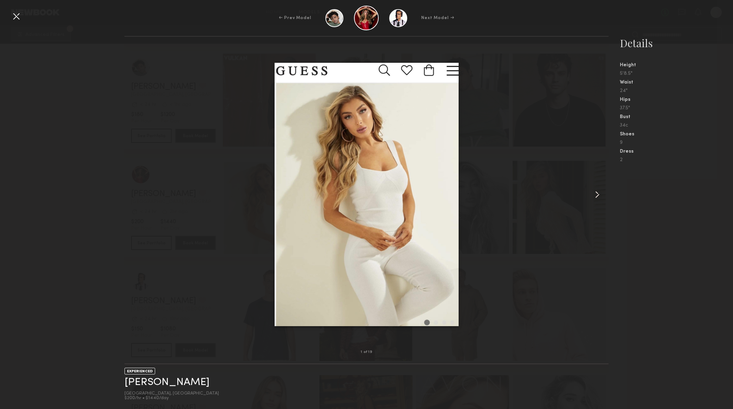
click at [595, 196] on common-icon at bounding box center [596, 194] width 11 height 11
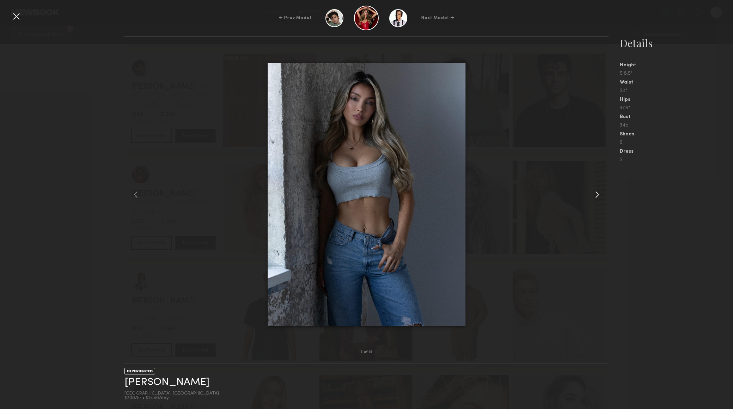
click at [595, 196] on common-icon at bounding box center [596, 194] width 11 height 11
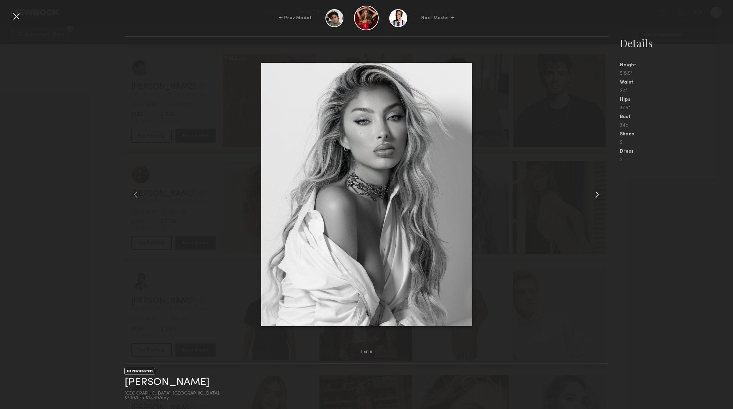
click at [595, 196] on common-icon at bounding box center [596, 194] width 11 height 11
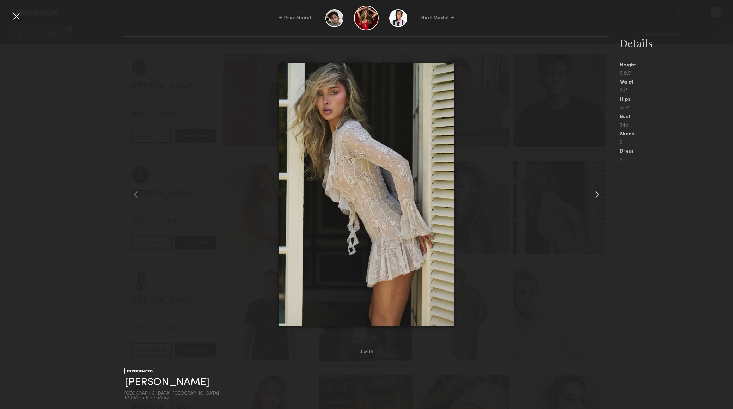
click at [595, 196] on common-icon at bounding box center [596, 194] width 11 height 11
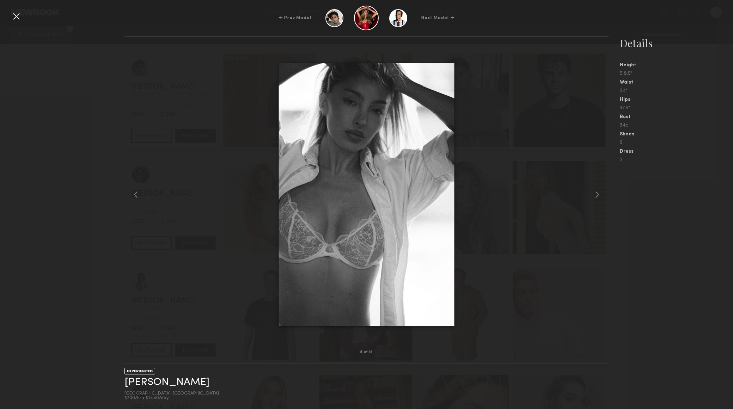
click at [15, 23] on div "← Prev Model Next Model →" at bounding box center [366, 18] width 733 height 25
click at [16, 21] on div at bounding box center [16, 16] width 11 height 11
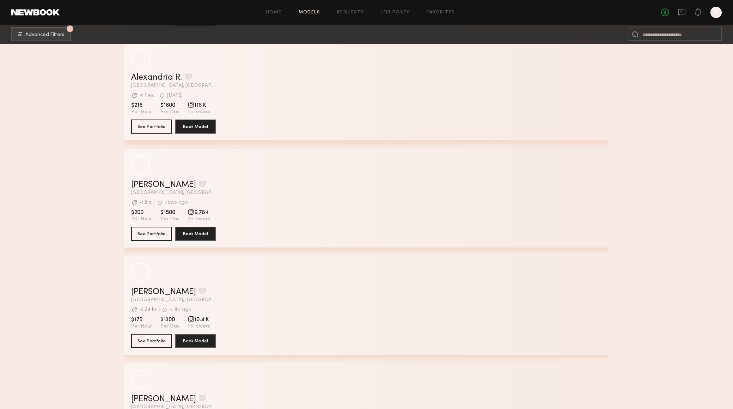
scroll to position [9562, 0]
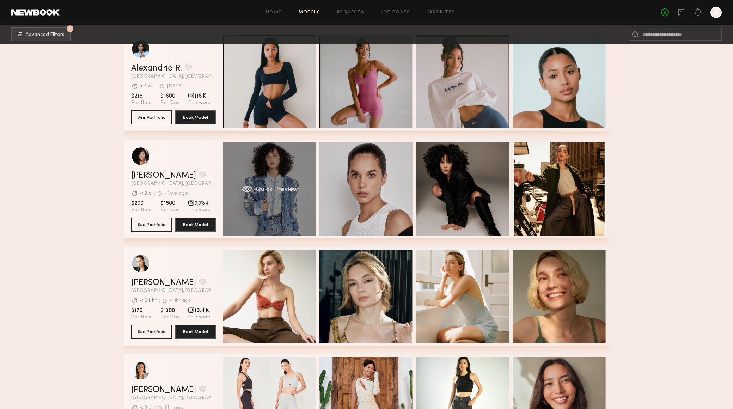
click at [304, 208] on div "Quick Preview" at bounding box center [269, 188] width 93 height 93
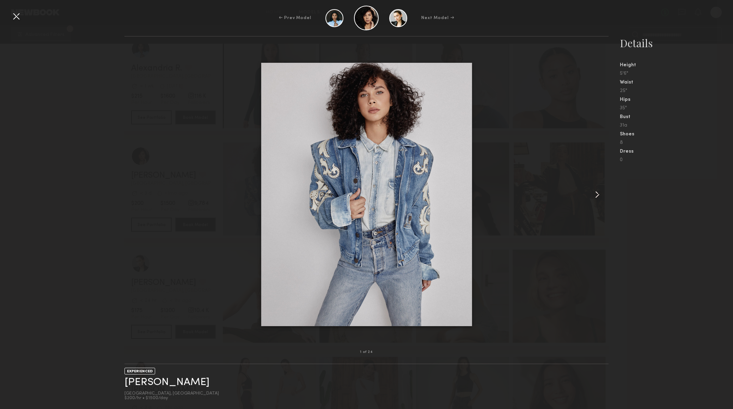
click at [597, 192] on common-icon at bounding box center [596, 194] width 11 height 11
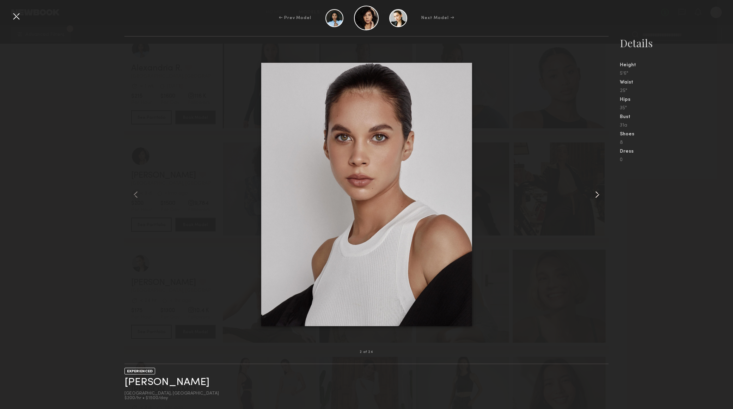
click at [597, 194] on common-icon at bounding box center [596, 194] width 11 height 11
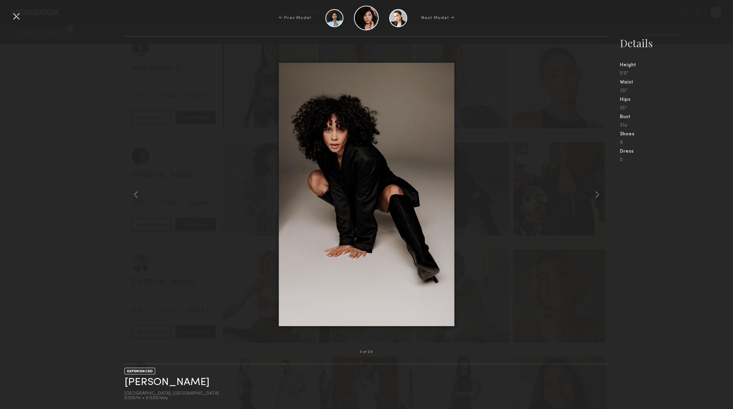
click at [12, 18] on div at bounding box center [16, 16] width 11 height 11
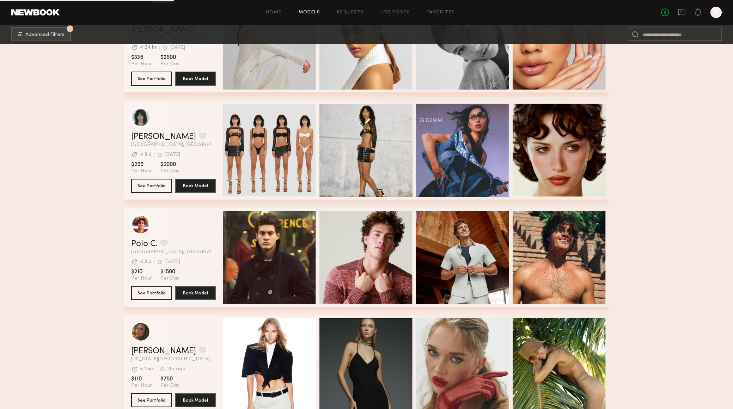
scroll to position [12632, 0]
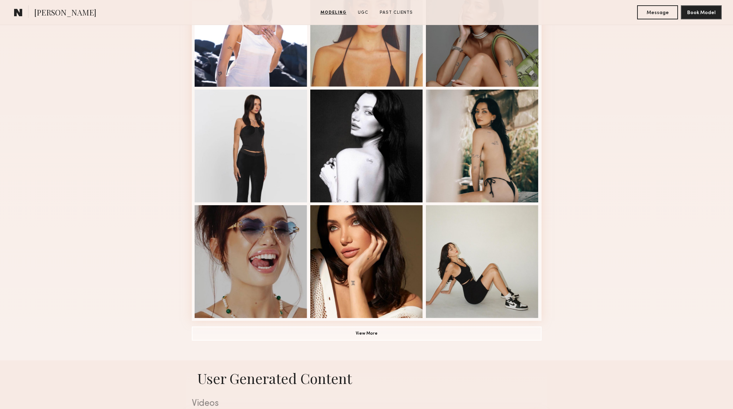
scroll to position [509, 0]
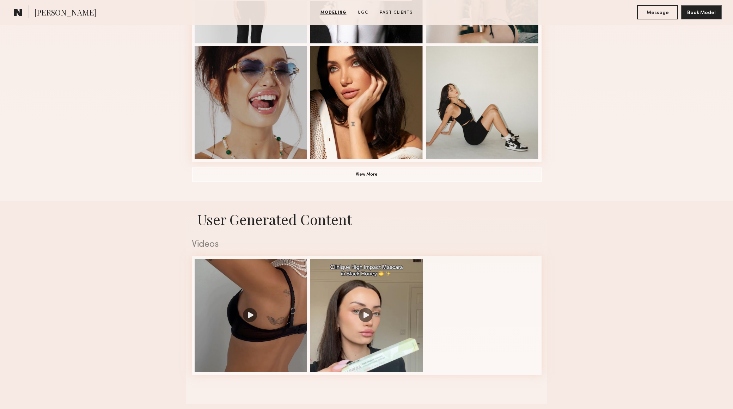
click at [416, 168] on button "View More" at bounding box center [367, 174] width 350 height 14
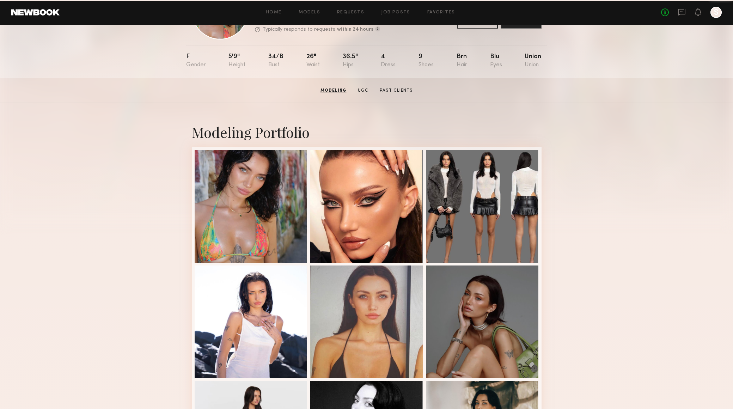
scroll to position [0, 0]
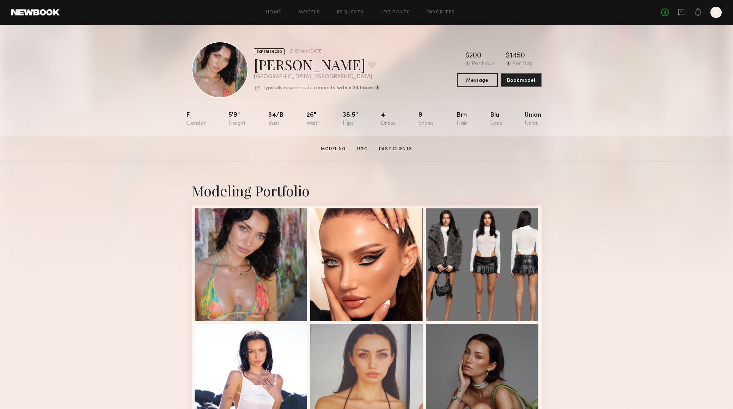
click at [671, 135] on div "EXPERIENCED Online 1d ago Cristina L. Favorite Los Angeles , CA Typically respo…" at bounding box center [366, 81] width 733 height 112
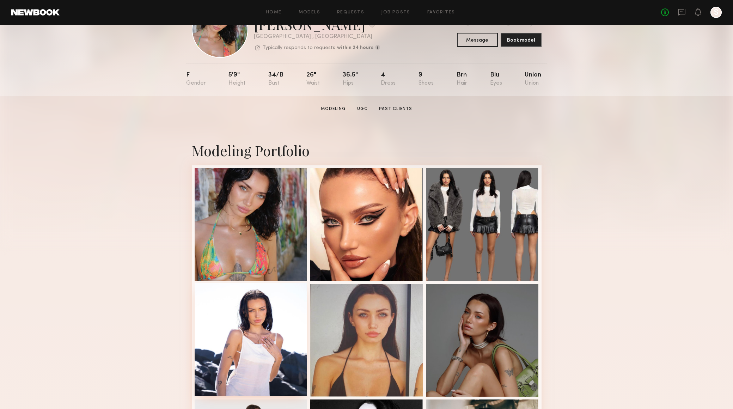
click at [264, 334] on div at bounding box center [251, 339] width 113 height 113
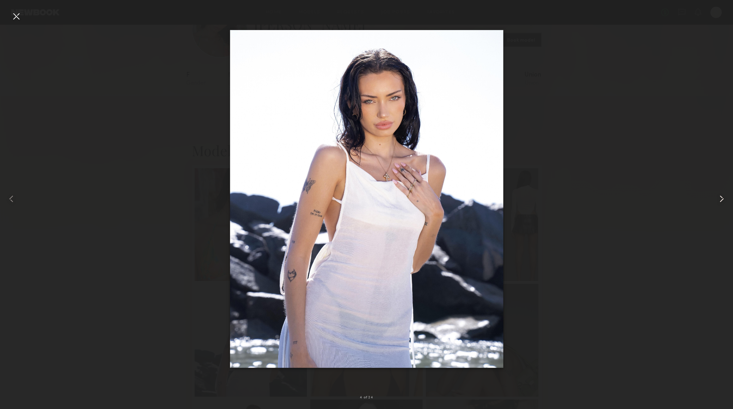
click at [722, 199] on common-icon at bounding box center [721, 198] width 11 height 11
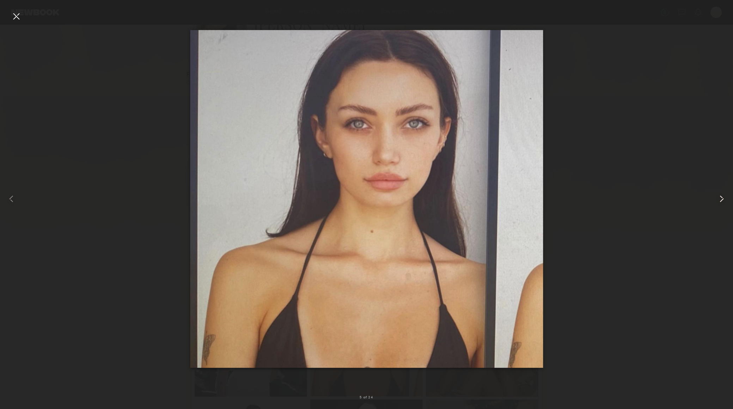
click at [722, 199] on common-icon at bounding box center [721, 198] width 11 height 11
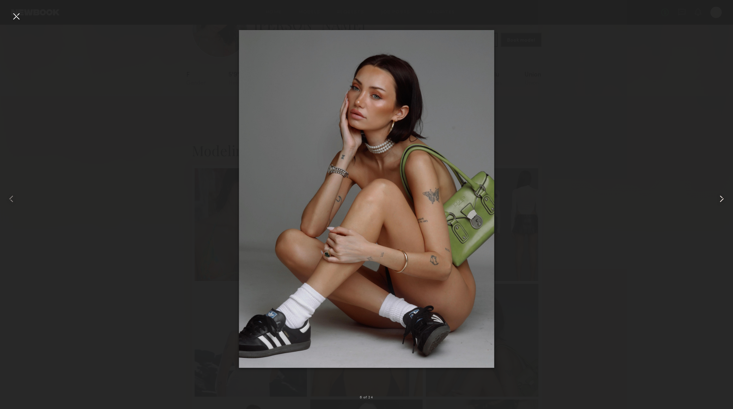
click at [722, 199] on common-icon at bounding box center [721, 198] width 11 height 11
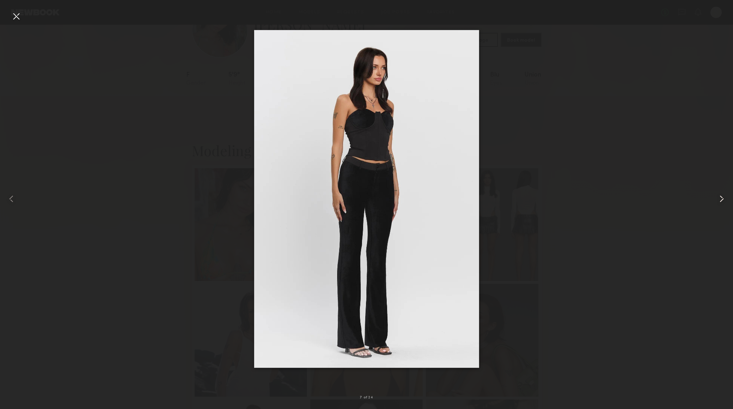
click at [722, 199] on common-icon at bounding box center [721, 198] width 11 height 11
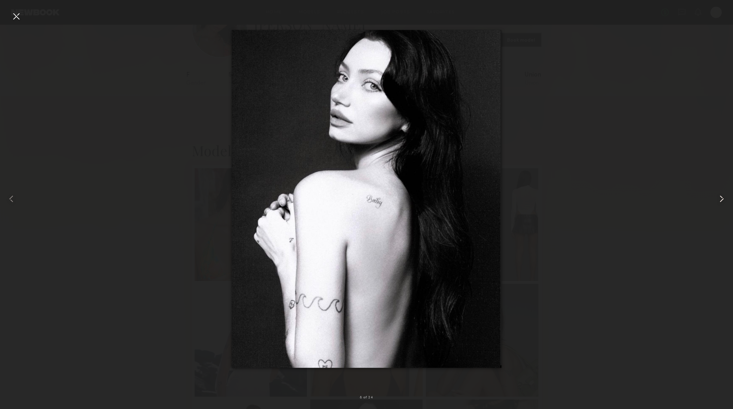
click at [722, 199] on common-icon at bounding box center [721, 198] width 11 height 11
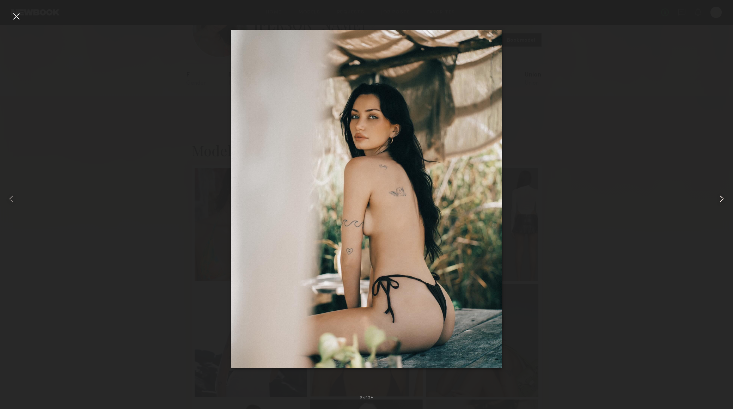
click at [722, 199] on common-icon at bounding box center [721, 198] width 11 height 11
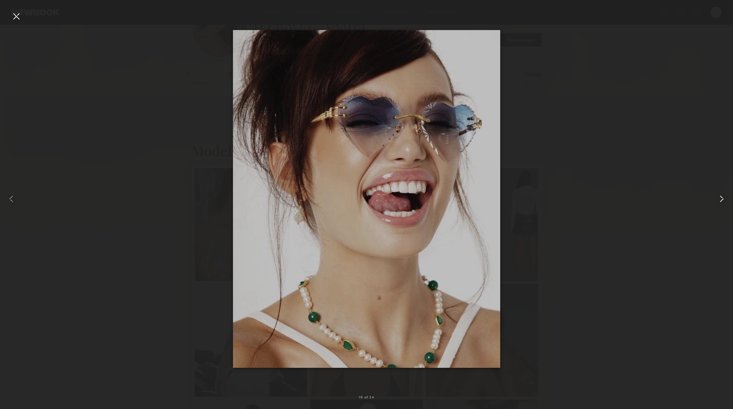
click at [722, 199] on common-icon at bounding box center [721, 198] width 11 height 11
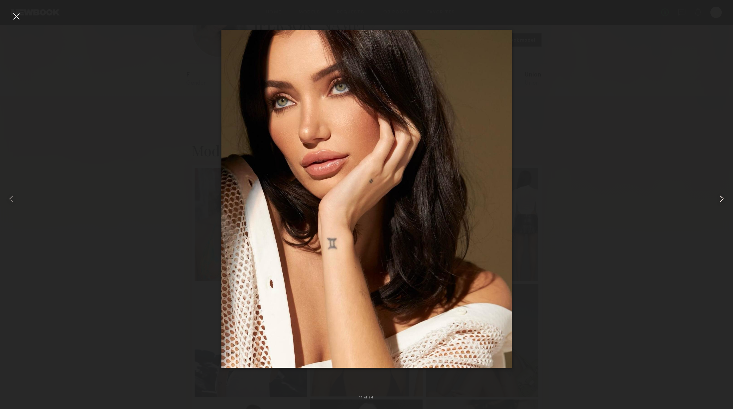
click at [722, 199] on common-icon at bounding box center [721, 198] width 11 height 11
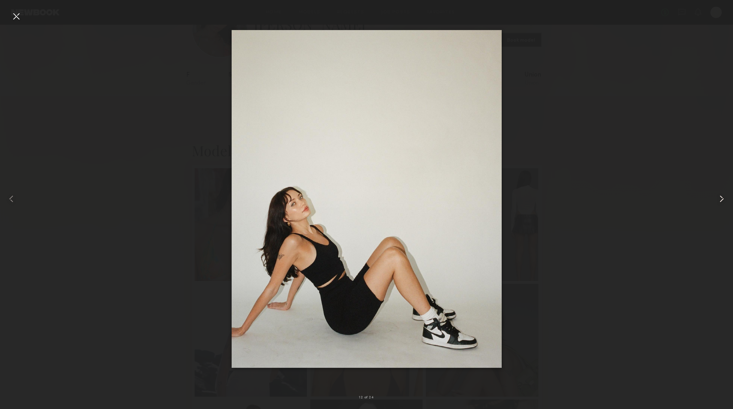
click at [722, 199] on common-icon at bounding box center [721, 198] width 11 height 11
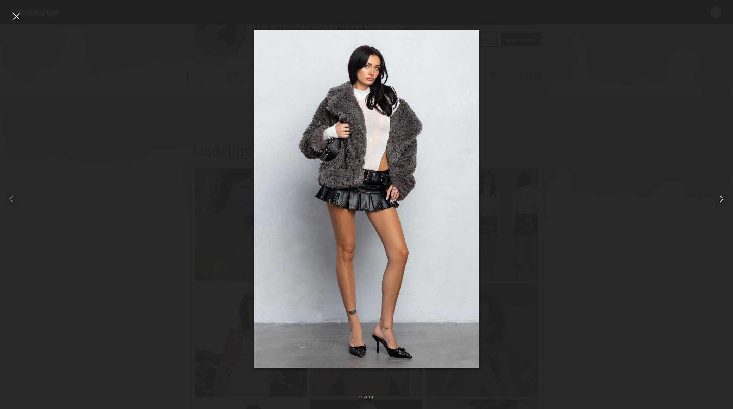
click at [722, 199] on common-icon at bounding box center [721, 198] width 11 height 11
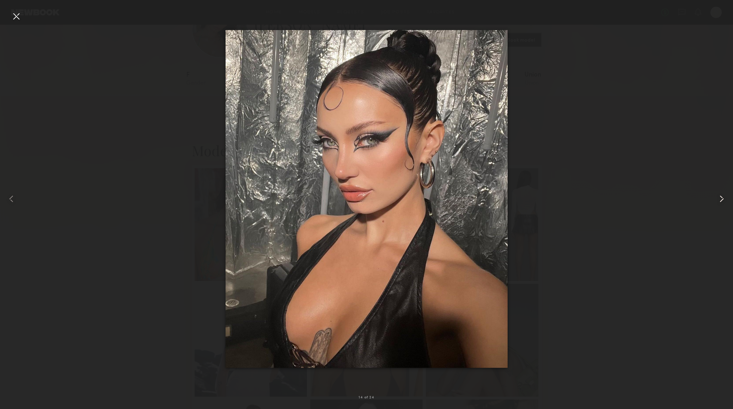
click at [722, 199] on common-icon at bounding box center [721, 198] width 11 height 11
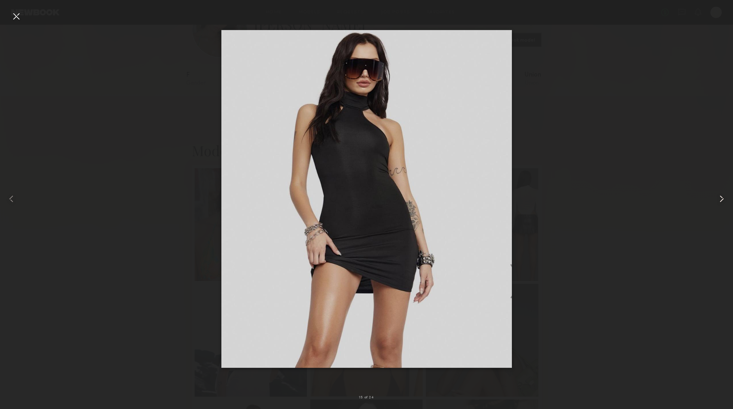
click at [722, 199] on common-icon at bounding box center [721, 198] width 11 height 11
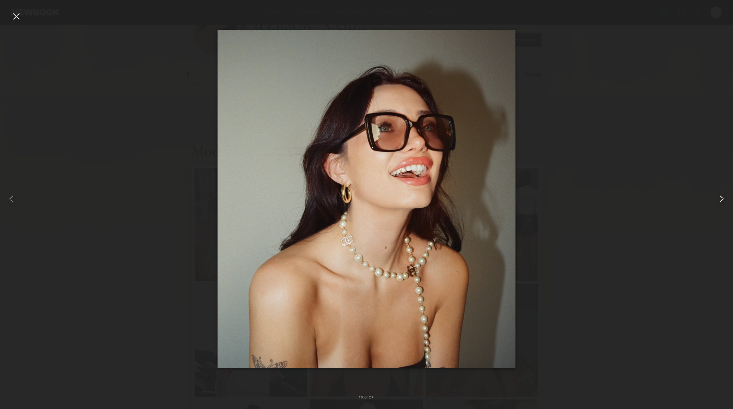
click at [722, 199] on common-icon at bounding box center [721, 198] width 11 height 11
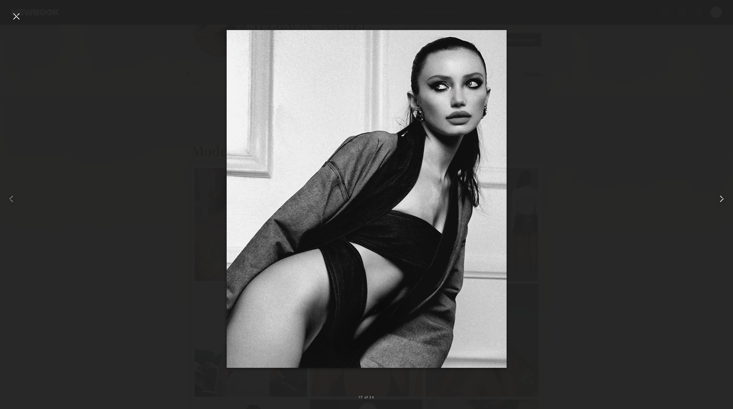
click at [722, 199] on common-icon at bounding box center [721, 198] width 11 height 11
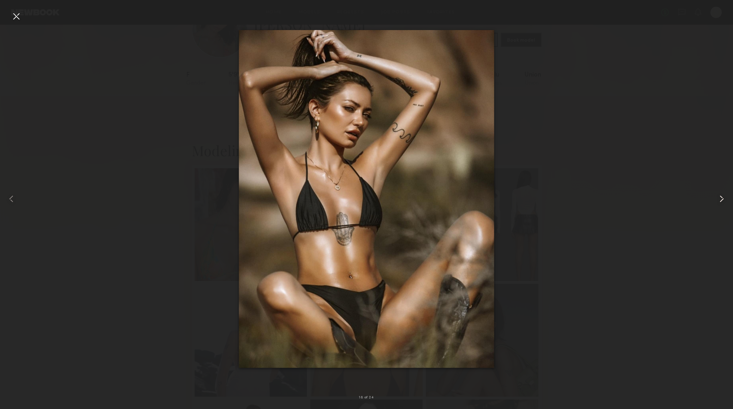
click at [722, 199] on common-icon at bounding box center [721, 198] width 11 height 11
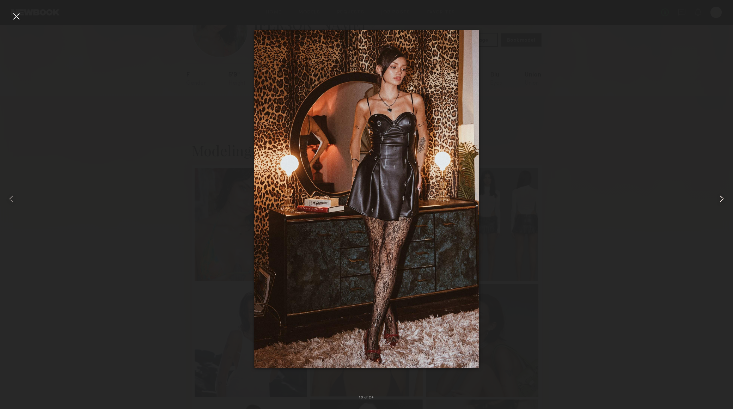
click at [722, 199] on common-icon at bounding box center [721, 198] width 11 height 11
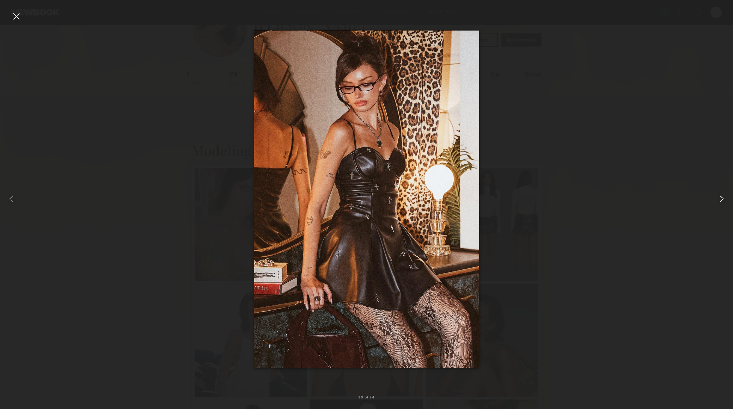
click at [722, 199] on common-icon at bounding box center [721, 198] width 11 height 11
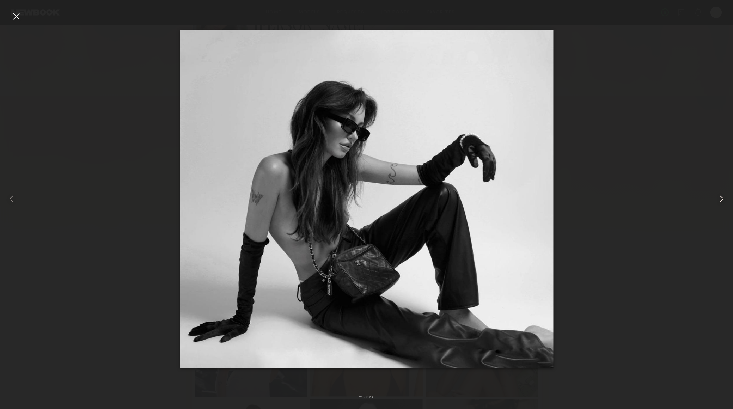
click at [722, 199] on common-icon at bounding box center [721, 198] width 11 height 11
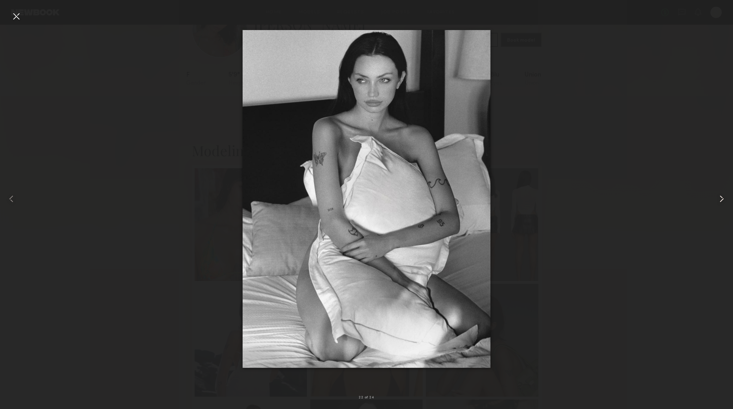
click at [722, 199] on common-icon at bounding box center [721, 198] width 11 height 11
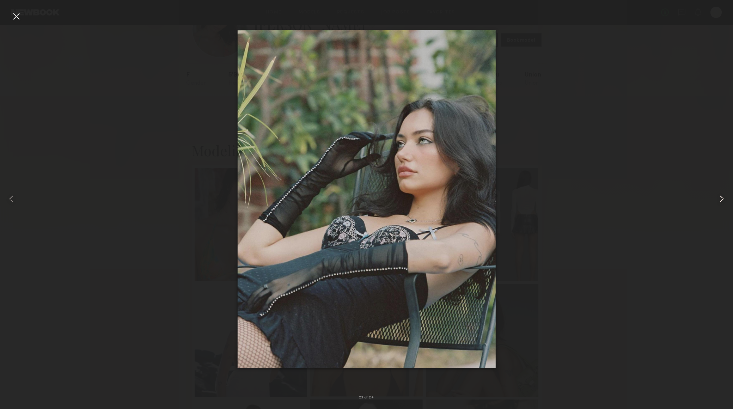
click at [722, 199] on common-icon at bounding box center [721, 198] width 11 height 11
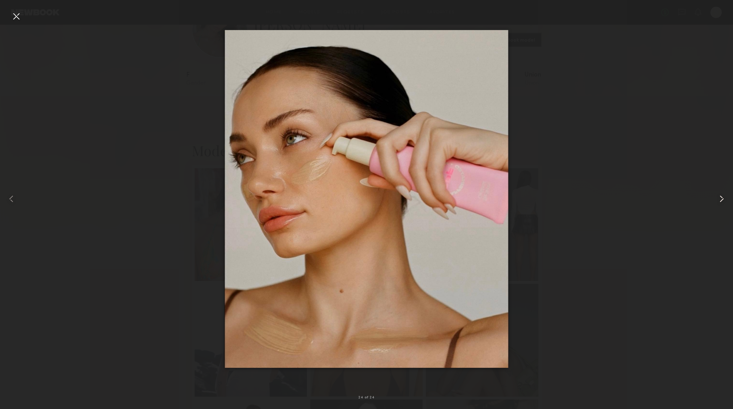
click at [722, 199] on common-icon at bounding box center [721, 198] width 11 height 11
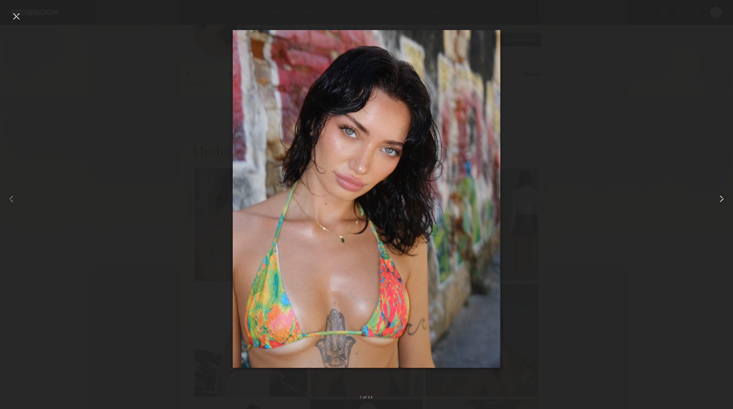
click at [722, 199] on common-icon at bounding box center [721, 198] width 11 height 11
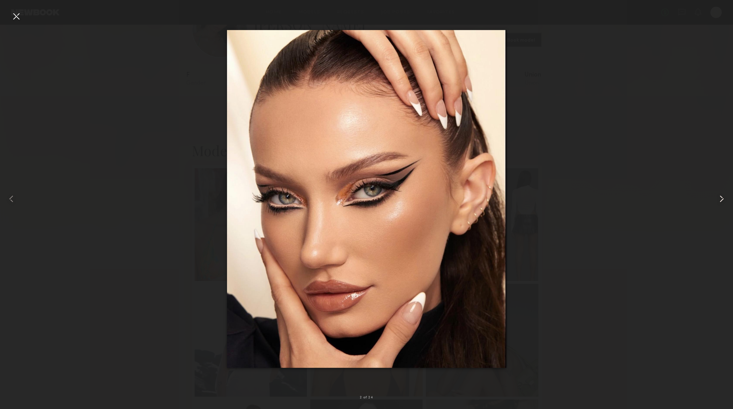
click at [722, 199] on common-icon at bounding box center [721, 198] width 11 height 11
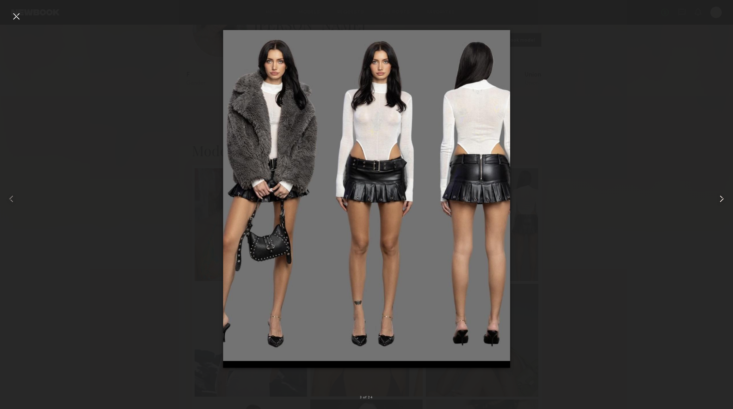
click at [722, 199] on common-icon at bounding box center [721, 198] width 11 height 11
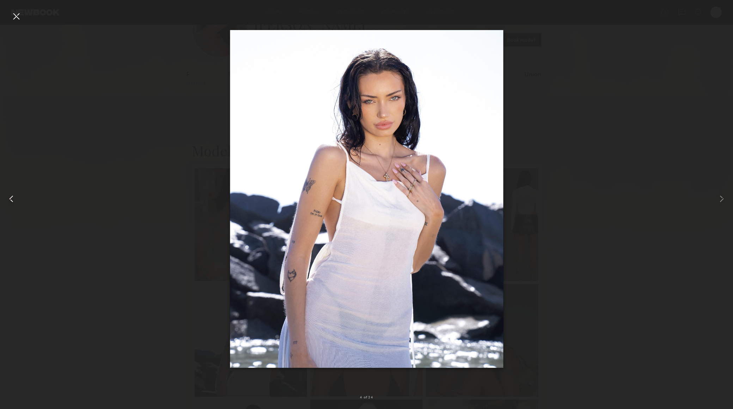
click at [10, 200] on common-icon at bounding box center [11, 198] width 11 height 11
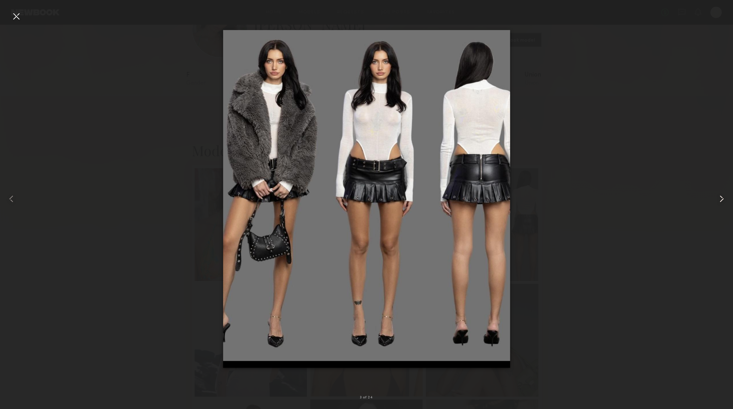
click at [724, 198] on common-icon at bounding box center [721, 198] width 11 height 11
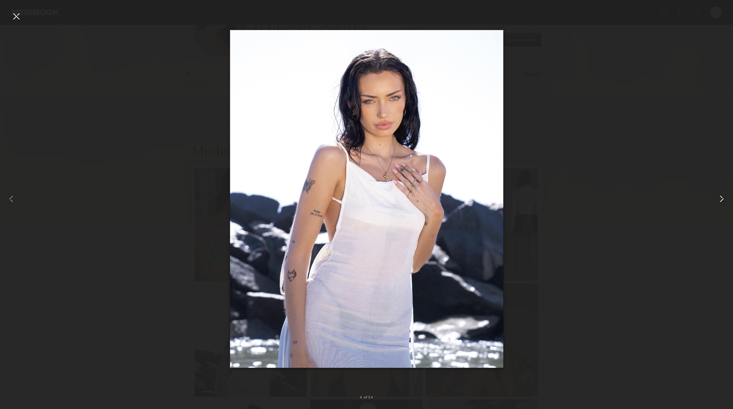
click at [724, 198] on common-icon at bounding box center [721, 198] width 11 height 11
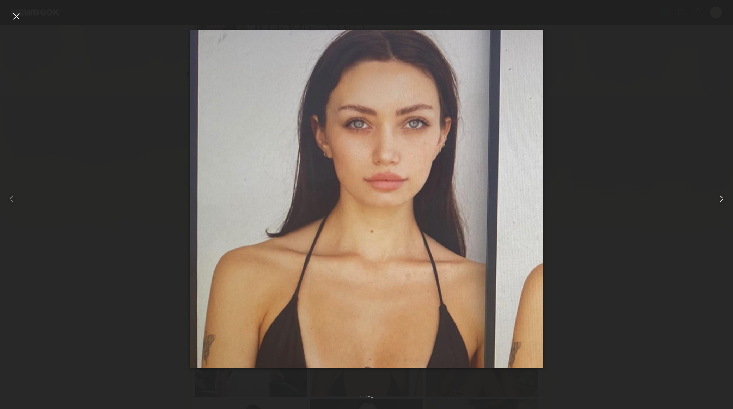
click at [724, 198] on common-icon at bounding box center [721, 198] width 11 height 11
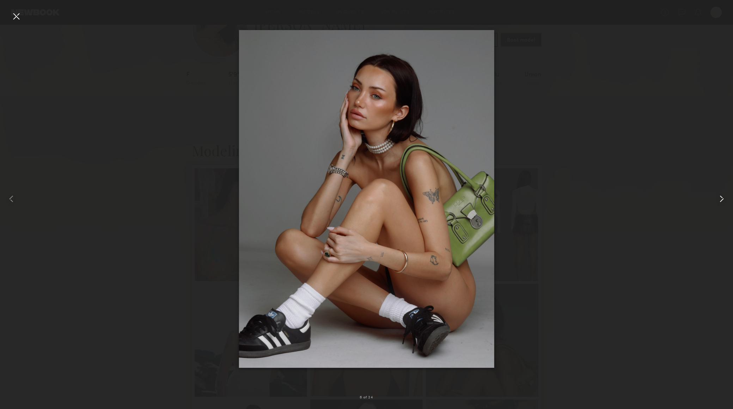
click at [724, 198] on common-icon at bounding box center [721, 198] width 11 height 11
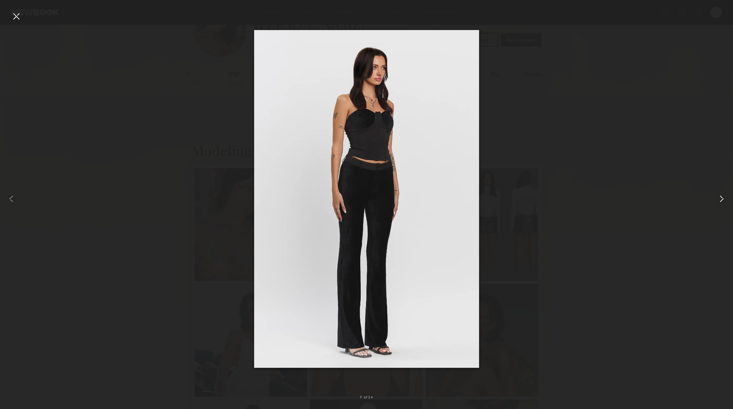
click at [724, 198] on common-icon at bounding box center [721, 198] width 11 height 11
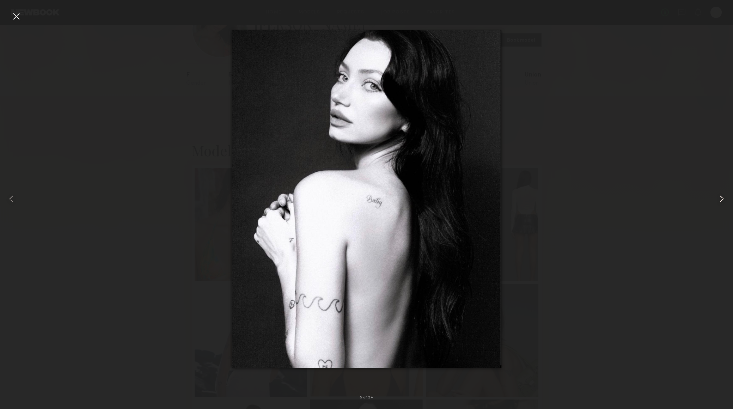
click at [724, 198] on common-icon at bounding box center [721, 198] width 11 height 11
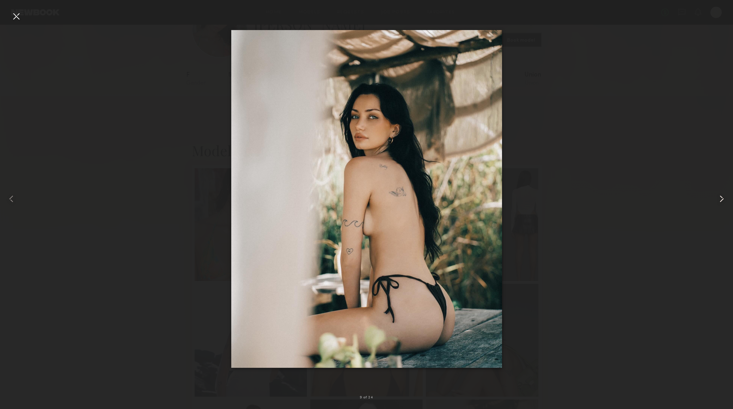
click at [724, 198] on common-icon at bounding box center [721, 198] width 11 height 11
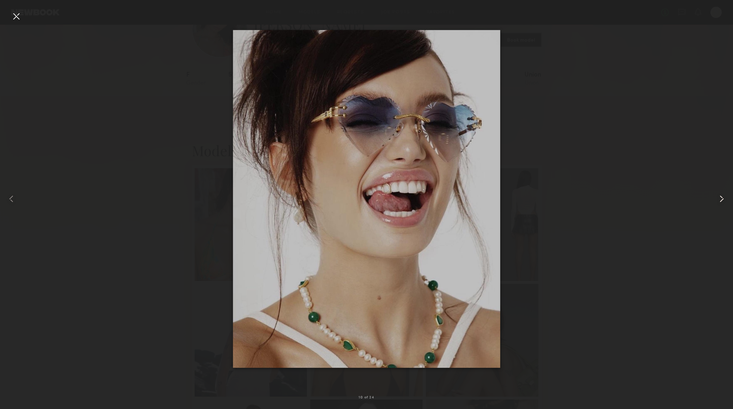
click at [724, 198] on common-icon at bounding box center [721, 198] width 11 height 11
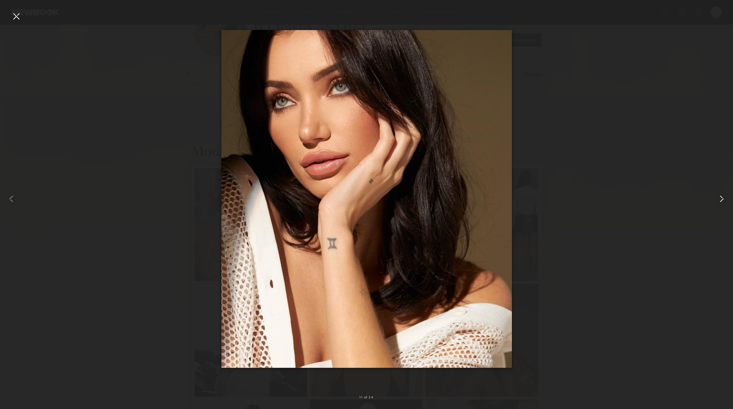
click at [724, 198] on common-icon at bounding box center [721, 198] width 11 height 11
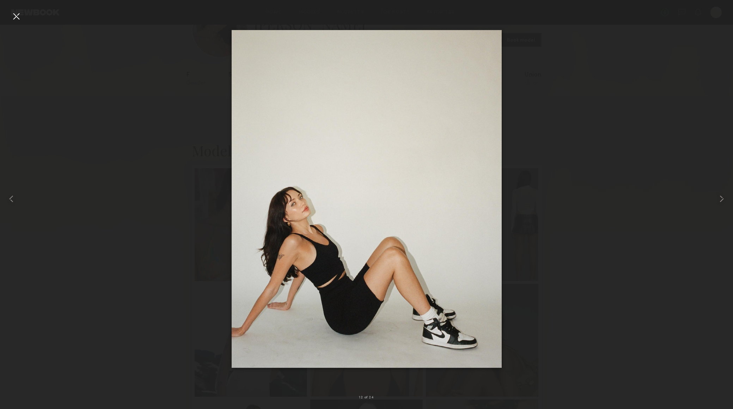
click at [148, 256] on div at bounding box center [366, 198] width 733 height 375
drag, startPoint x: 17, startPoint y: 13, endPoint x: 36, endPoint y: 26, distance: 23.0
click at [17, 13] on div at bounding box center [16, 16] width 11 height 11
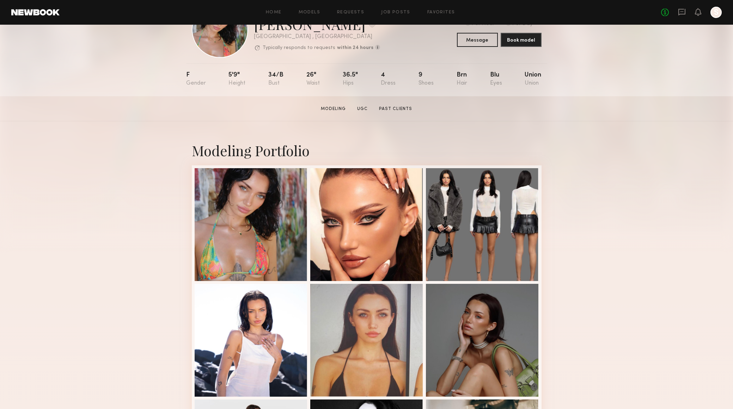
scroll to position [0, 0]
